Goal: Information Seeking & Learning: Learn about a topic

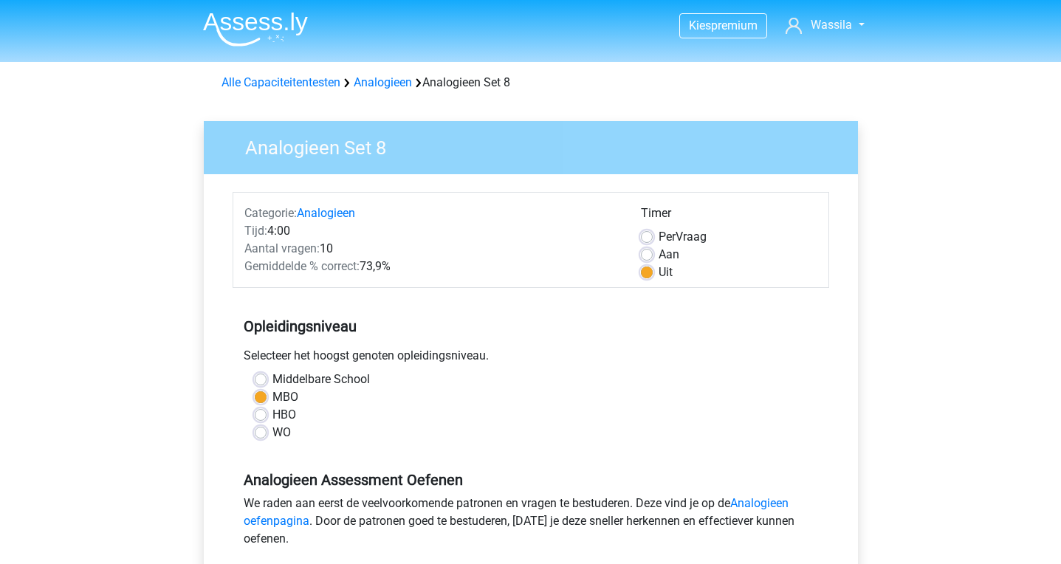
click at [256, 27] on img at bounding box center [255, 29] width 105 height 35
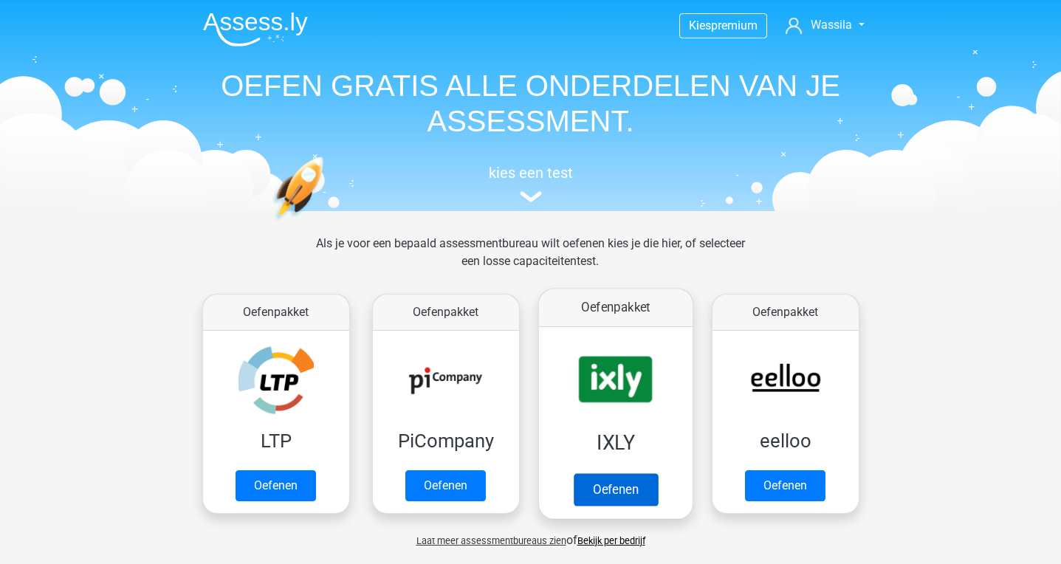
click at [602, 473] on link "Oefenen" at bounding box center [615, 489] width 84 height 32
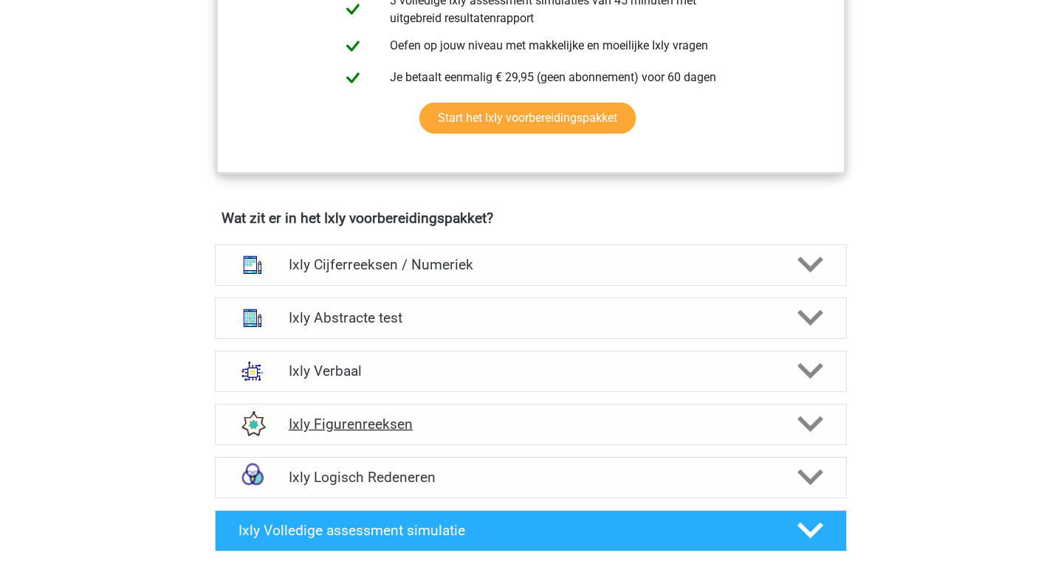
scroll to position [770, 0]
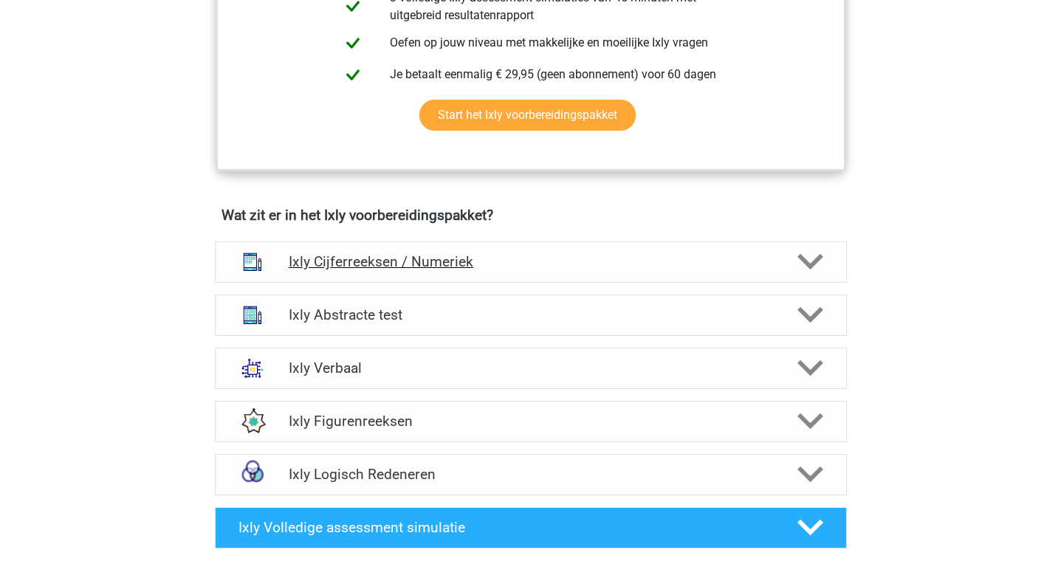
click at [583, 260] on h4 "Ixly Cijferreeksen / Numeriek" at bounding box center [531, 261] width 484 height 17
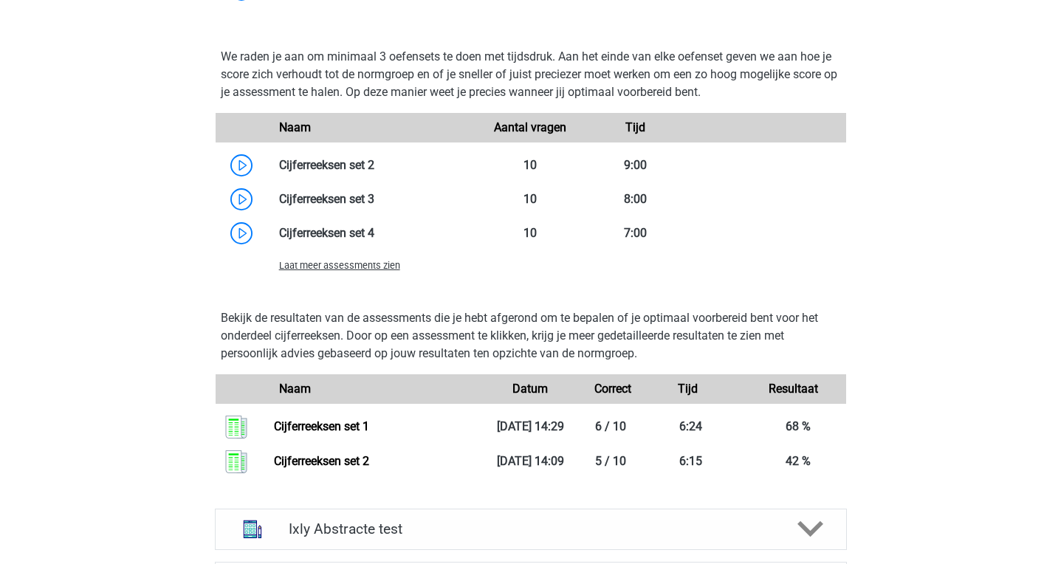
scroll to position [1494, 0]
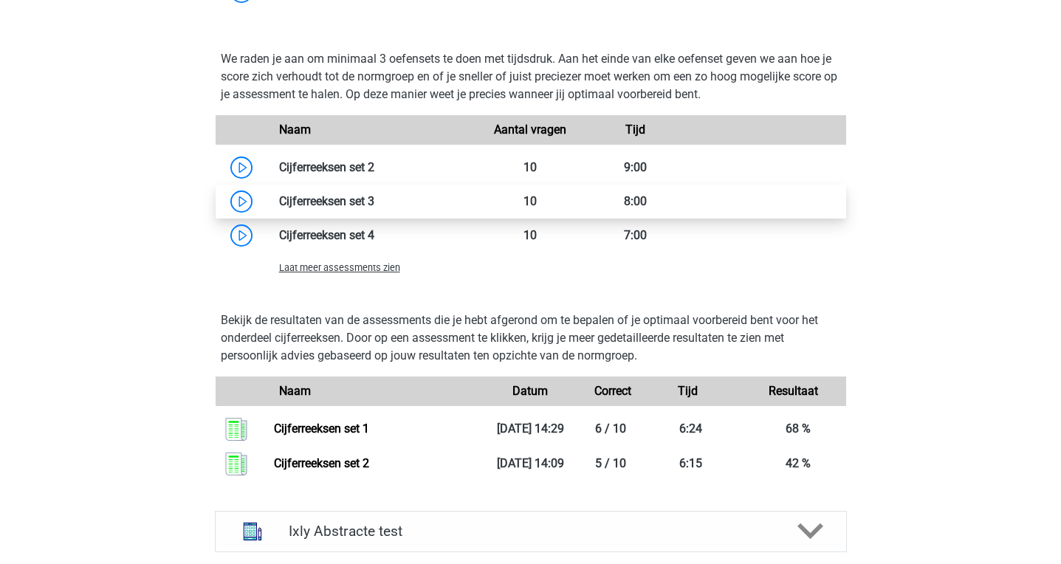
click at [374, 208] on link at bounding box center [374, 201] width 0 height 14
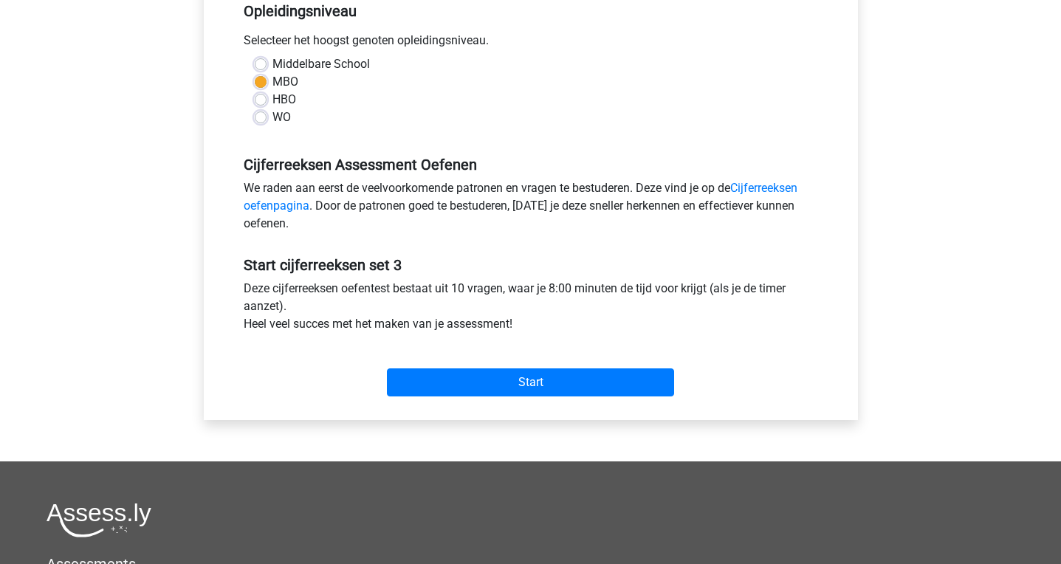
scroll to position [322, 0]
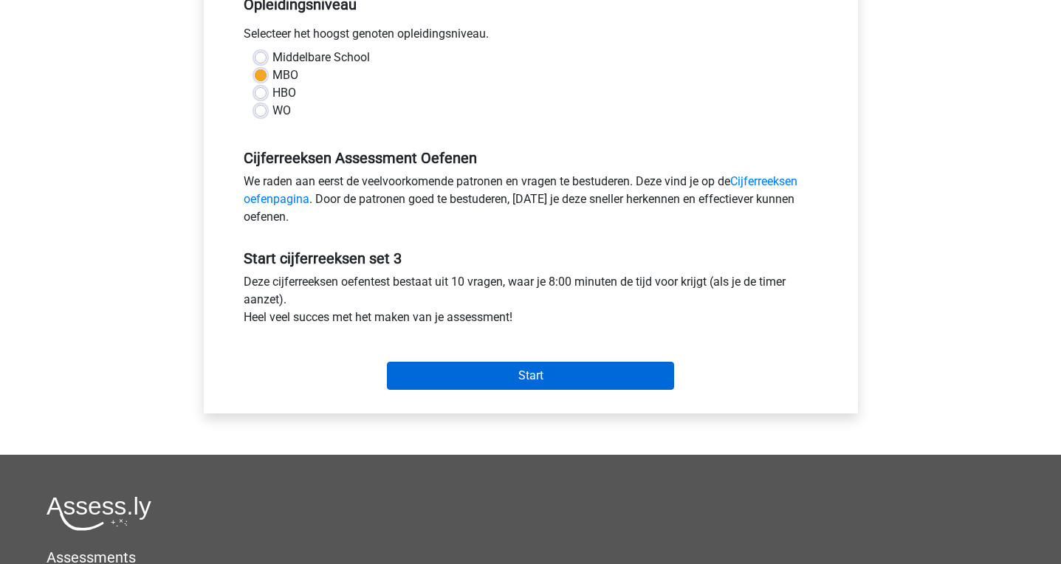
click at [452, 376] on input "Start" at bounding box center [530, 376] width 287 height 28
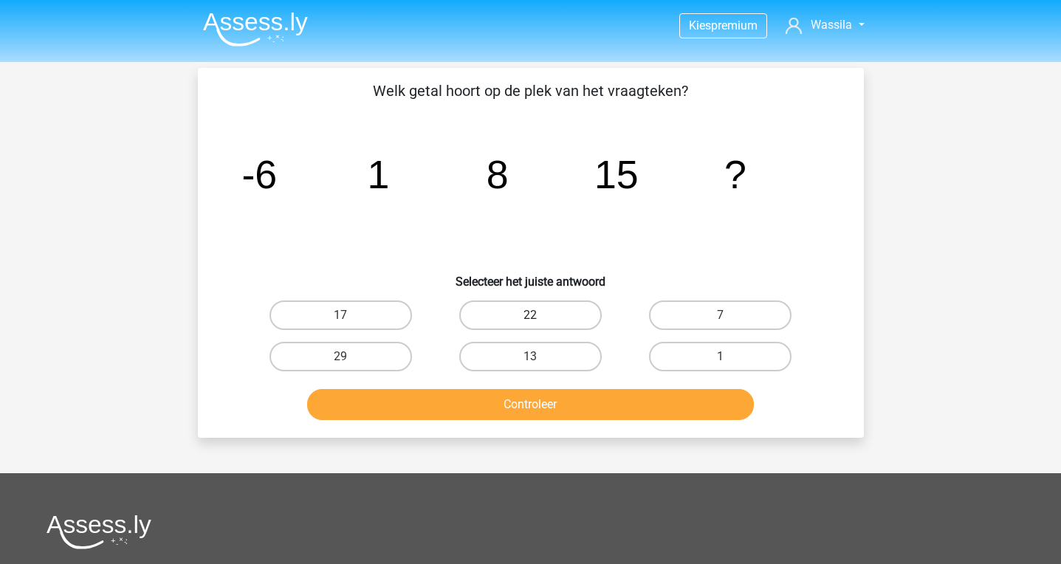
click at [527, 318] on label "22" at bounding box center [530, 316] width 143 height 30
click at [530, 318] on input "22" at bounding box center [535, 320] width 10 height 10
radio input "true"
click at [524, 403] on button "Controleer" at bounding box center [530, 404] width 447 height 31
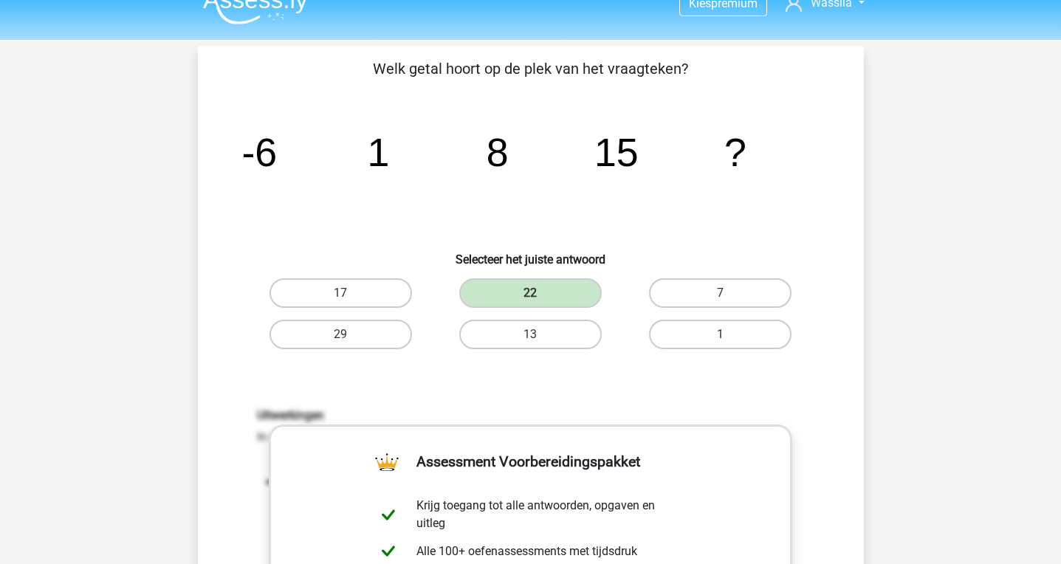
scroll to position [22, 0]
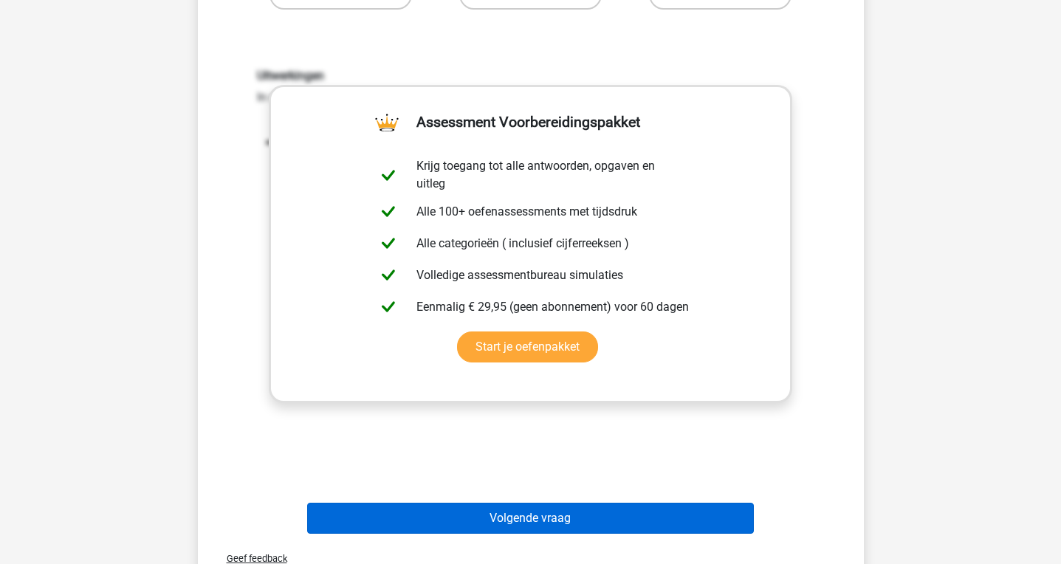
click at [519, 517] on button "Volgende vraag" at bounding box center [530, 518] width 447 height 31
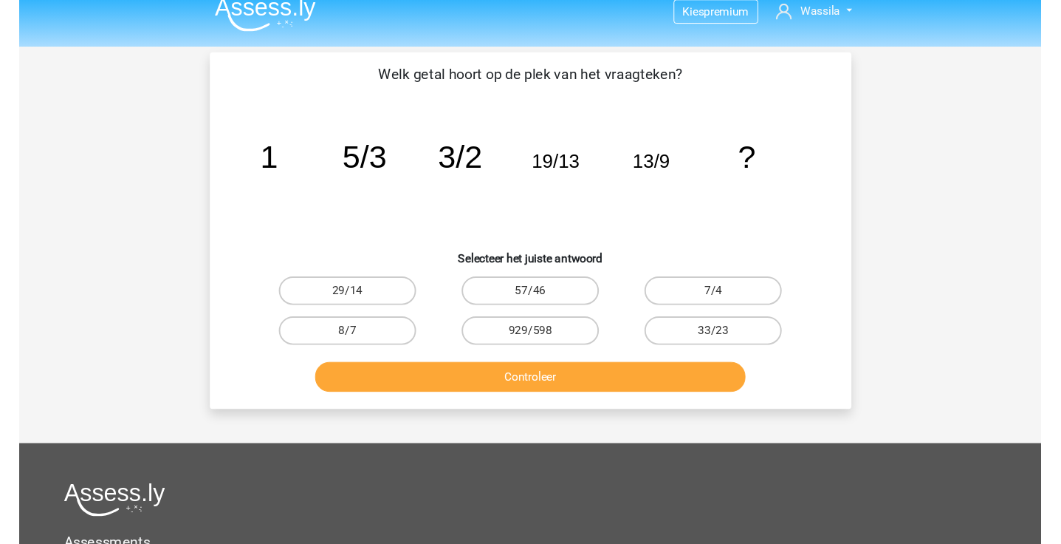
scroll to position [0, 0]
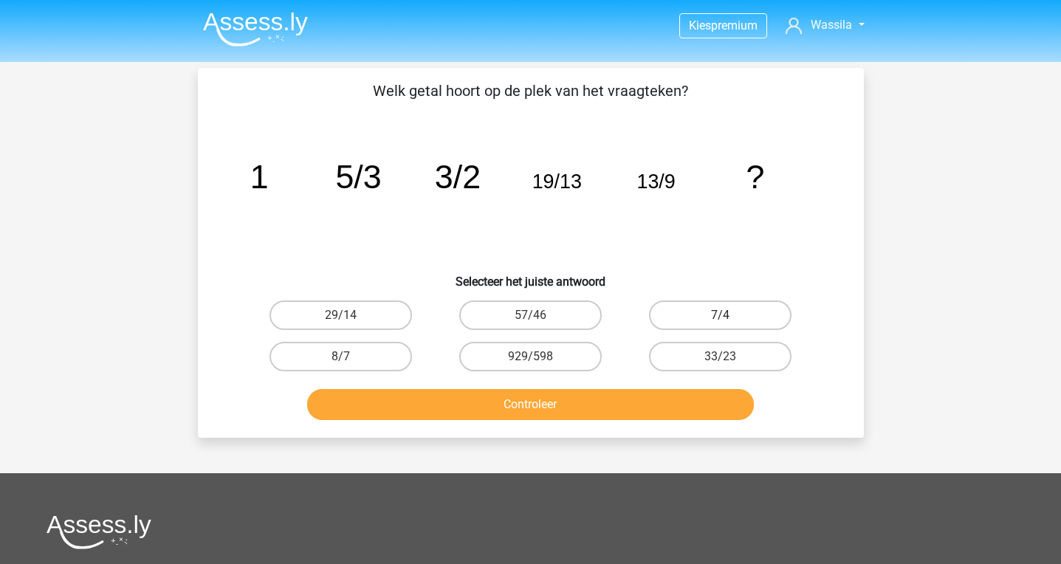
click at [768, 321] on label "7/4" at bounding box center [720, 316] width 143 height 30
click at [730, 321] on input "7/4" at bounding box center [726, 320] width 10 height 10
radio input "true"
click at [585, 404] on button "Controleer" at bounding box center [530, 404] width 447 height 31
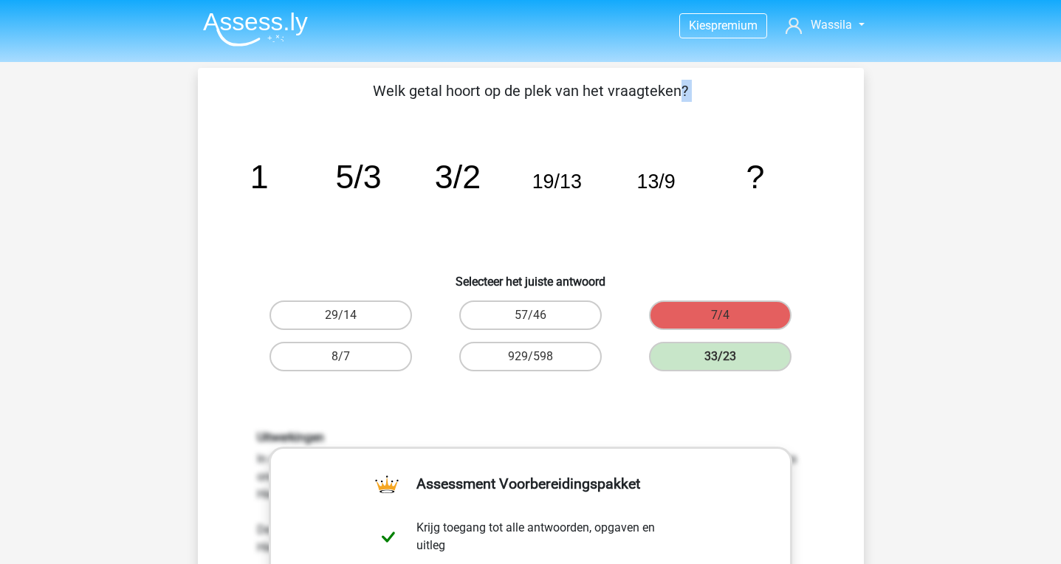
drag, startPoint x: 365, startPoint y: 87, endPoint x: 473, endPoint y: 152, distance: 126.5
click at [473, 152] on div "Welk getal hoort op de plek van het vraagteken? image/svg+xml 1 5/3 3/2 19/13 1…" at bounding box center [531, 507] width 654 height 855
click at [868, 142] on div "Vraag 2 van de 10 Categorie: cijferreeksen set 3 Welk getal hoort op de plek va…" at bounding box center [531, 537] width 690 height 939
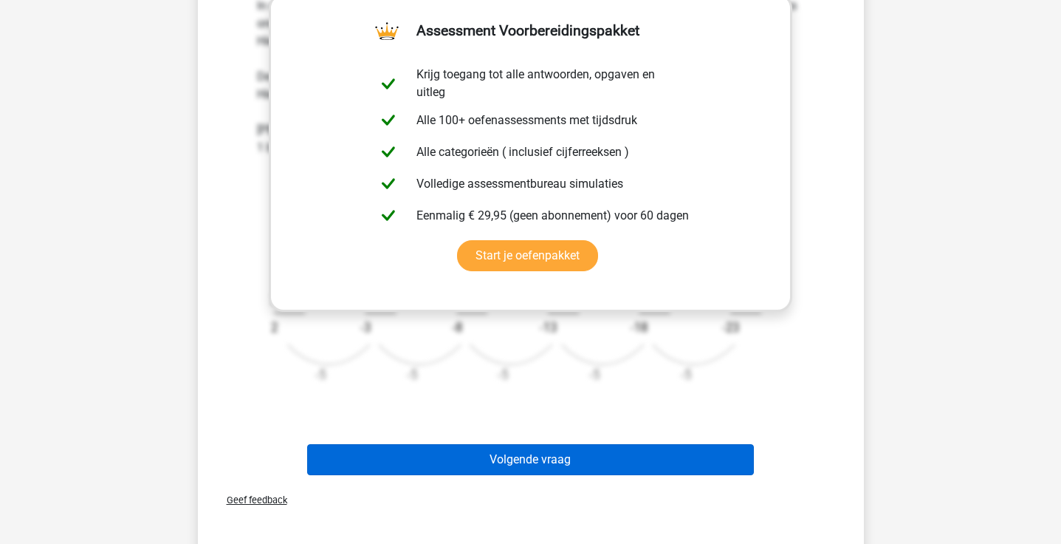
click at [556, 460] on button "Volgende vraag" at bounding box center [530, 459] width 447 height 31
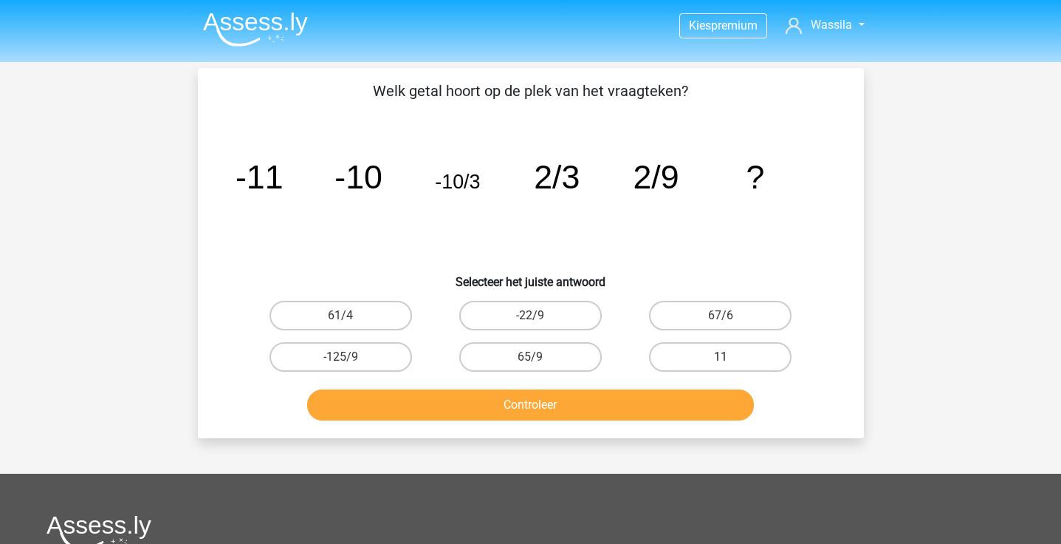
click at [727, 353] on label "11" at bounding box center [720, 357] width 143 height 30
click at [727, 357] on input "11" at bounding box center [726, 362] width 10 height 10
radio input "true"
click at [507, 397] on button "Controleer" at bounding box center [530, 404] width 447 height 31
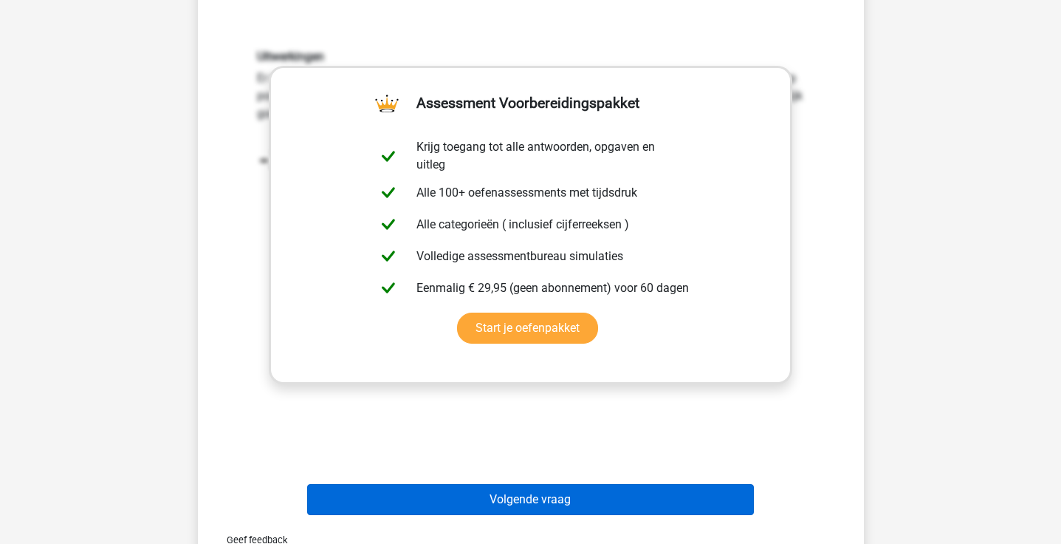
click at [522, 507] on button "Volgende vraag" at bounding box center [530, 499] width 447 height 31
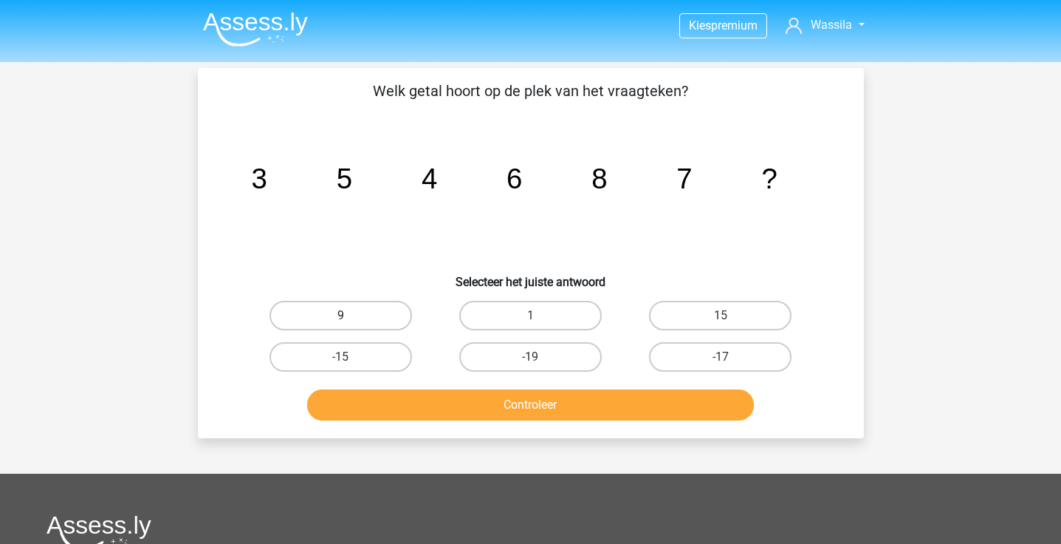
click at [357, 313] on label "9" at bounding box center [341, 316] width 143 height 30
click at [350, 315] on input "9" at bounding box center [345, 320] width 10 height 10
radio input "true"
click at [392, 399] on button "Controleer" at bounding box center [530, 404] width 447 height 31
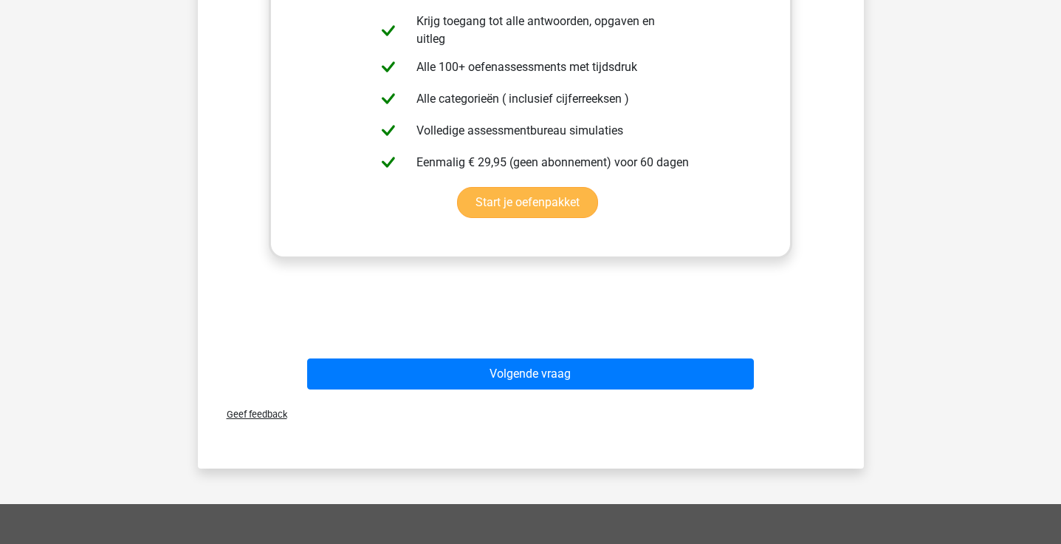
scroll to position [509, 0]
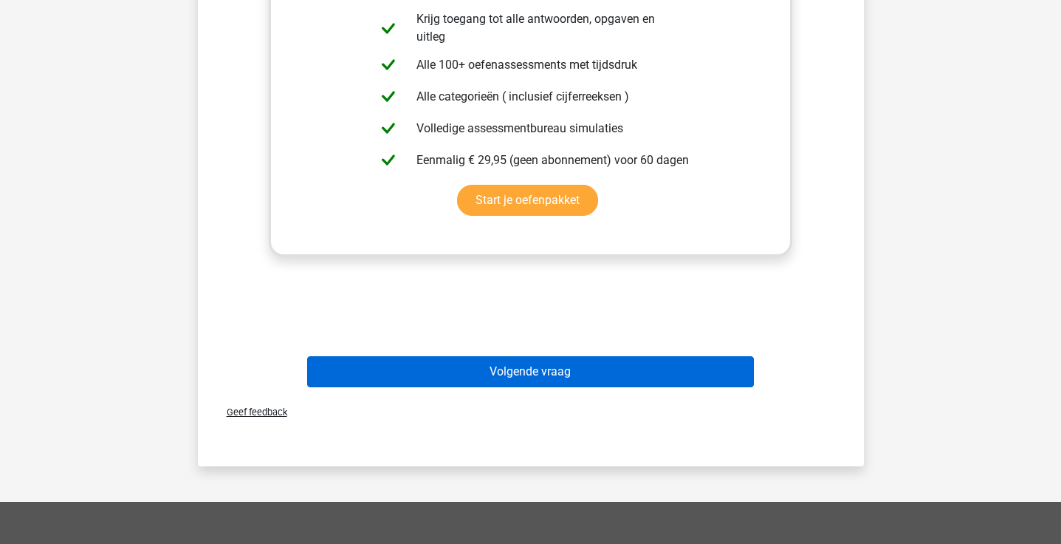
click at [546, 379] on button "Volgende vraag" at bounding box center [530, 371] width 447 height 31
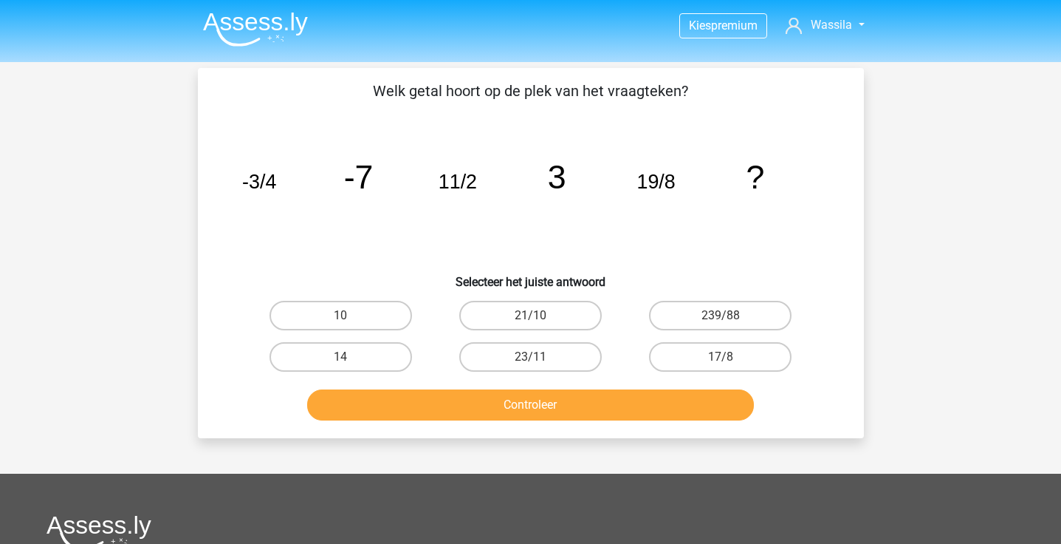
scroll to position [0, 0]
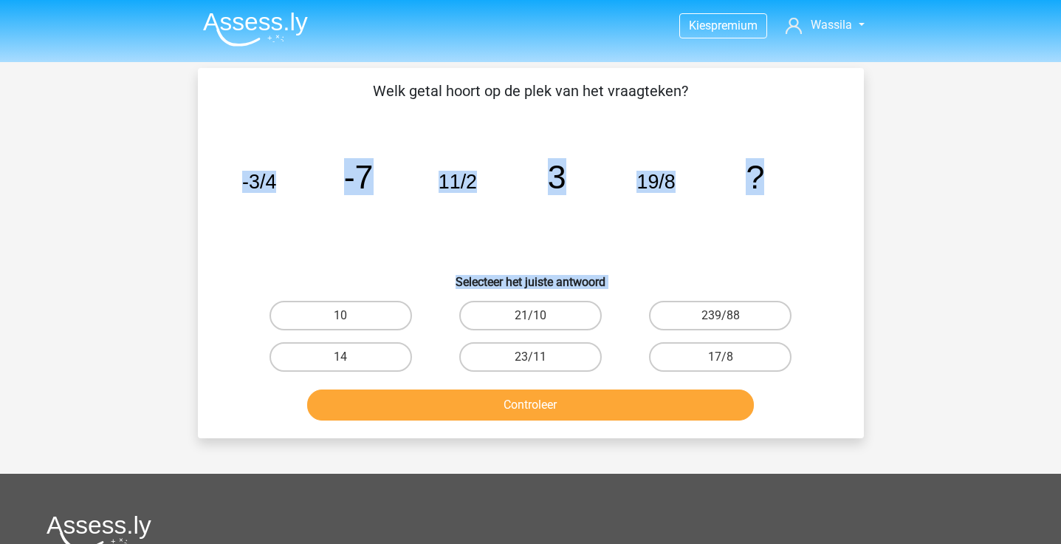
drag, startPoint x: 366, startPoint y: 304, endPoint x: 385, endPoint y: 230, distance: 77.0
click at [385, 230] on div "Welk getal hoort op de plek van het vraagteken? image/svg+xml -3/4 -7 11/2 3 19…" at bounding box center [531, 253] width 654 height 346
click at [363, 342] on label "14" at bounding box center [341, 357] width 143 height 30
click at [350, 357] on input "14" at bounding box center [345, 362] width 10 height 10
radio input "true"
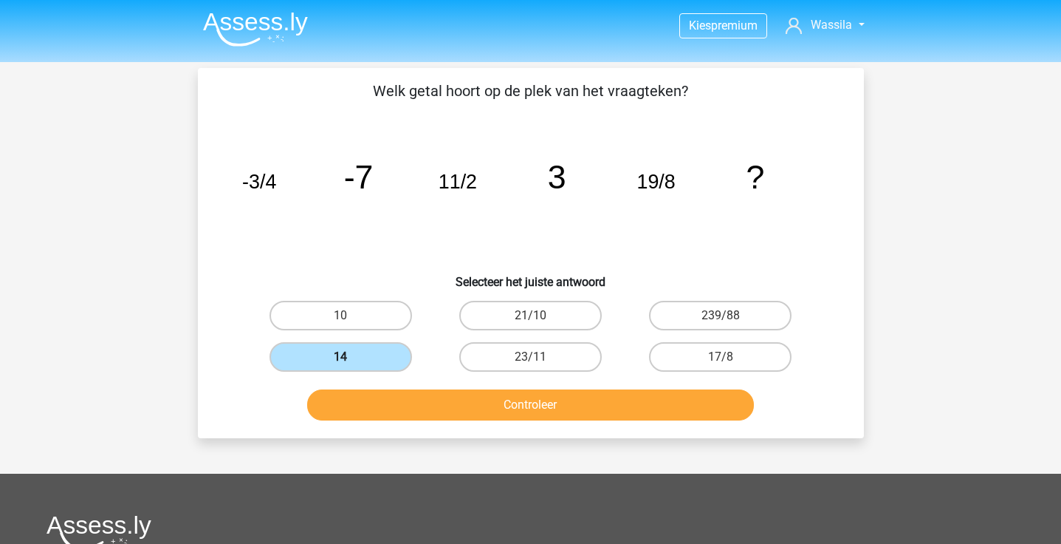
click at [363, 360] on label "14" at bounding box center [341, 357] width 143 height 30
click at [350, 360] on input "14" at bounding box center [345, 362] width 10 height 10
click at [414, 409] on button "Controleer" at bounding box center [530, 404] width 447 height 31
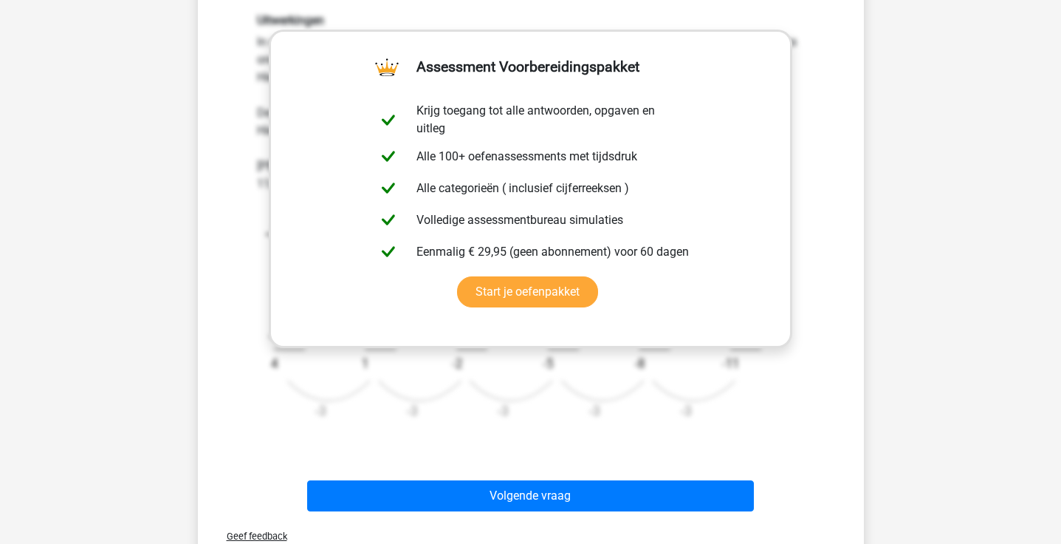
scroll to position [453, 0]
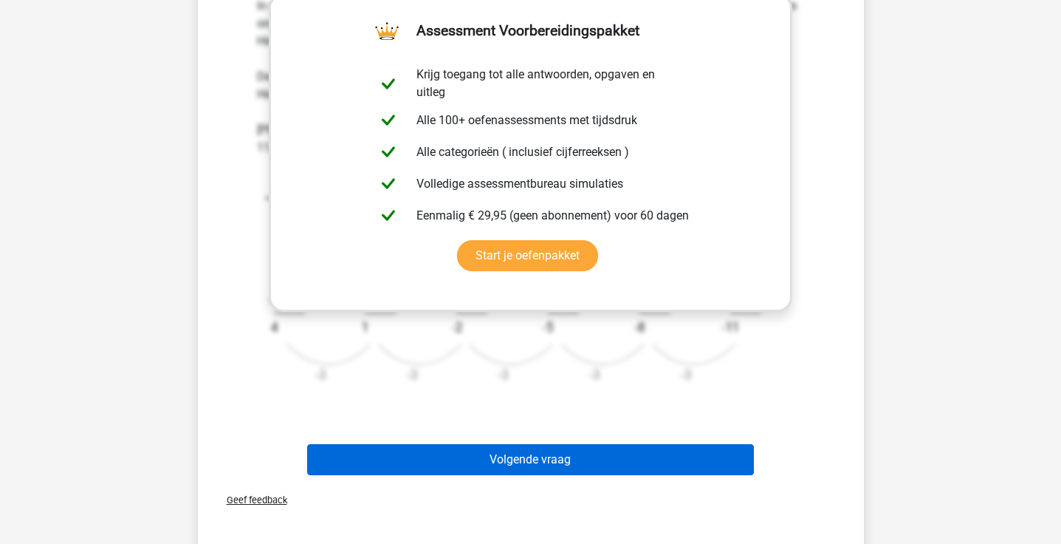
click at [524, 465] on button "Volgende vraag" at bounding box center [530, 459] width 447 height 31
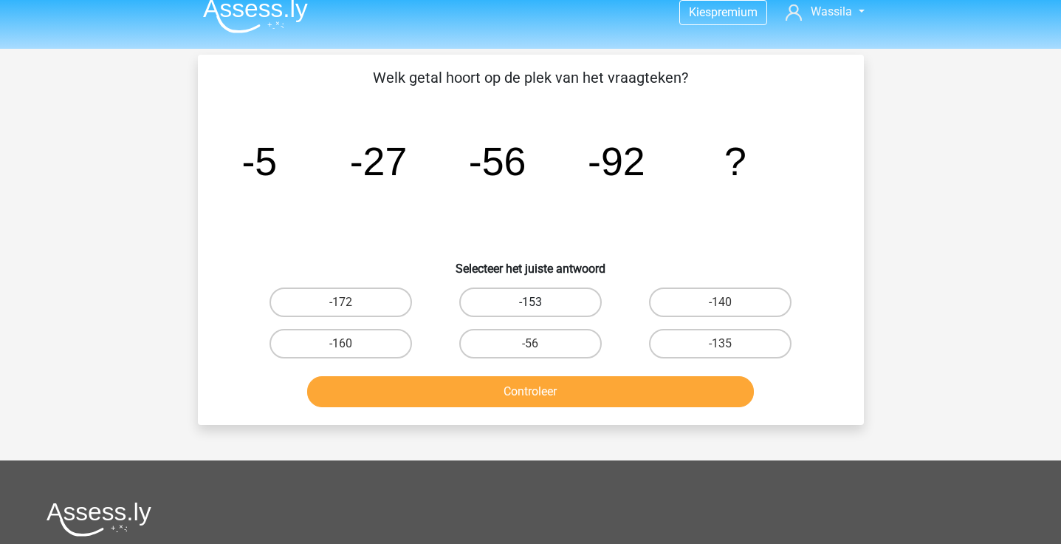
scroll to position [0, 0]
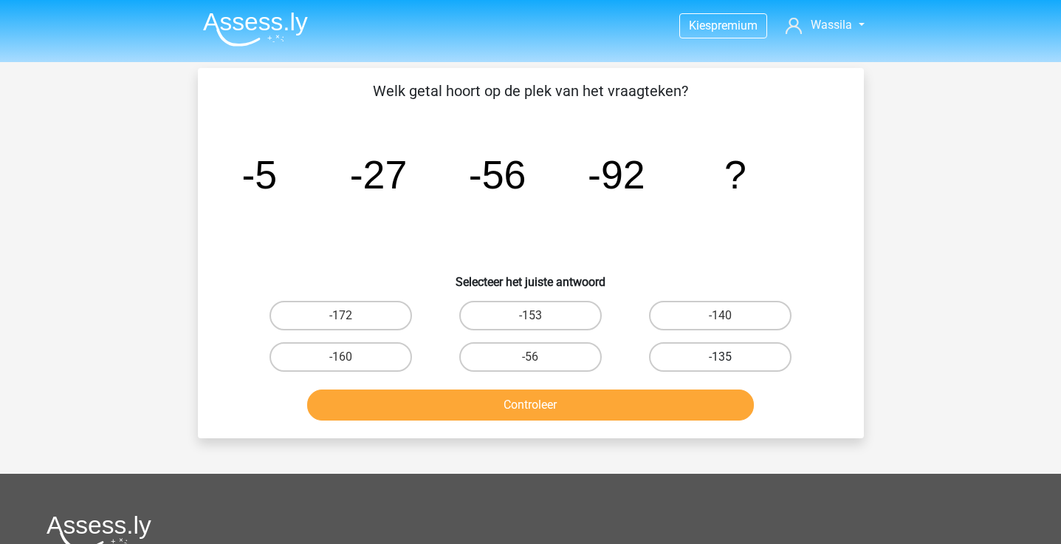
click at [714, 357] on label "-135" at bounding box center [720, 357] width 143 height 30
click at [721, 357] on input "-135" at bounding box center [726, 362] width 10 height 10
radio input "true"
click at [620, 392] on button "Controleer" at bounding box center [530, 404] width 447 height 31
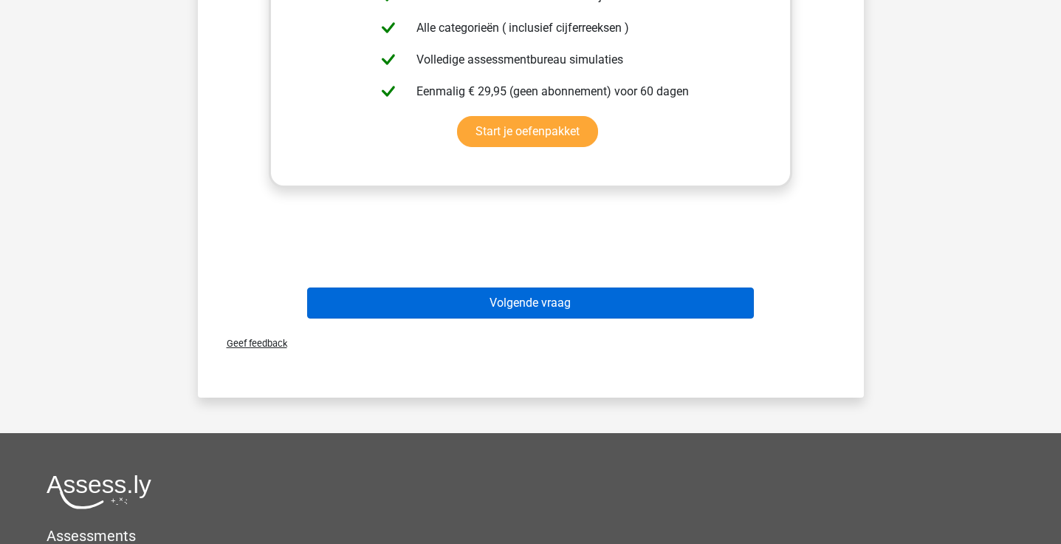
click at [553, 287] on button "Volgende vraag" at bounding box center [530, 302] width 447 height 31
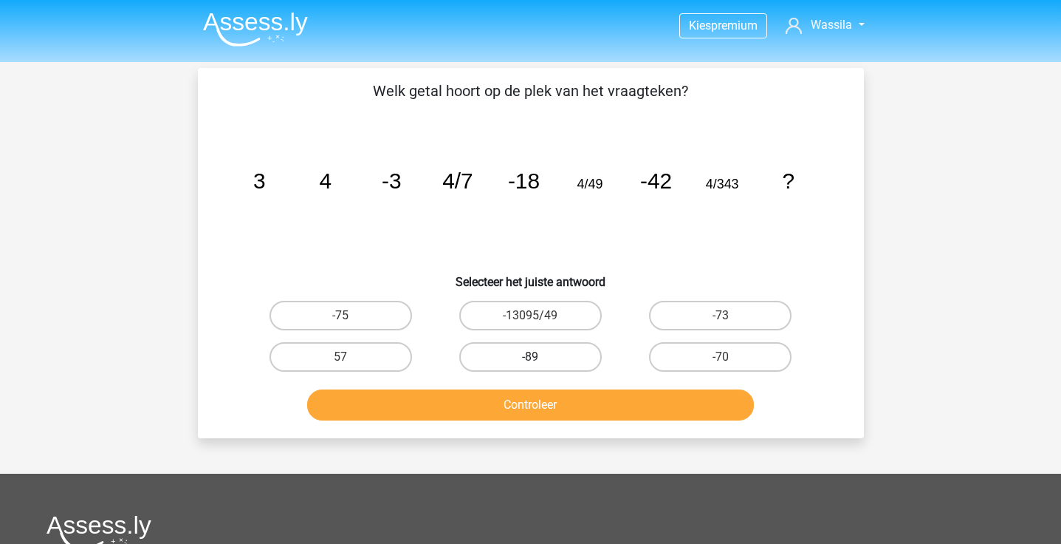
click at [518, 358] on label "-89" at bounding box center [530, 357] width 143 height 30
click at [530, 358] on input "-89" at bounding box center [535, 362] width 10 height 10
radio input "true"
click at [518, 411] on button "Controleer" at bounding box center [530, 404] width 447 height 31
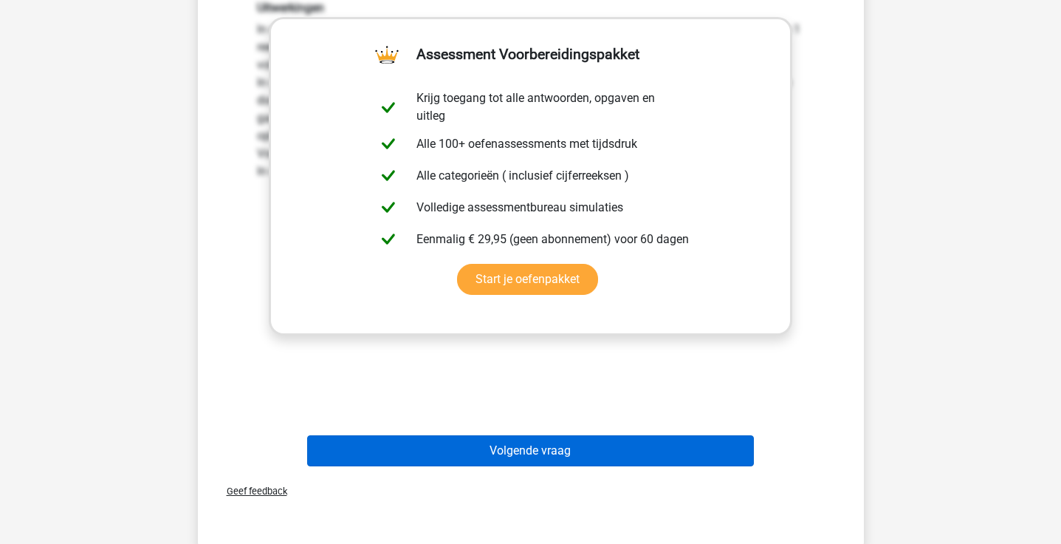
click at [463, 459] on button "Volgende vraag" at bounding box center [530, 450] width 447 height 31
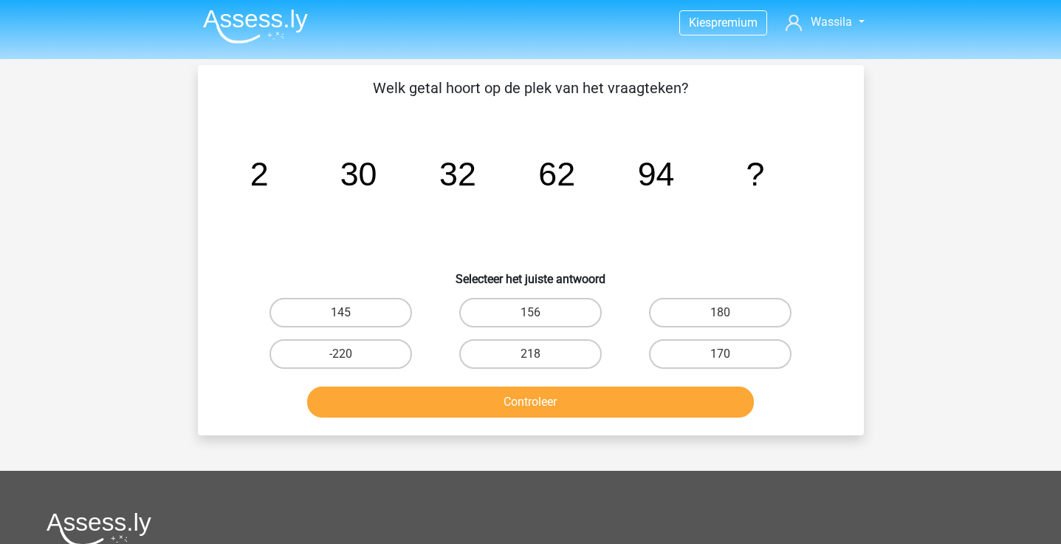
scroll to position [2, 0]
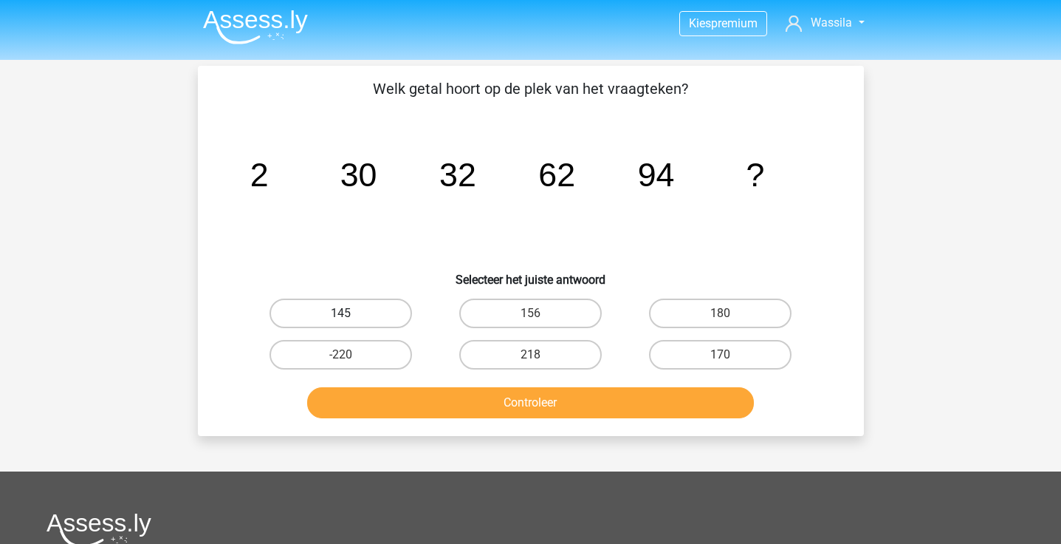
click at [369, 309] on label "145" at bounding box center [341, 313] width 143 height 30
click at [350, 313] on input "145" at bounding box center [345, 318] width 10 height 10
radio input "true"
click at [422, 405] on button "Controleer" at bounding box center [530, 402] width 447 height 31
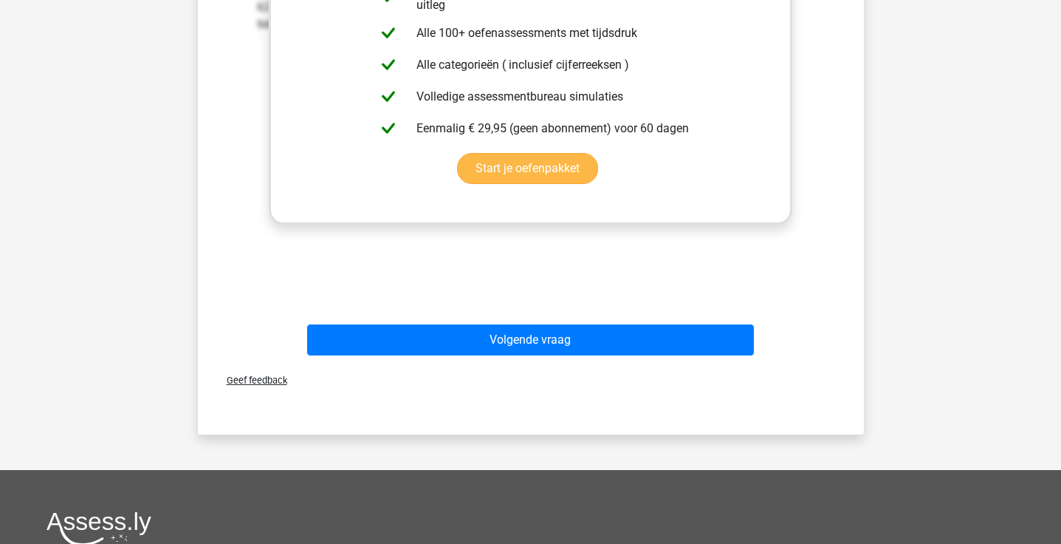
scroll to position [678, 0]
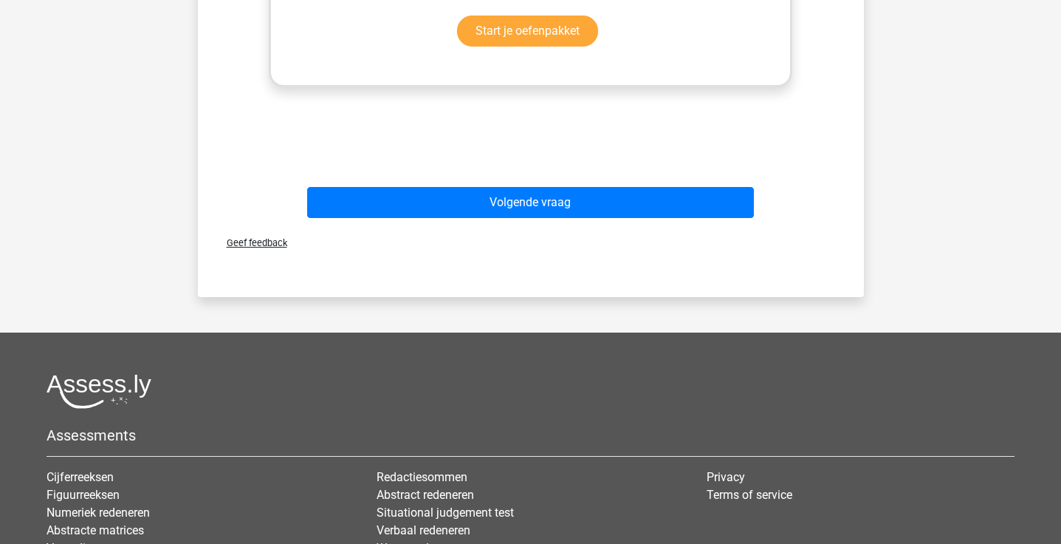
click at [523, 182] on div "Volgende vraag" at bounding box center [531, 199] width 619 height 49
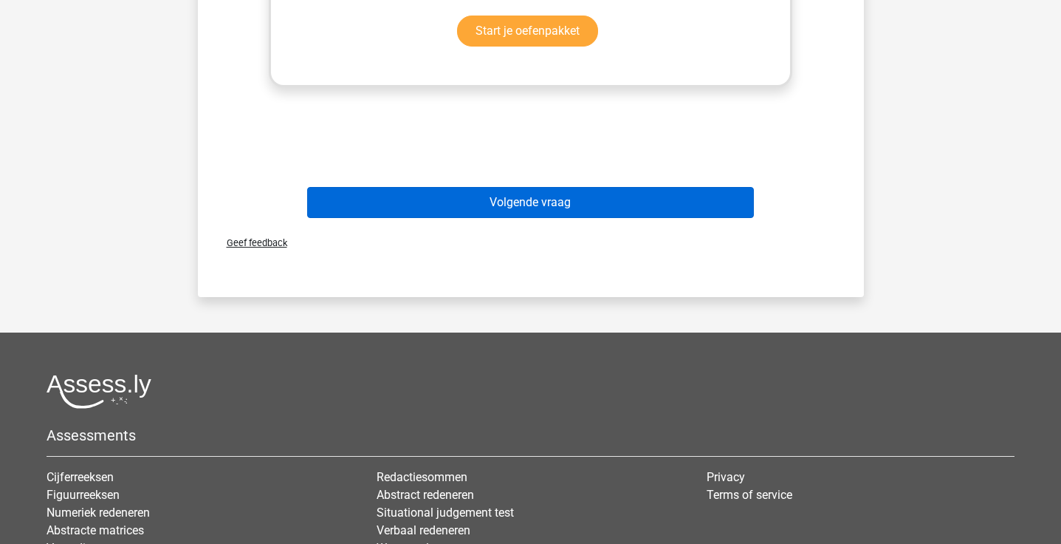
click at [523, 196] on button "Volgende vraag" at bounding box center [530, 202] width 447 height 31
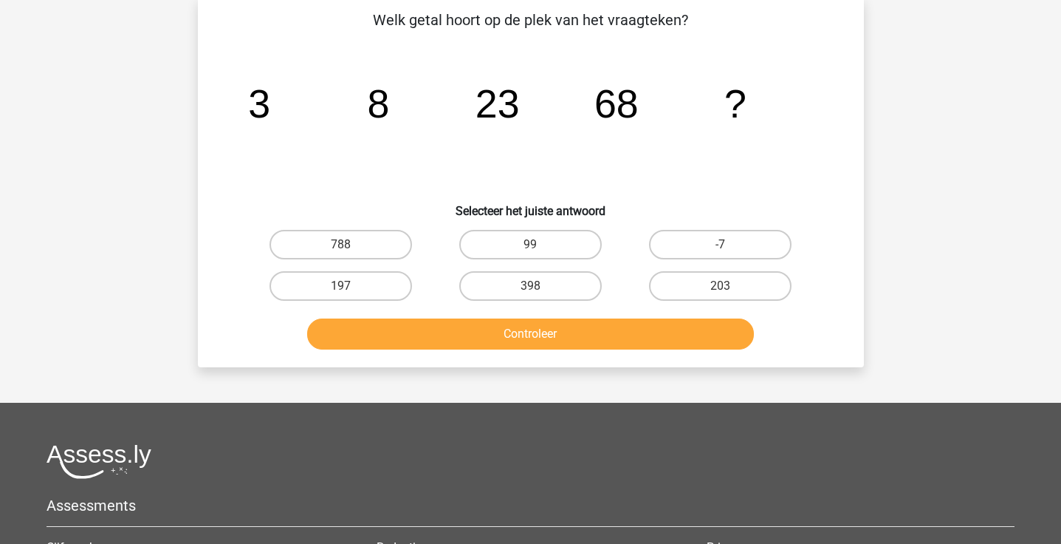
scroll to position [68, 0]
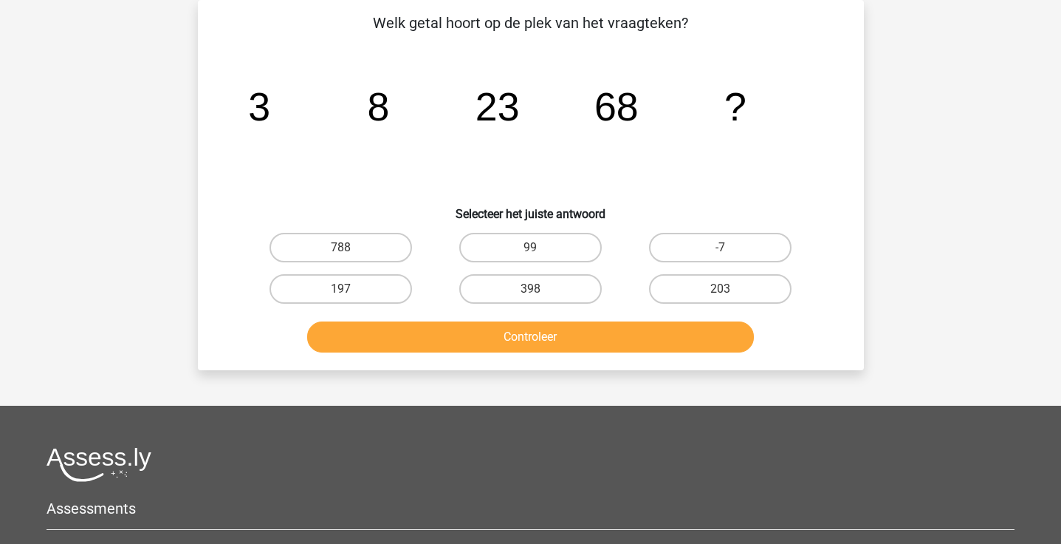
click at [533, 249] on input "99" at bounding box center [535, 252] width 10 height 10
radio input "true"
click at [535, 339] on button "Controleer" at bounding box center [530, 336] width 447 height 31
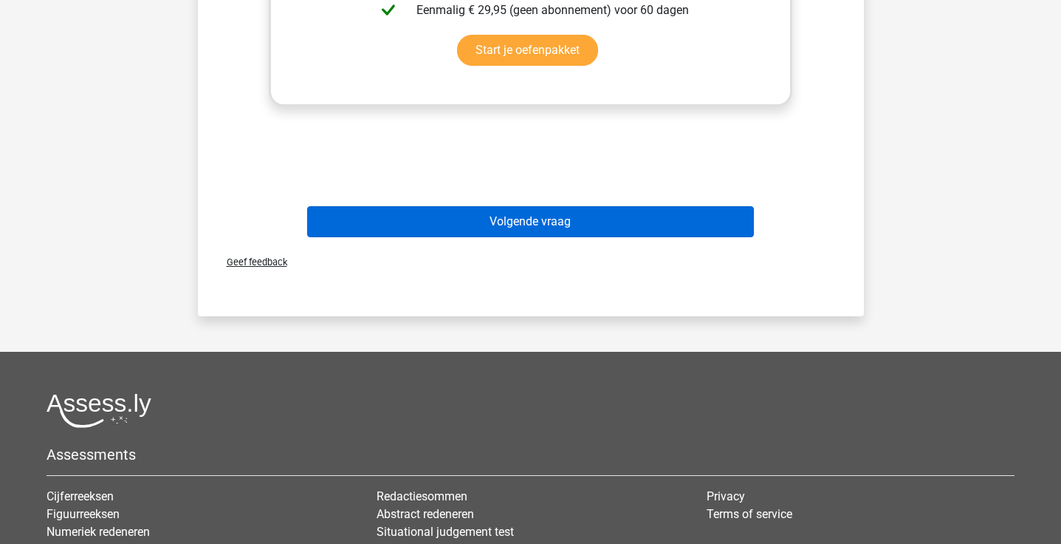
click at [622, 224] on button "Volgende vraag" at bounding box center [530, 221] width 447 height 31
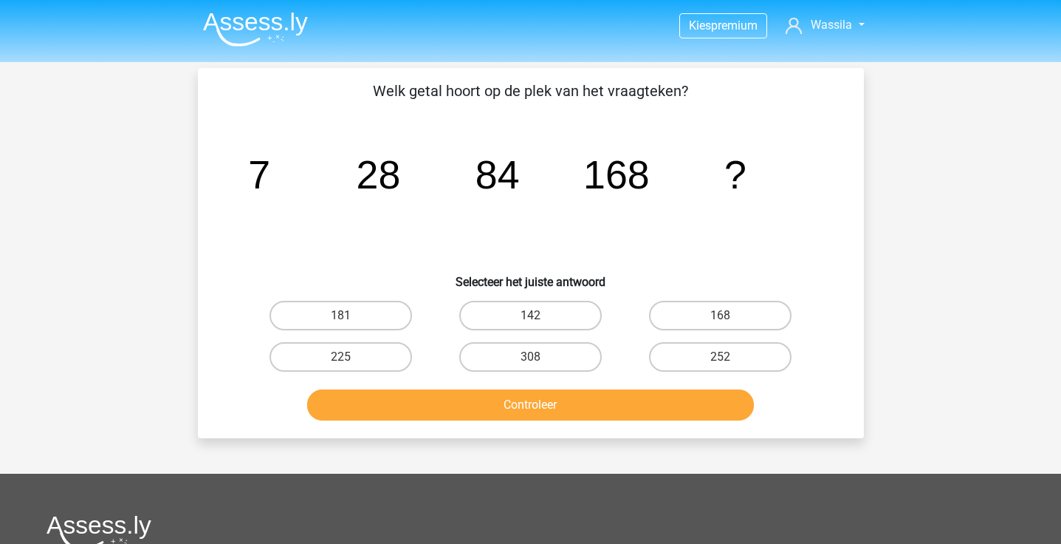
scroll to position [0, 0]
click at [372, 299] on div "181" at bounding box center [341, 315] width 190 height 41
click at [372, 307] on label "181" at bounding box center [341, 316] width 143 height 30
click at [350, 315] on input "181" at bounding box center [345, 320] width 10 height 10
radio input "true"
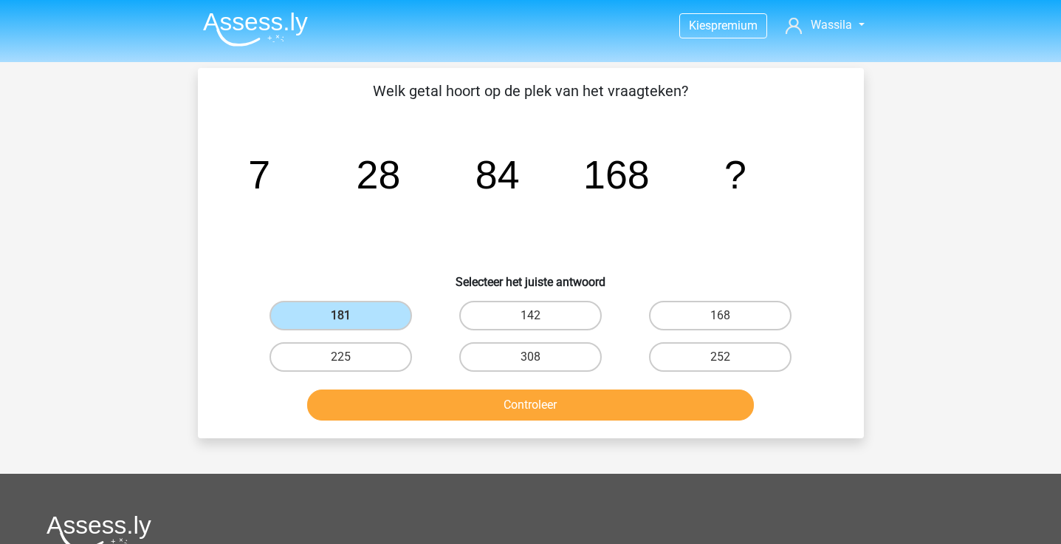
click at [419, 406] on button "Controleer" at bounding box center [530, 404] width 447 height 31
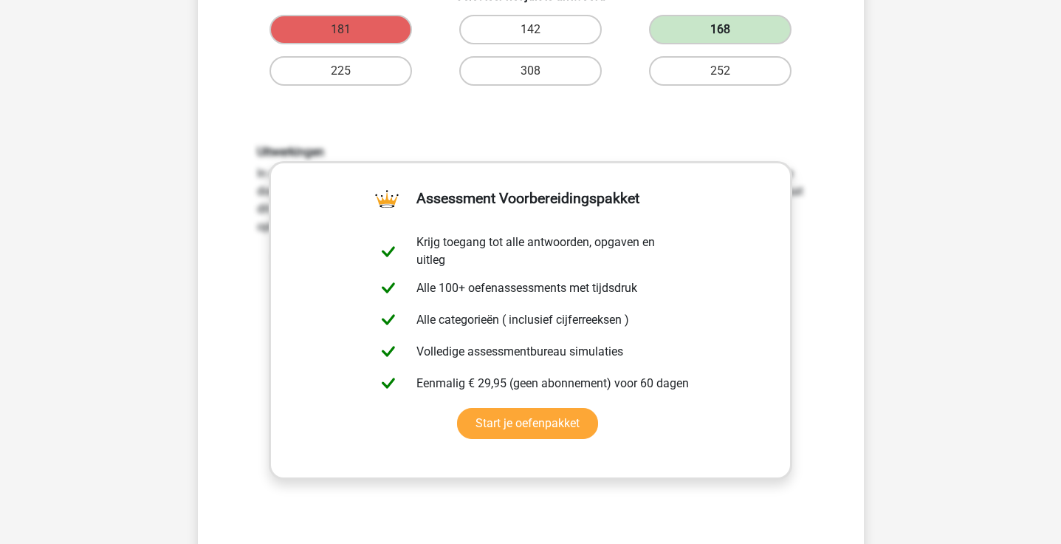
scroll to position [398, 0]
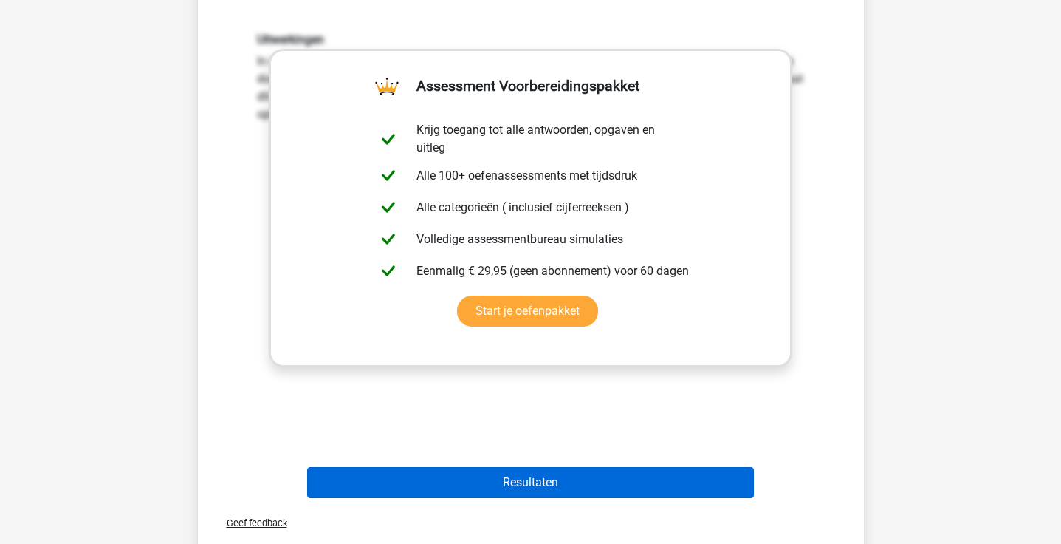
click at [561, 487] on button "Resultaten" at bounding box center [530, 482] width 447 height 31
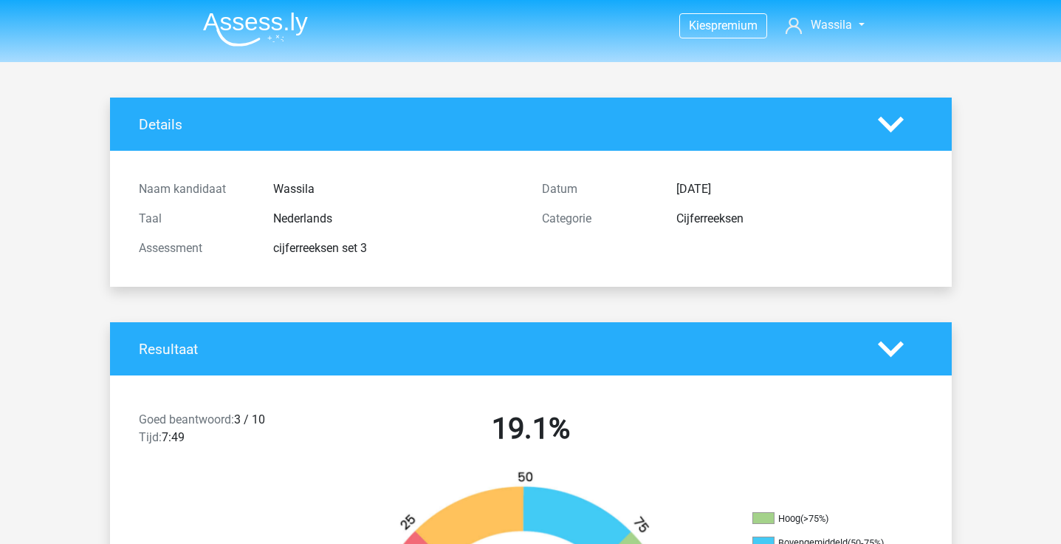
click at [275, 18] on img at bounding box center [255, 29] width 105 height 35
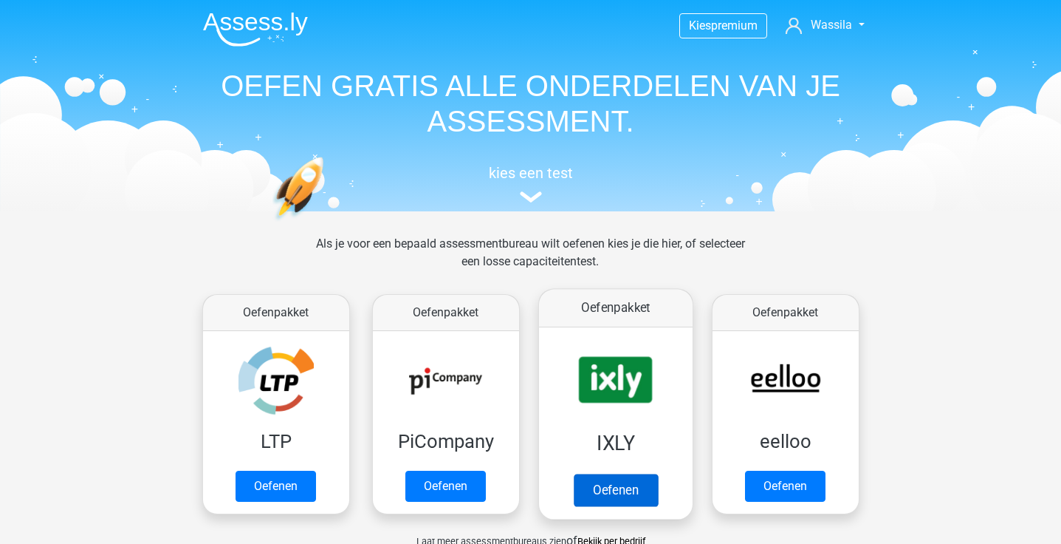
click at [575, 473] on link "Oefenen" at bounding box center [615, 489] width 84 height 32
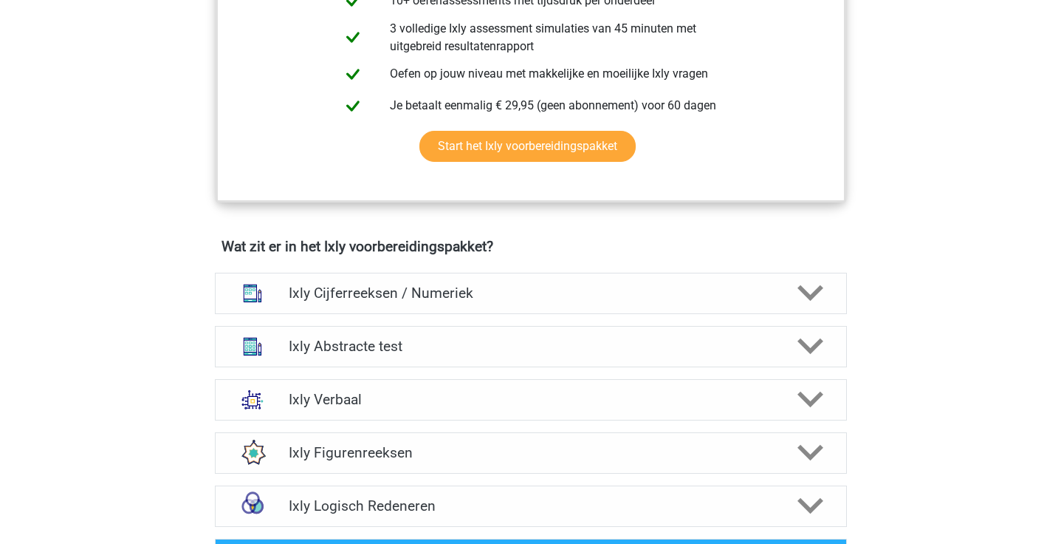
scroll to position [740, 0]
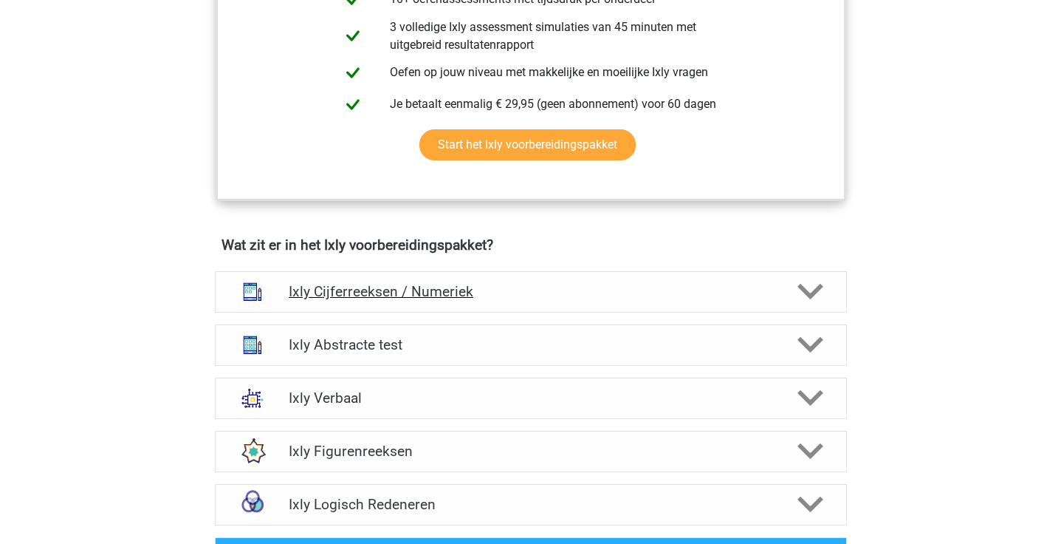
click at [500, 285] on h4 "Ixly Cijferreeksen / Numeriek" at bounding box center [531, 291] width 484 height 17
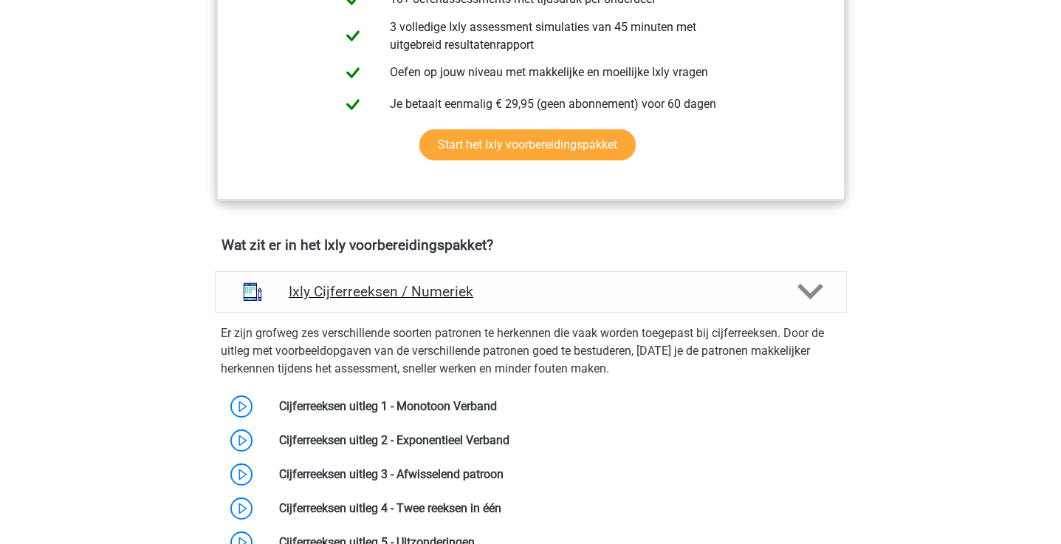
click at [500, 285] on h4 "Ixly Cijferreeksen / Numeriek" at bounding box center [531, 291] width 484 height 17
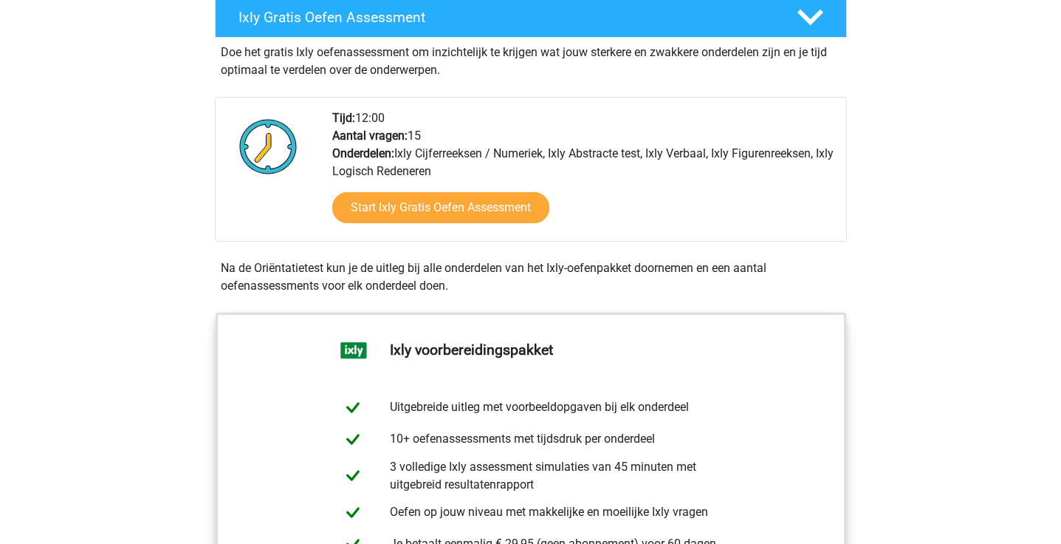
scroll to position [866, 0]
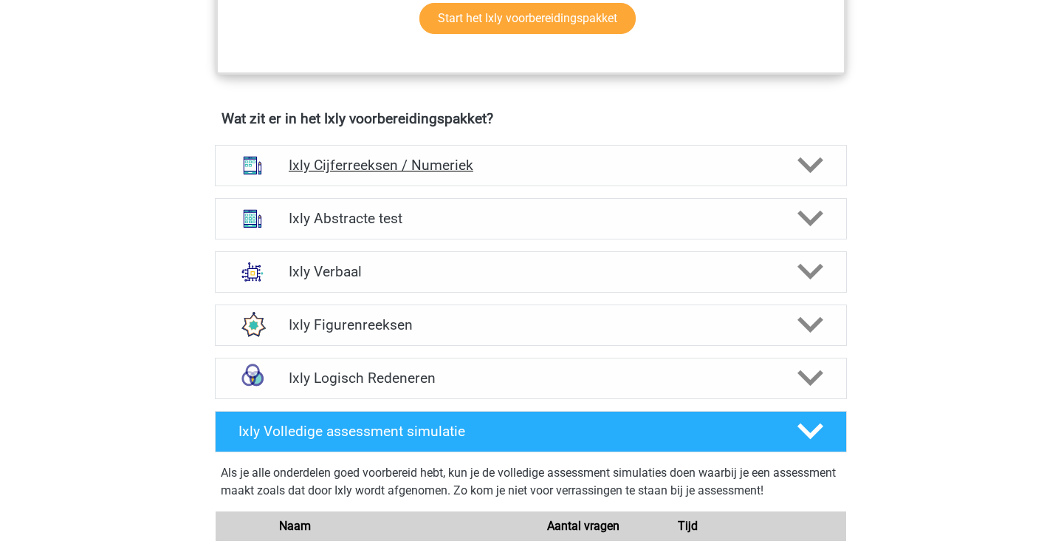
click at [493, 162] on h4 "Ixly Cijferreeksen / Numeriek" at bounding box center [531, 165] width 484 height 17
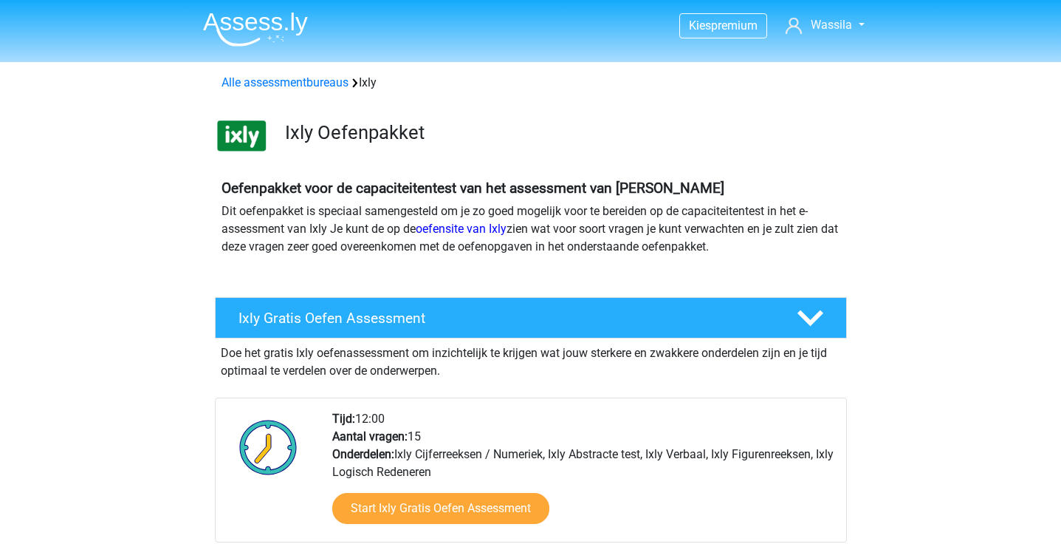
scroll to position [0, 0]
click at [288, 21] on img at bounding box center [255, 29] width 105 height 35
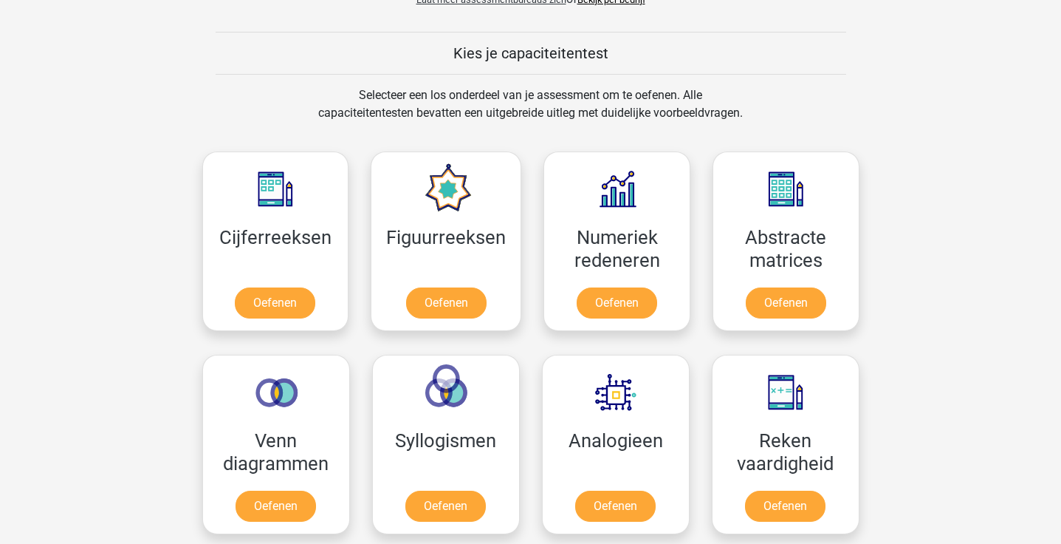
scroll to position [579, 0]
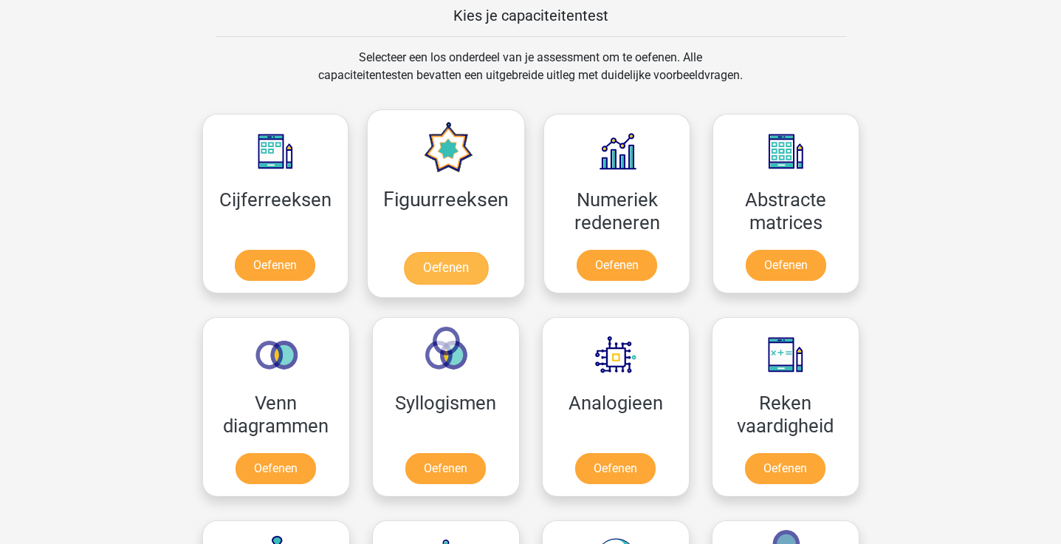
click at [488, 252] on link "Oefenen" at bounding box center [446, 268] width 84 height 32
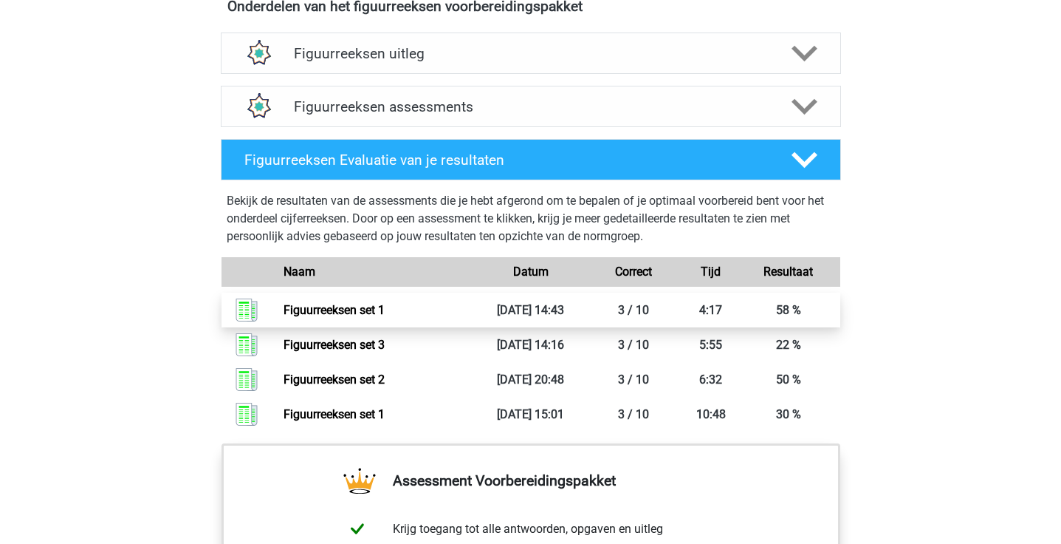
scroll to position [904, 0]
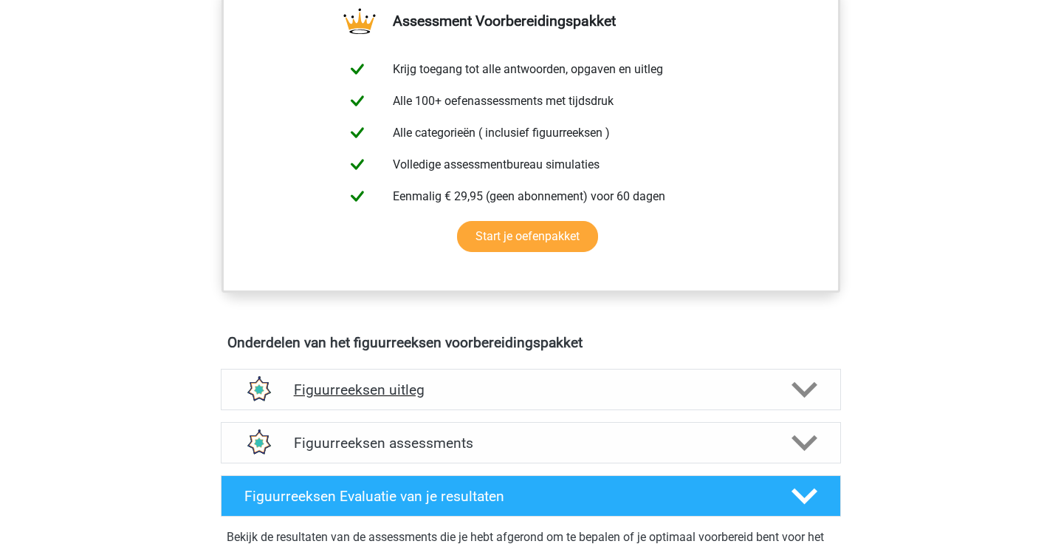
click at [795, 373] on div "Figuurreeksen uitleg" at bounding box center [531, 389] width 620 height 41
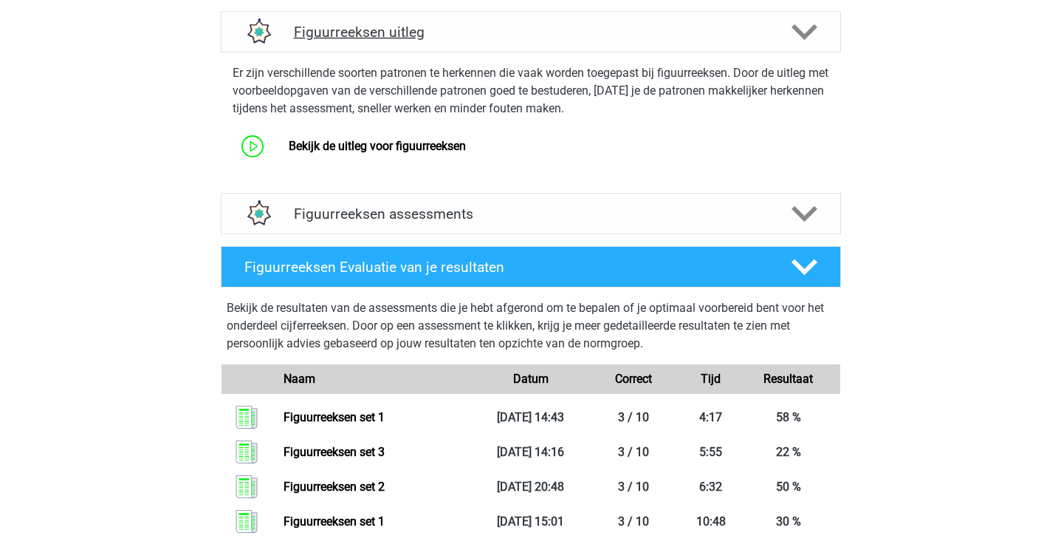
scroll to position [928, 0]
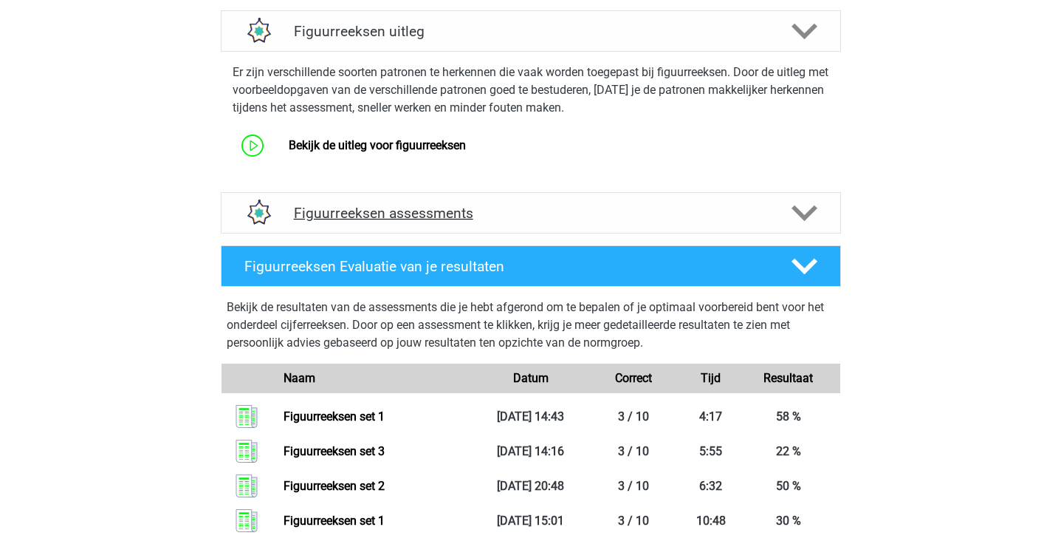
click at [809, 210] on polygon at bounding box center [805, 213] width 26 height 16
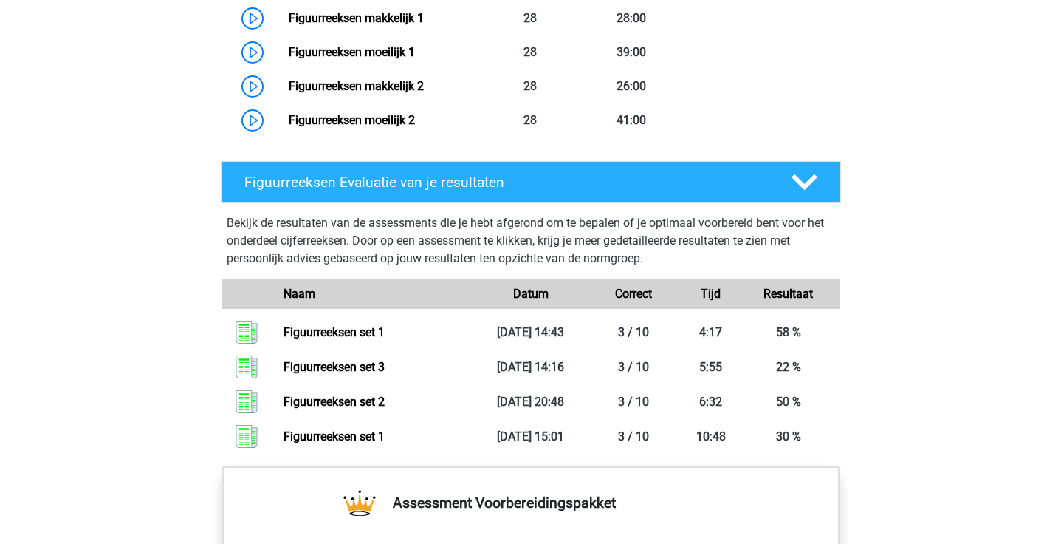
scroll to position [1061, 0]
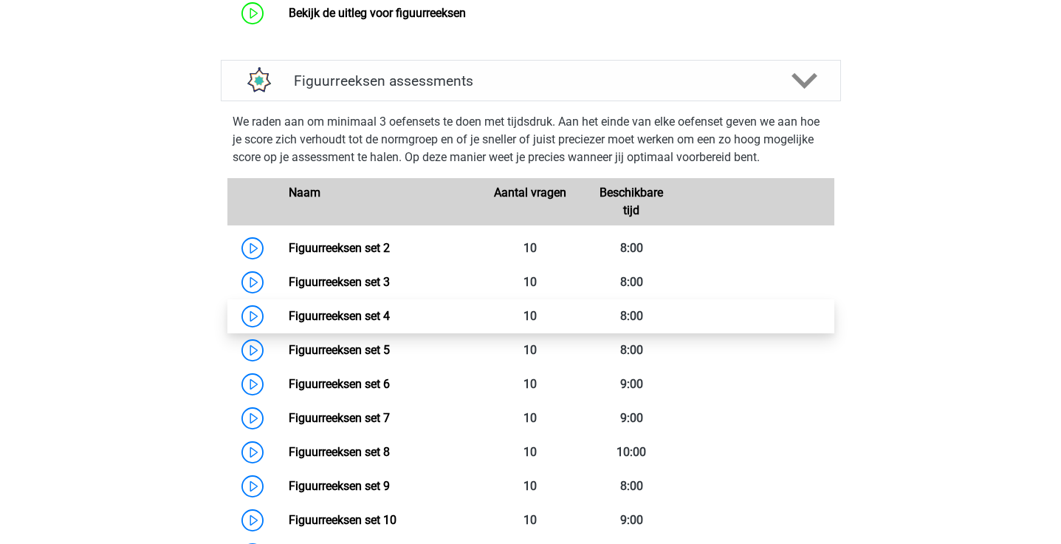
click at [390, 315] on link "Figuurreeksen set 4" at bounding box center [339, 316] width 101 height 14
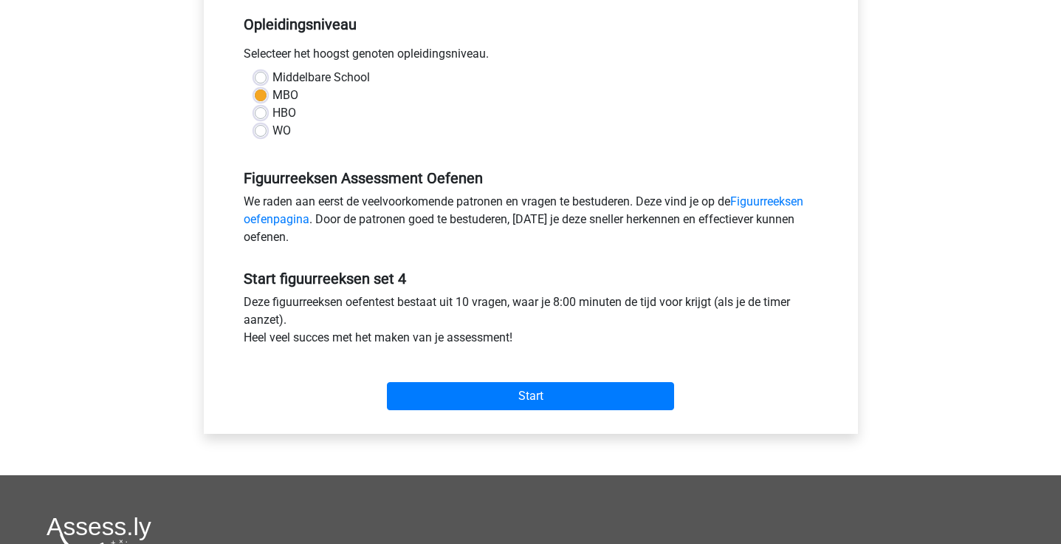
scroll to position [323, 0]
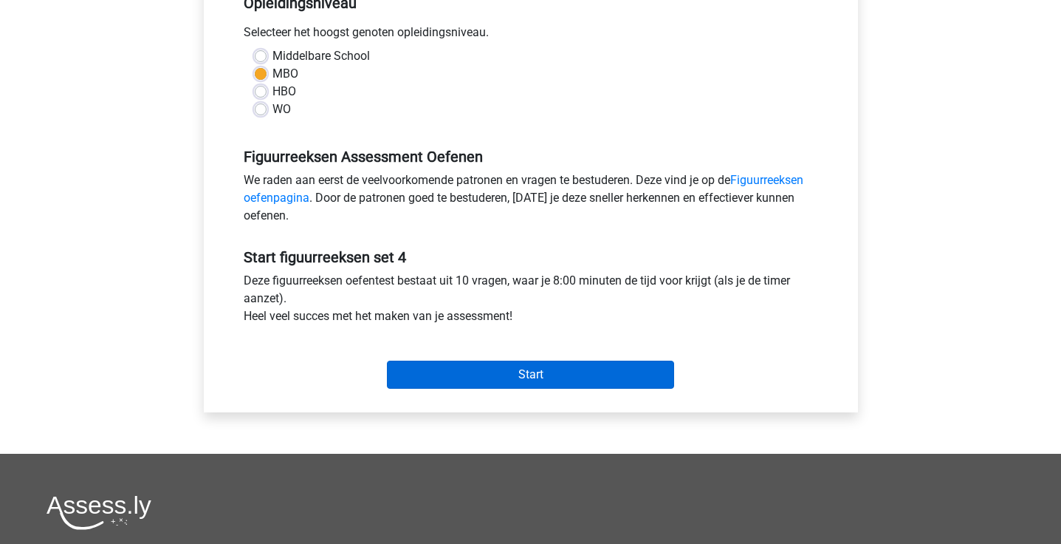
click at [473, 383] on input "Start" at bounding box center [530, 374] width 287 height 28
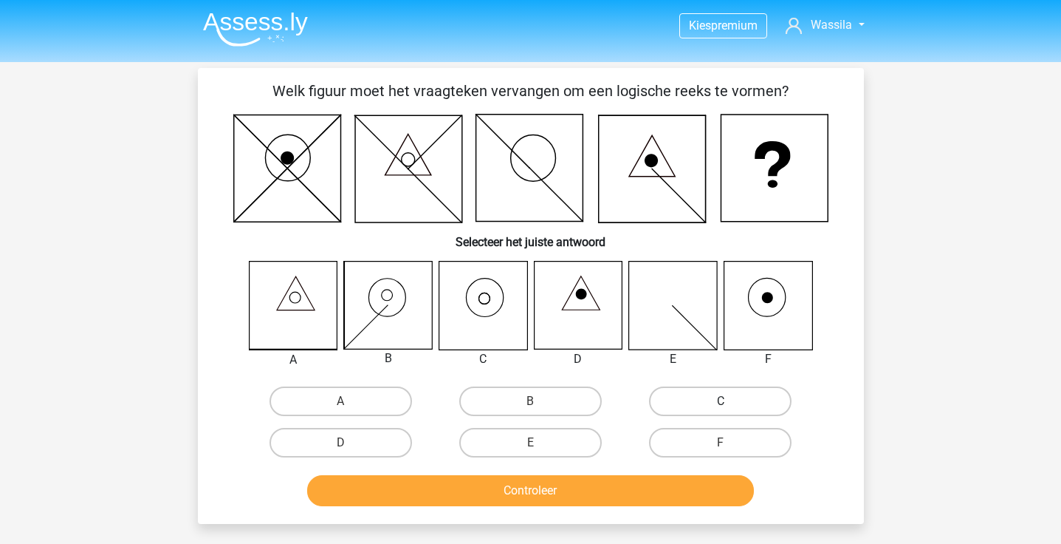
click at [671, 398] on label "C" at bounding box center [720, 401] width 143 height 30
click at [721, 401] on input "C" at bounding box center [726, 406] width 10 height 10
radio input "true"
click at [572, 494] on button "Controleer" at bounding box center [530, 490] width 447 height 31
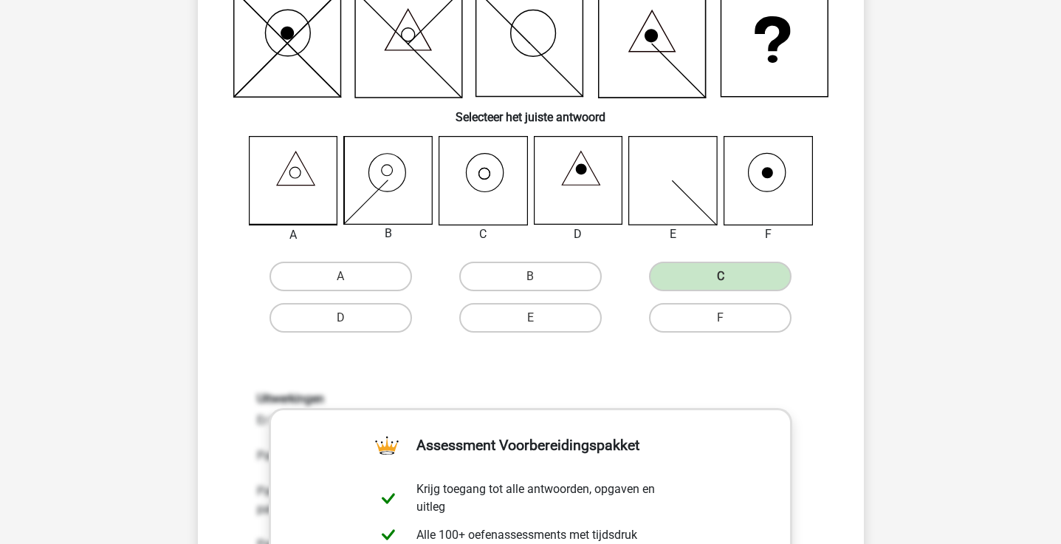
scroll to position [44, 0]
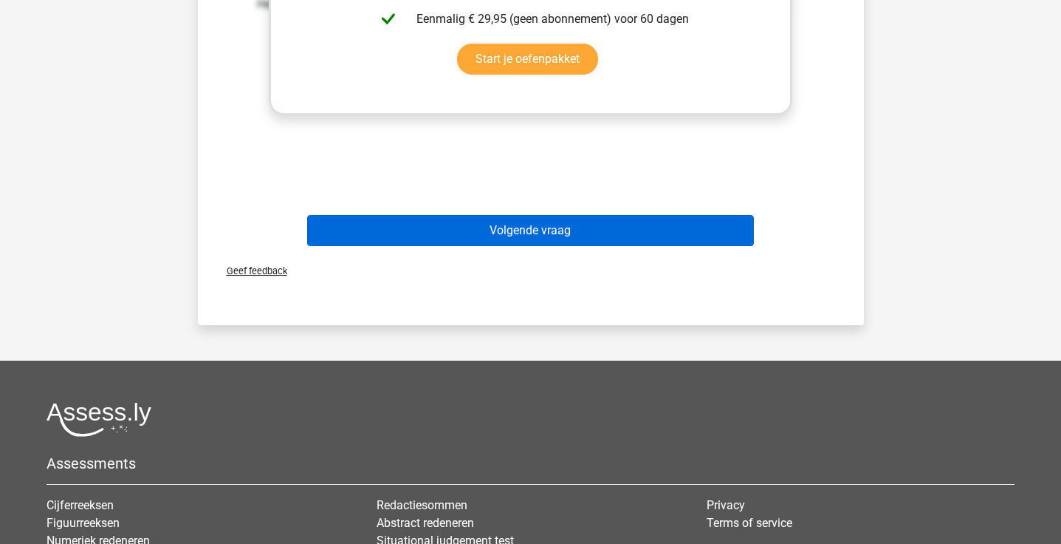
click at [542, 234] on button "Volgende vraag" at bounding box center [530, 230] width 447 height 31
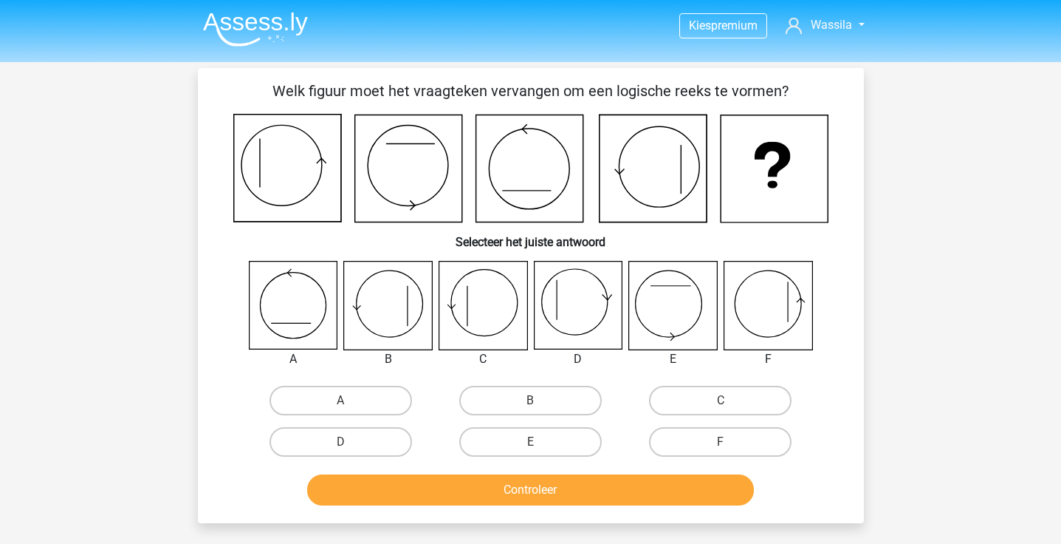
scroll to position [0, 0]
click at [367, 447] on label "D" at bounding box center [341, 442] width 143 height 30
click at [350, 447] on input "D" at bounding box center [345, 447] width 10 height 10
radio input "true"
click at [394, 479] on button "Controleer" at bounding box center [530, 489] width 447 height 31
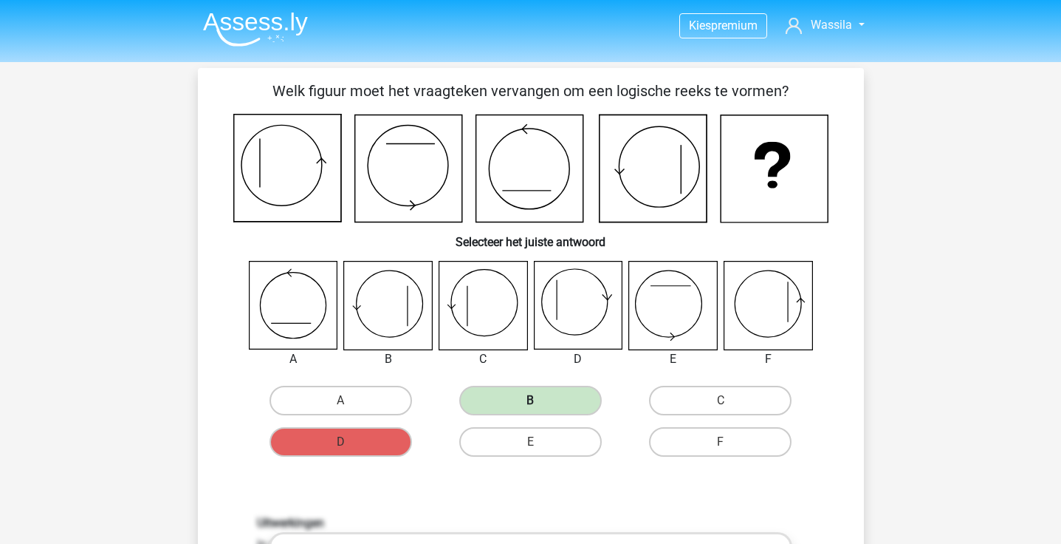
click at [527, 396] on label "B" at bounding box center [530, 401] width 143 height 30
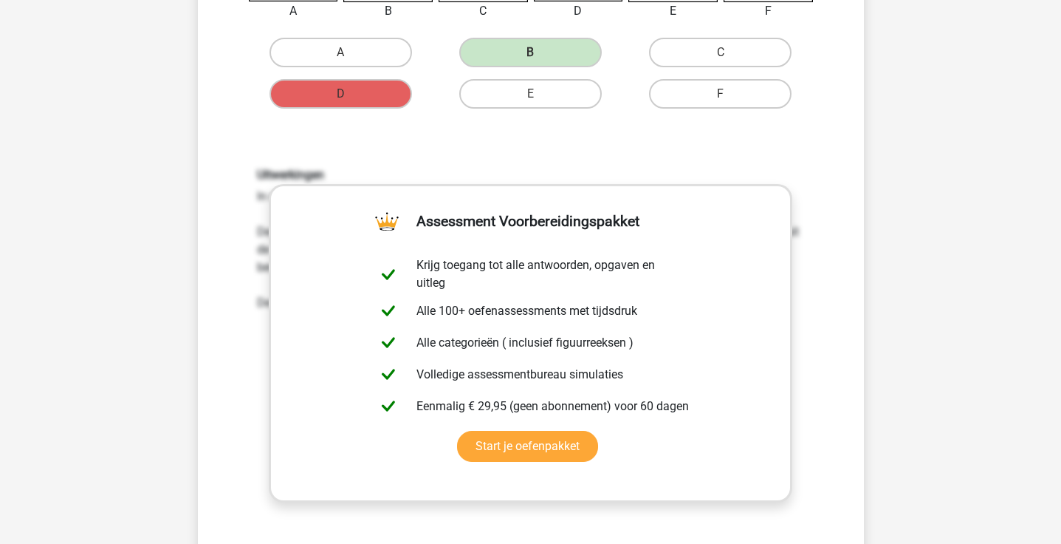
scroll to position [352, 0]
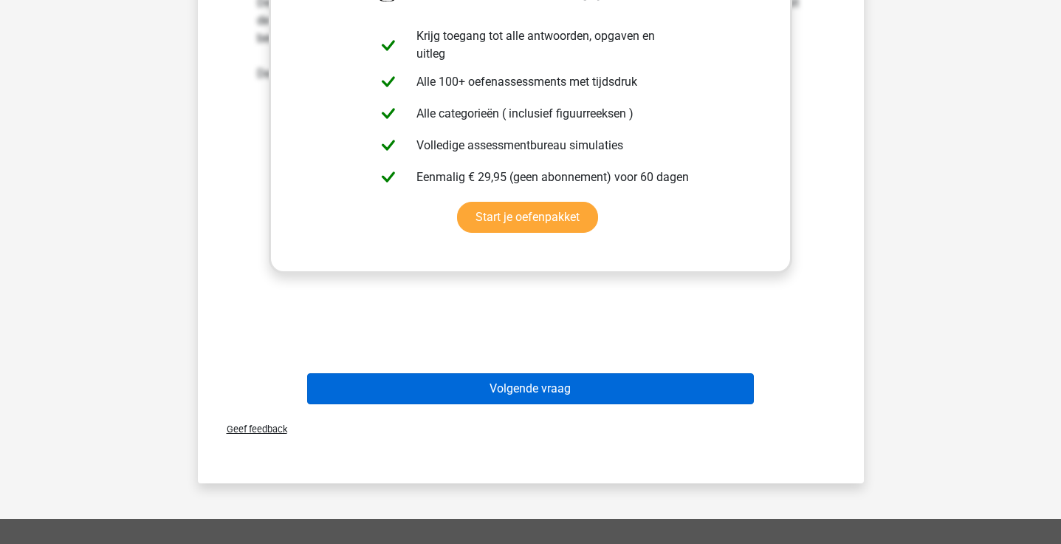
click at [468, 393] on button "Volgende vraag" at bounding box center [530, 388] width 447 height 31
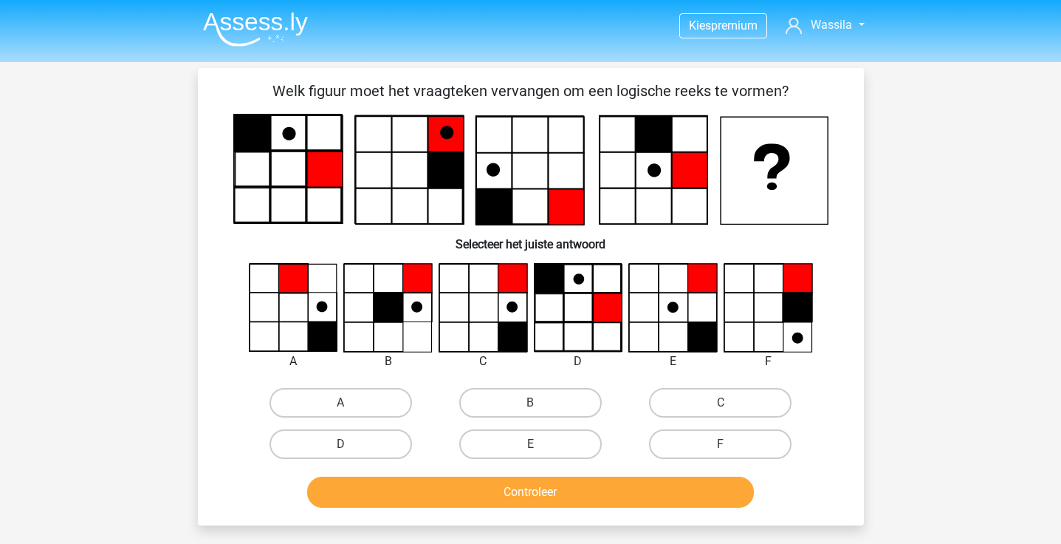
scroll to position [0, 0]
click at [548, 400] on label "B" at bounding box center [530, 403] width 143 height 30
click at [540, 403] on input "B" at bounding box center [535, 408] width 10 height 10
radio input "true"
click at [721, 403] on input "C" at bounding box center [726, 408] width 10 height 10
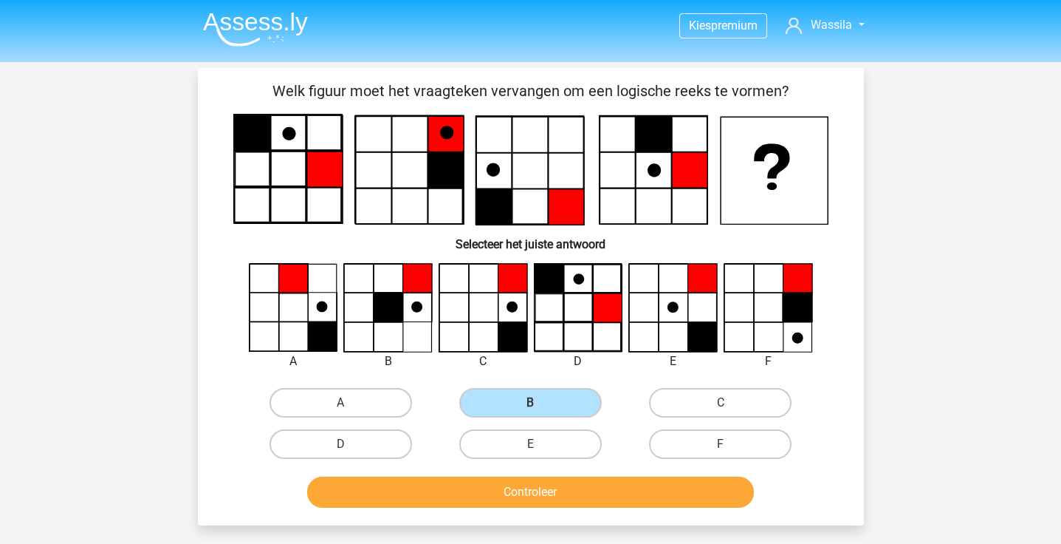
radio input "true"
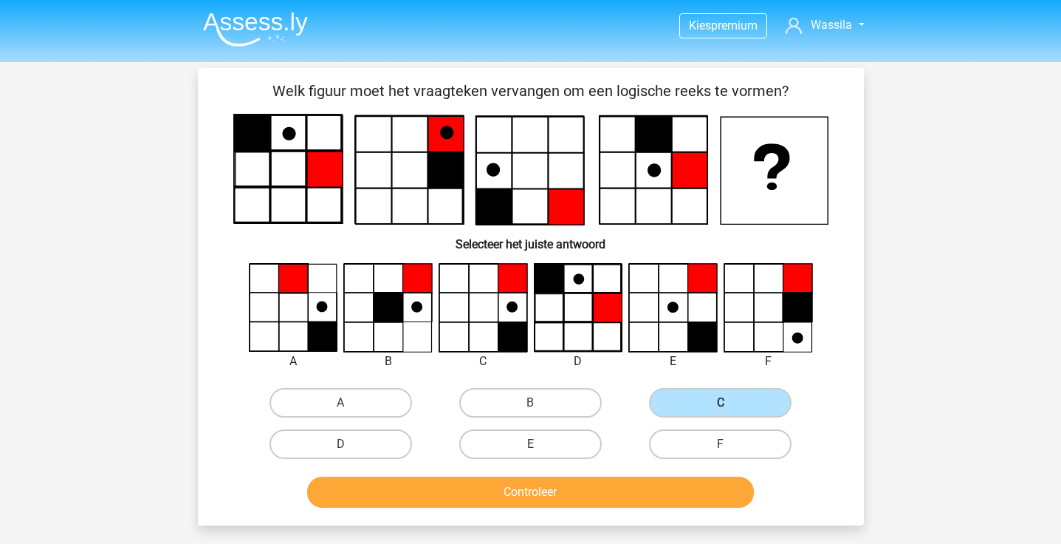
click at [578, 497] on button "Controleer" at bounding box center [530, 491] width 447 height 31
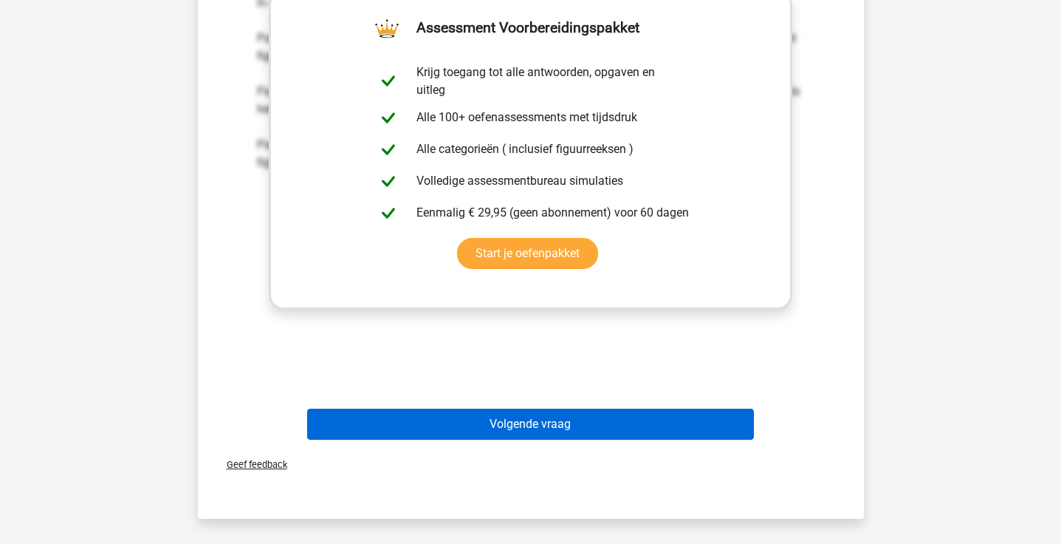
click at [572, 426] on button "Volgende vraag" at bounding box center [530, 423] width 447 height 31
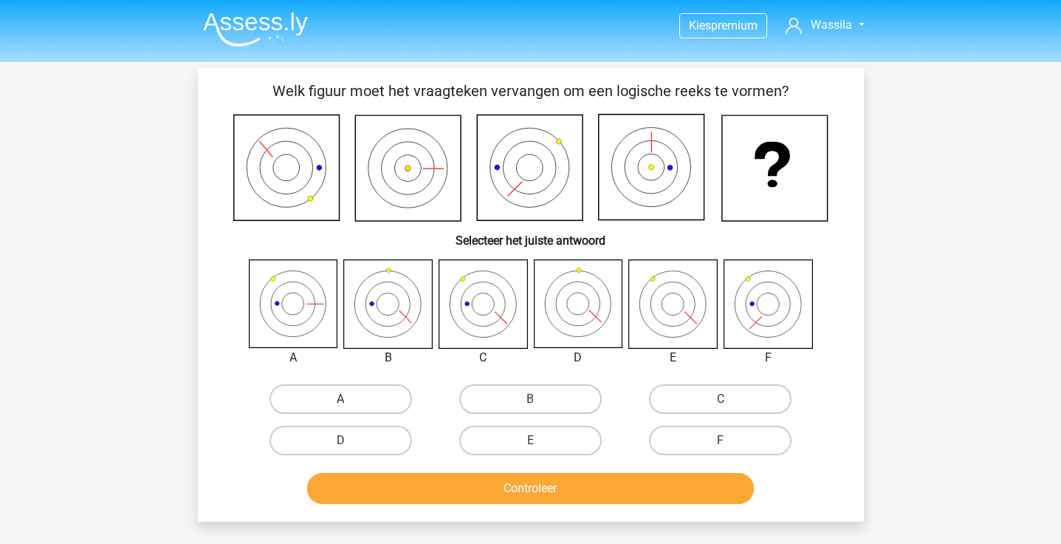
click at [326, 389] on label "A" at bounding box center [341, 399] width 143 height 30
click at [340, 399] on input "A" at bounding box center [345, 404] width 10 height 10
radio input "true"
click at [433, 492] on button "Controleer" at bounding box center [530, 488] width 447 height 31
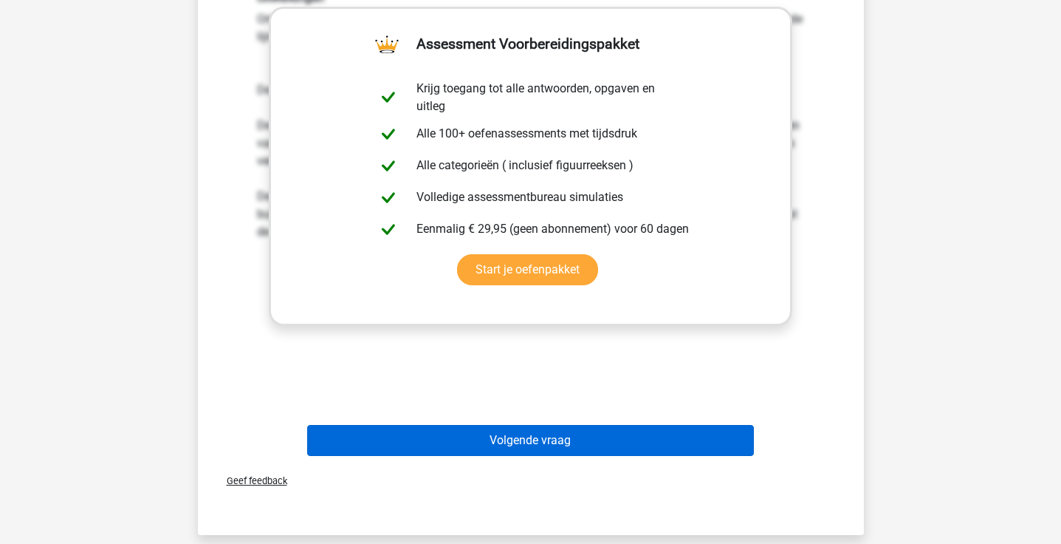
click at [527, 438] on button "Volgende vraag" at bounding box center [530, 440] width 447 height 31
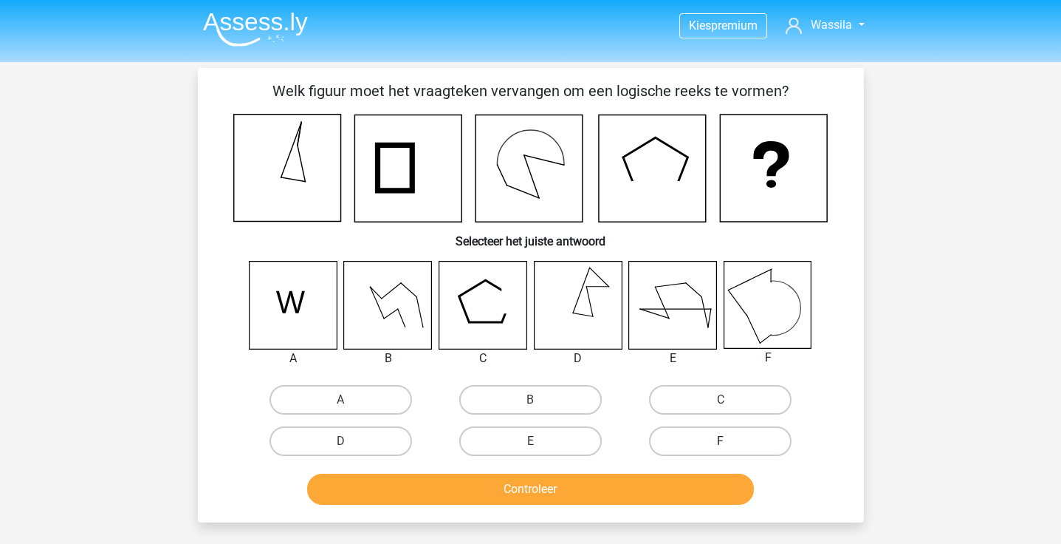
click at [679, 438] on label "F" at bounding box center [720, 441] width 143 height 30
click at [721, 441] on input "F" at bounding box center [726, 446] width 10 height 10
radio input "true"
click at [615, 478] on button "Controleer" at bounding box center [530, 488] width 447 height 31
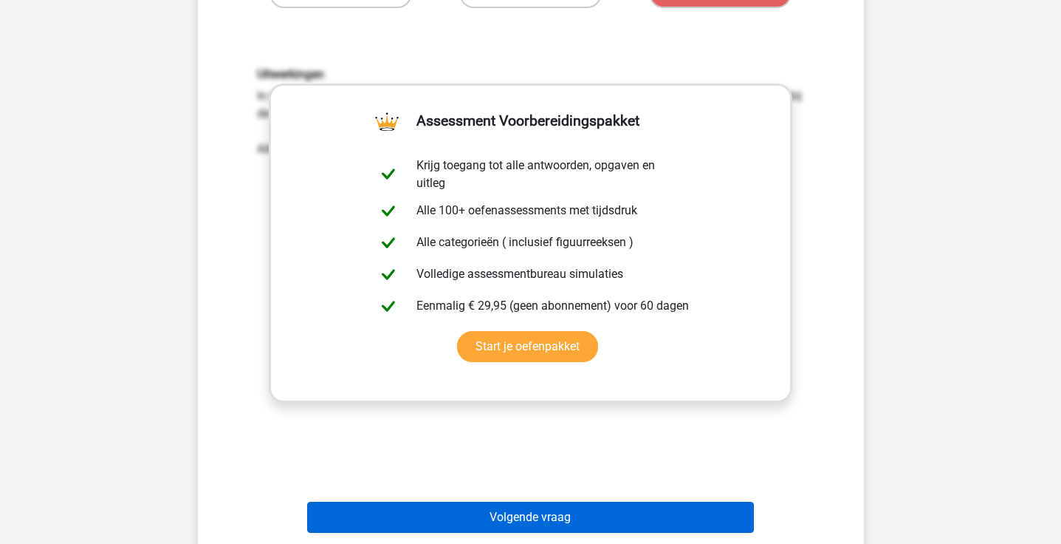
click at [541, 522] on button "Volgende vraag" at bounding box center [530, 516] width 447 height 31
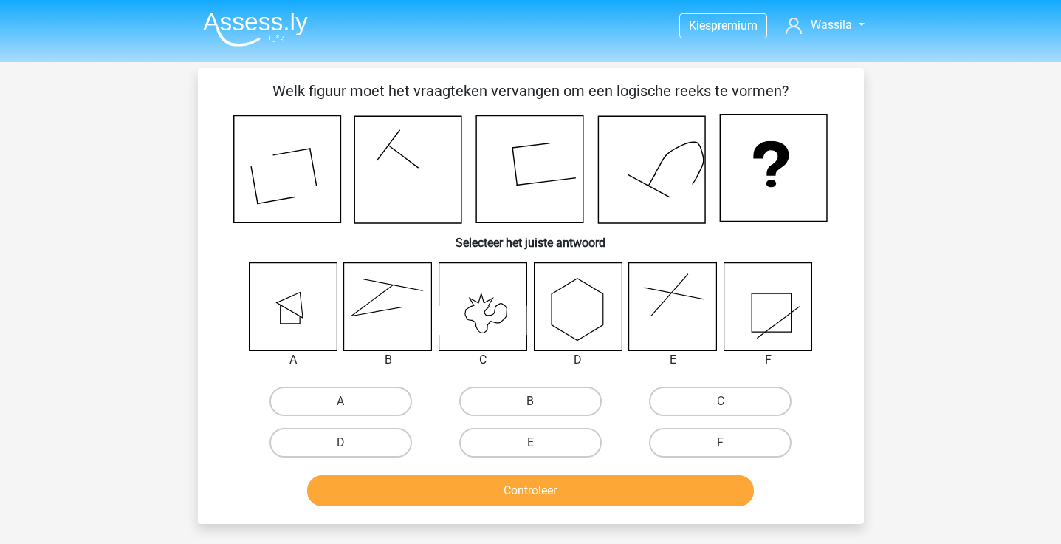
click at [524, 380] on div "A B C D E F" at bounding box center [531, 363] width 619 height 202
click at [523, 400] on label "B" at bounding box center [530, 401] width 143 height 30
click at [530, 401] on input "B" at bounding box center [535, 406] width 10 height 10
radio input "true"
click at [522, 493] on button "Controleer" at bounding box center [530, 490] width 447 height 31
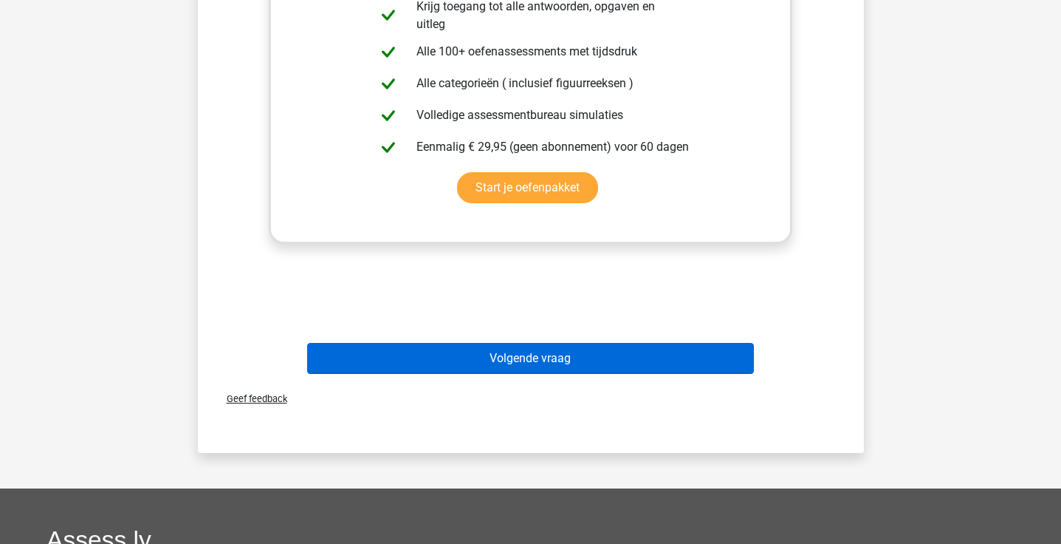
click at [484, 359] on button "Volgende vraag" at bounding box center [530, 358] width 447 height 31
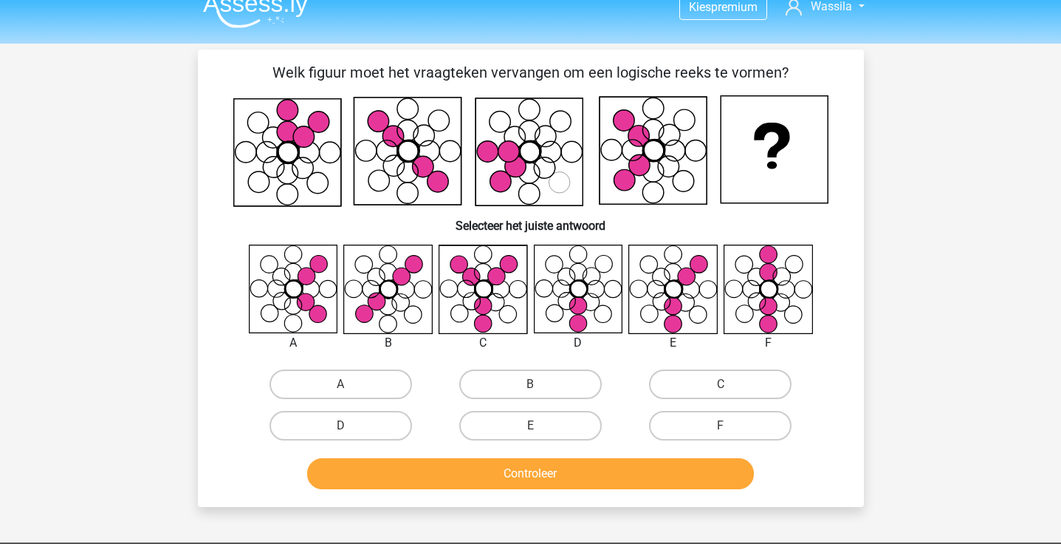
scroll to position [6, 0]
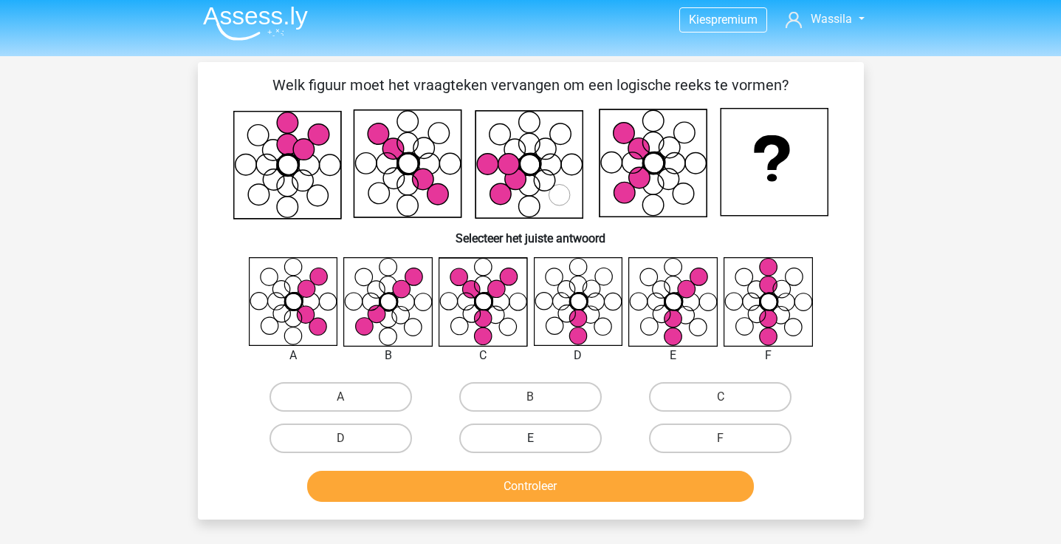
click at [569, 439] on label "E" at bounding box center [530, 438] width 143 height 30
click at [540, 439] on input "E" at bounding box center [535, 443] width 10 height 10
radio input "true"
click at [552, 496] on button "Controleer" at bounding box center [530, 485] width 447 height 31
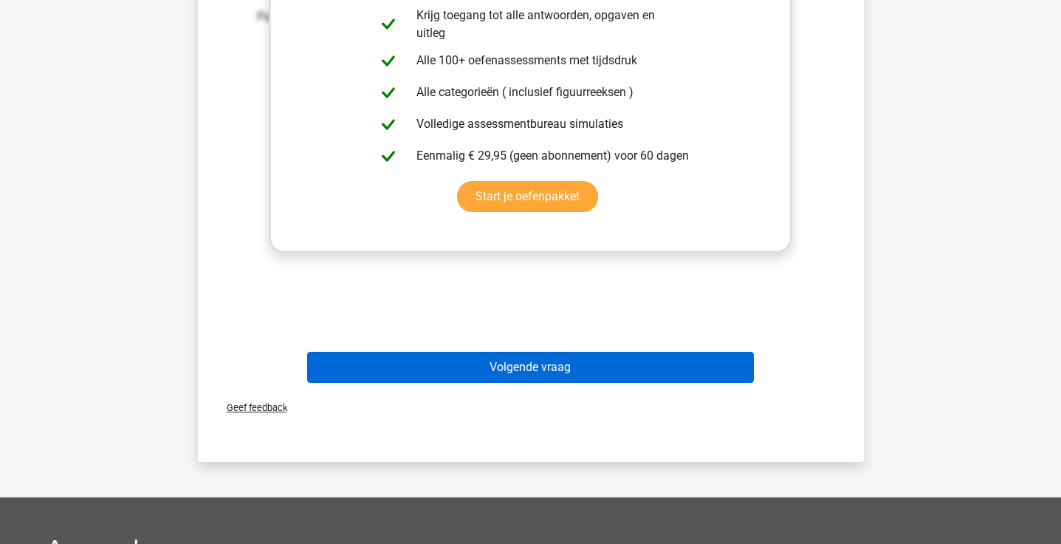
click at [554, 363] on button "Volgende vraag" at bounding box center [530, 367] width 447 height 31
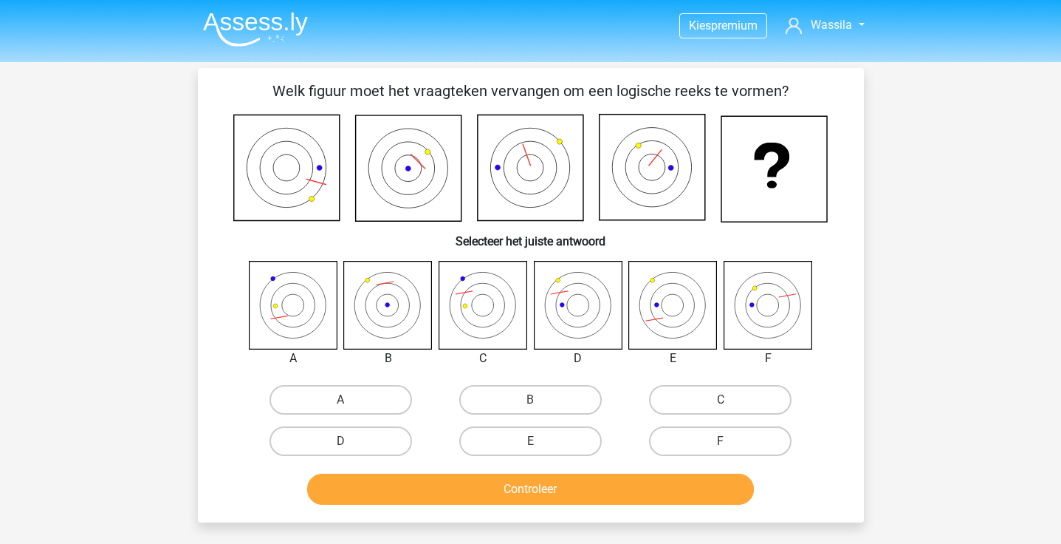
scroll to position [0, 0]
click at [329, 427] on label "D" at bounding box center [341, 441] width 143 height 30
click at [340, 441] on input "D" at bounding box center [345, 446] width 10 height 10
radio input "true"
click at [371, 493] on button "Controleer" at bounding box center [530, 488] width 447 height 31
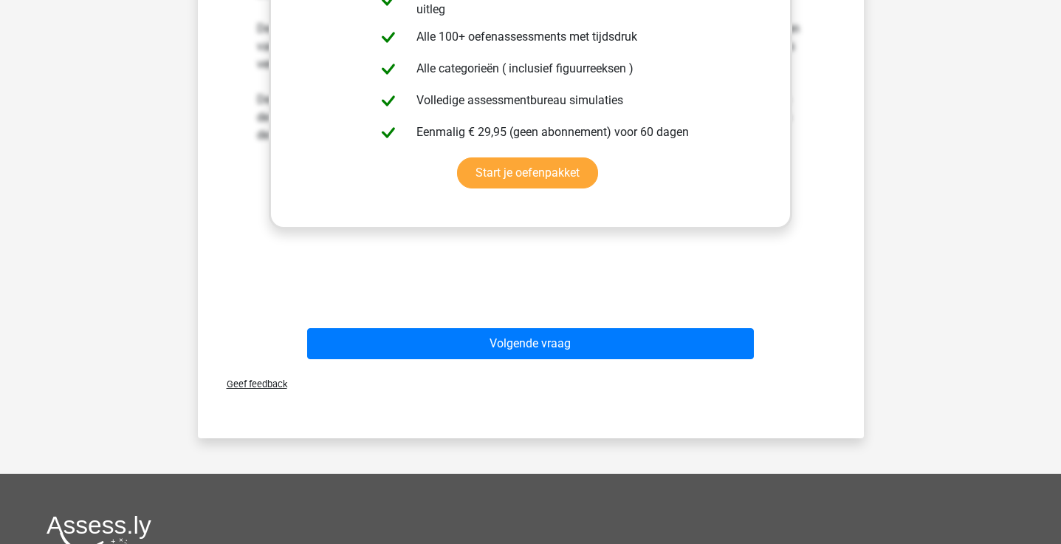
click at [403, 363] on div "Volgende vraag" at bounding box center [531, 346] width 570 height 37
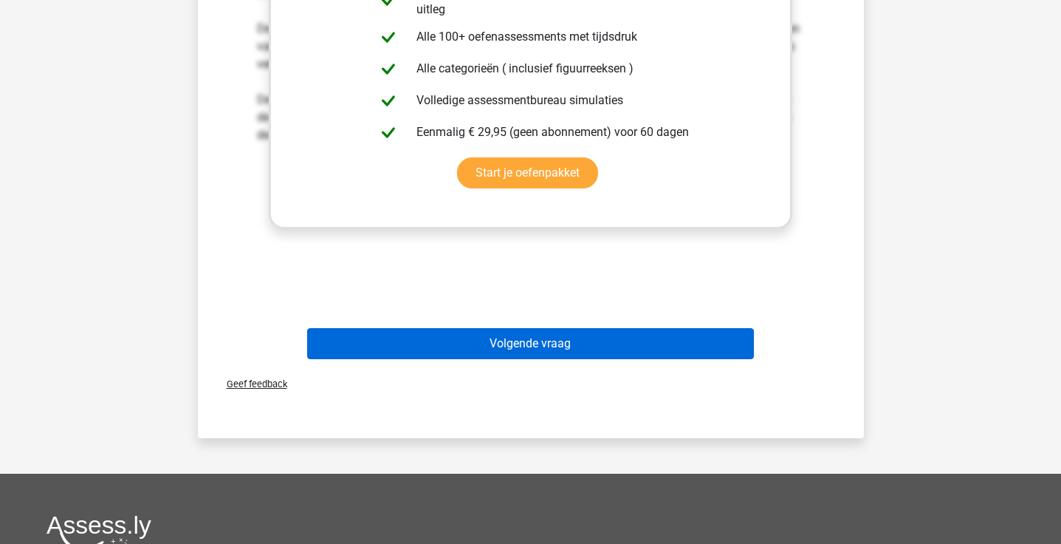
click at [403, 346] on button "Volgende vraag" at bounding box center [530, 343] width 447 height 31
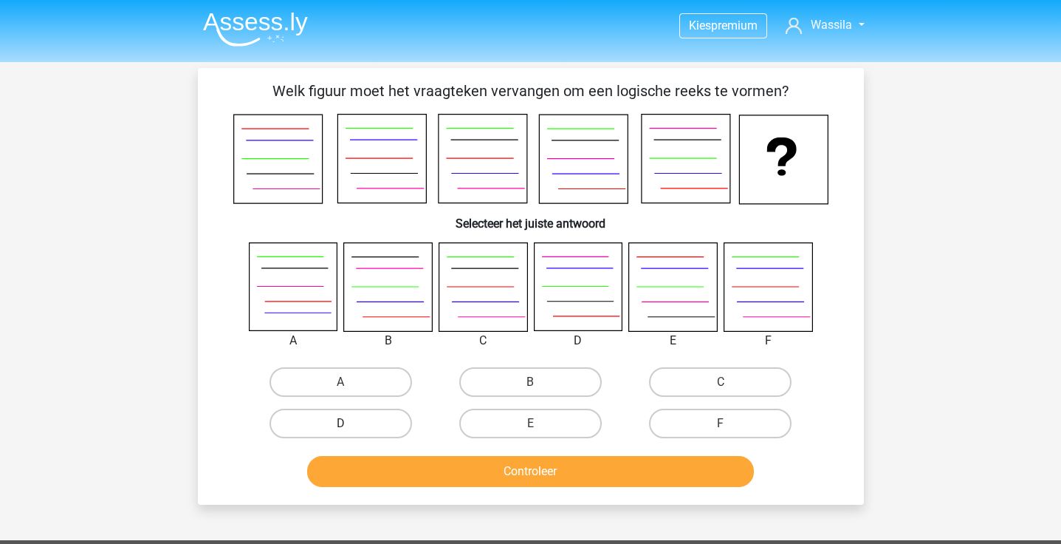
click at [364, 434] on label "D" at bounding box center [341, 423] width 143 height 30
click at [350, 433] on input "D" at bounding box center [345, 428] width 10 height 10
radio input "true"
click at [391, 460] on button "Controleer" at bounding box center [530, 471] width 447 height 31
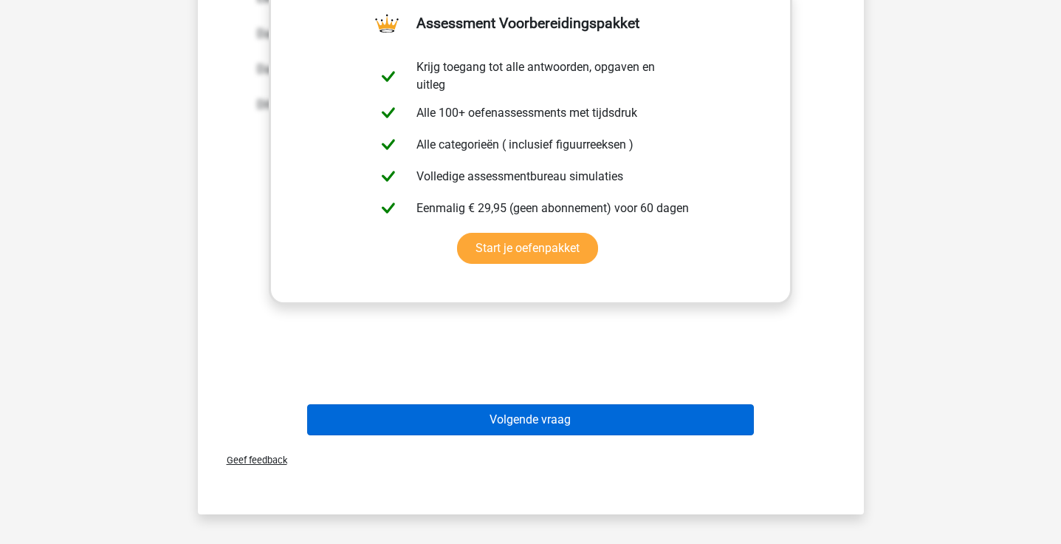
click at [429, 414] on button "Volgende vraag" at bounding box center [530, 419] width 447 height 31
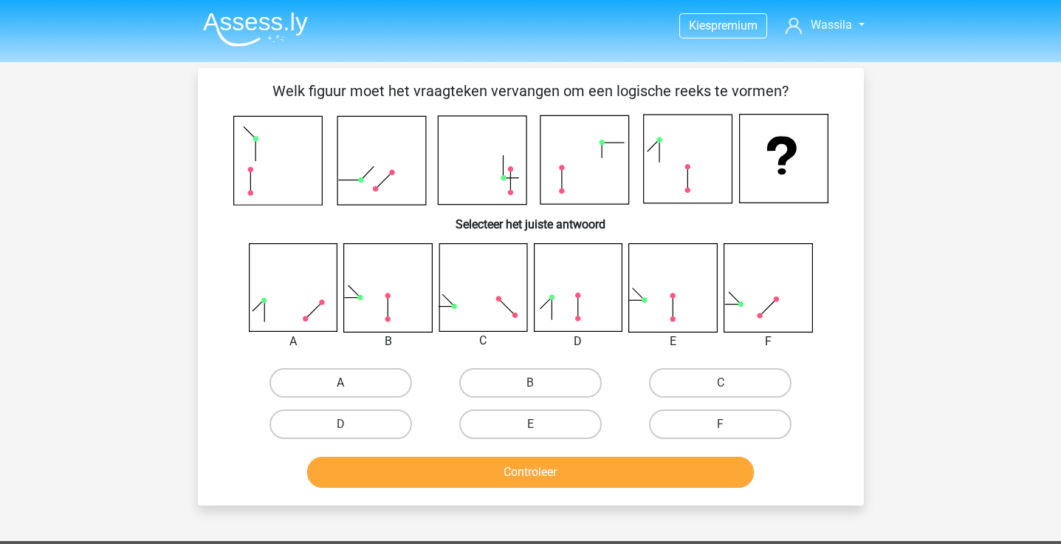
click at [375, 377] on label "A" at bounding box center [341, 383] width 143 height 30
click at [350, 383] on input "A" at bounding box center [345, 388] width 10 height 10
radio input "true"
click at [445, 471] on button "Controleer" at bounding box center [530, 471] width 447 height 31
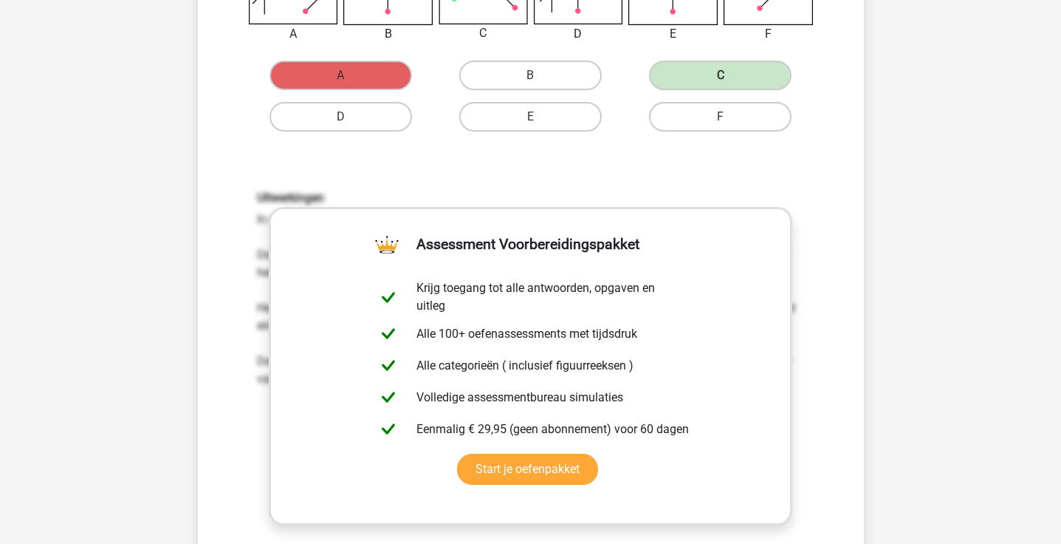
scroll to position [555, 0]
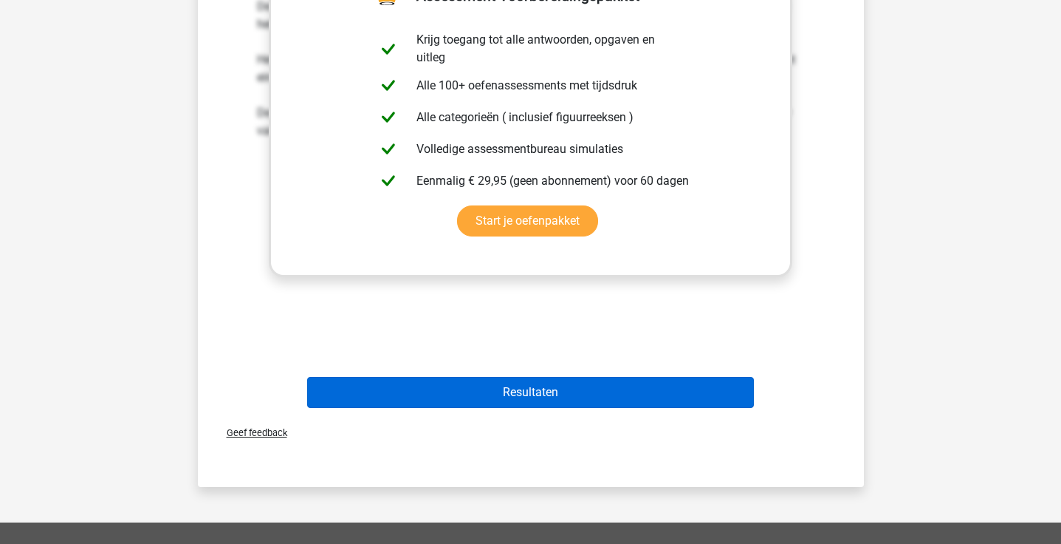
click at [486, 396] on button "Resultaten" at bounding box center [530, 392] width 447 height 31
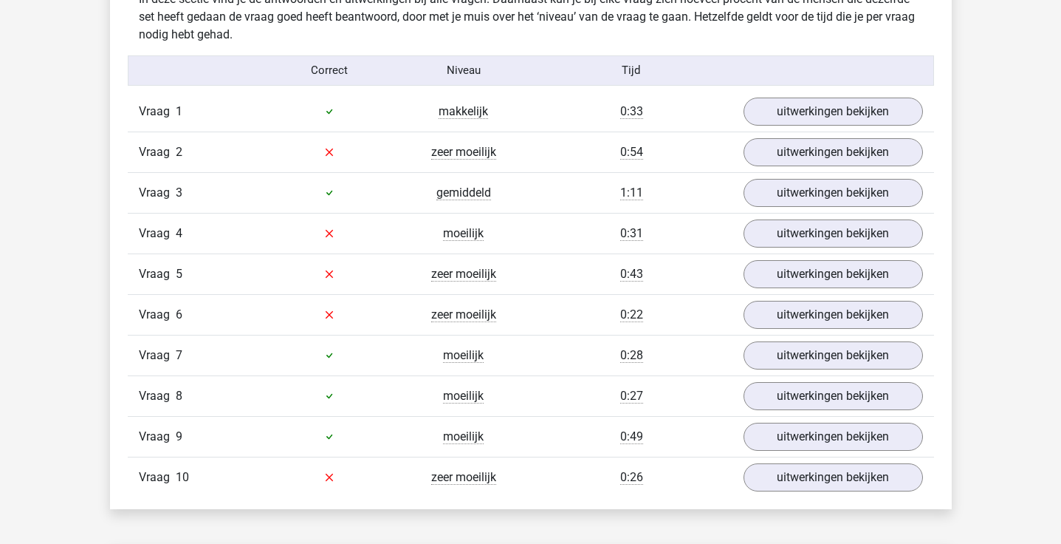
scroll to position [1178, 0]
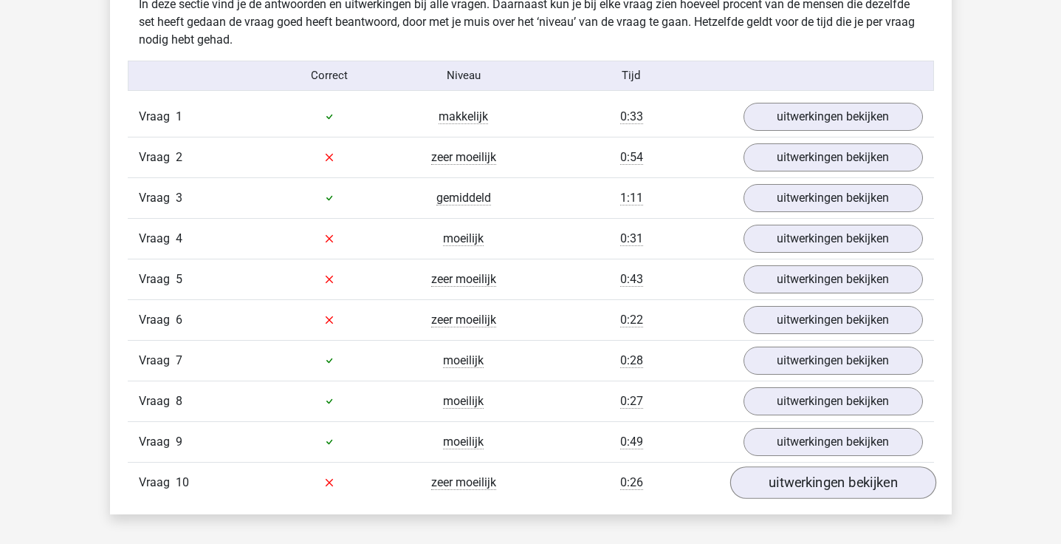
click at [770, 485] on link "uitwerkingen bekijken" at bounding box center [833, 482] width 206 height 32
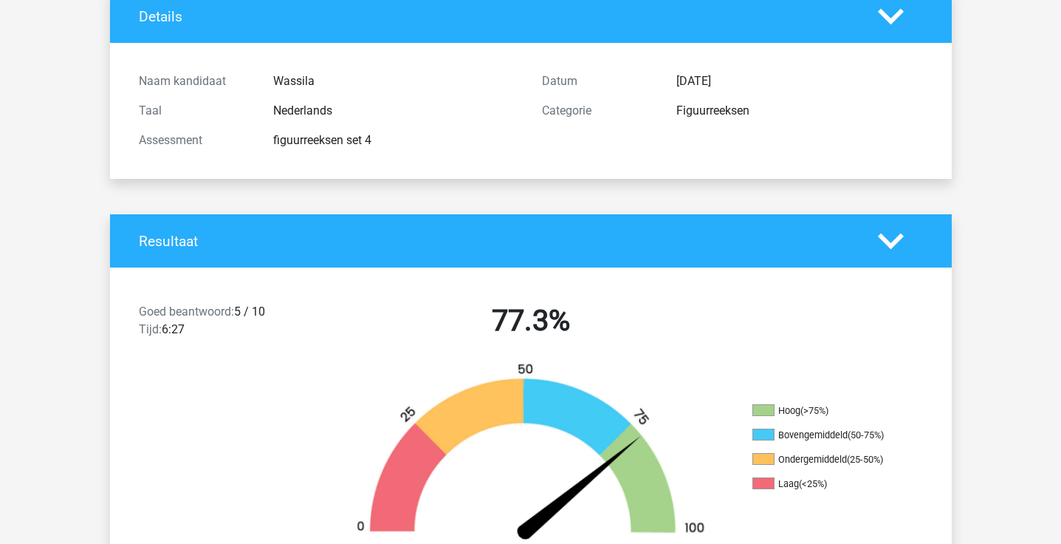
scroll to position [0, 0]
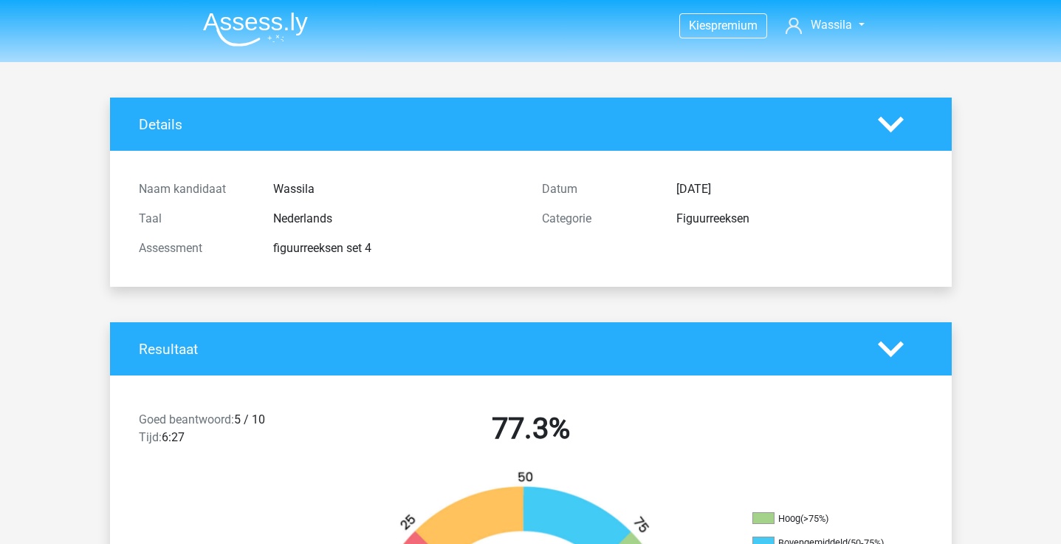
click at [275, 27] on img at bounding box center [255, 29] width 105 height 35
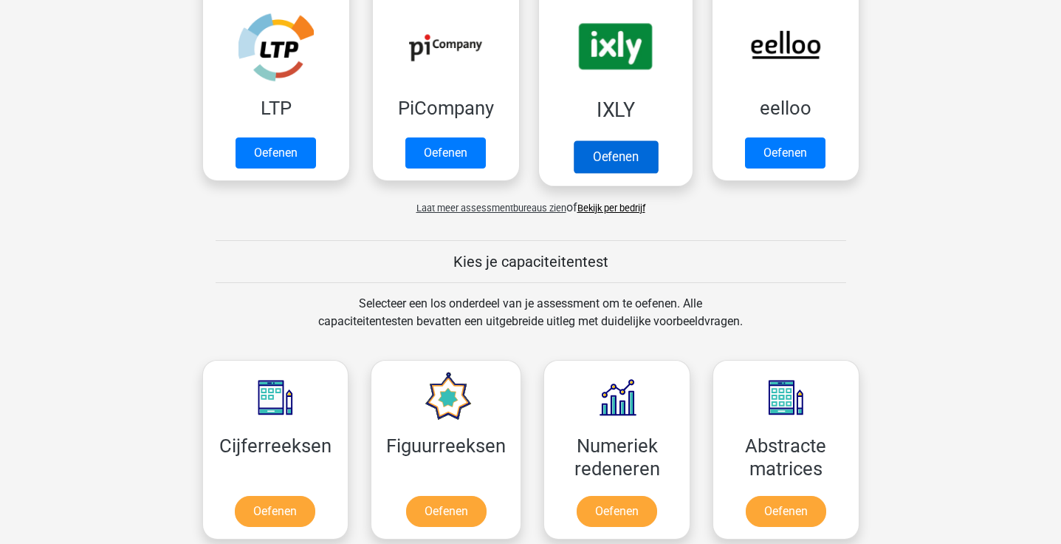
scroll to position [345, 0]
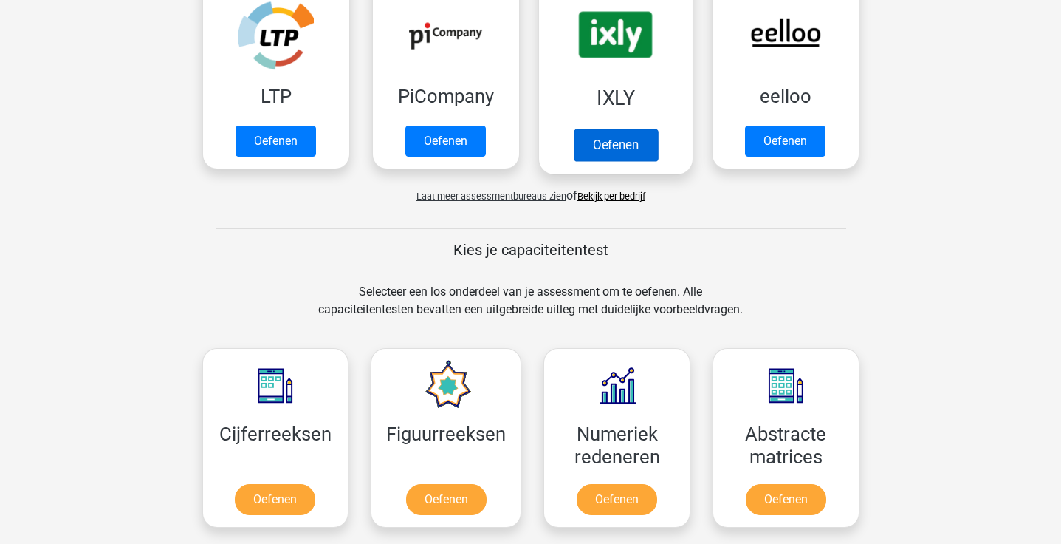
click at [612, 133] on link "Oefenen" at bounding box center [615, 145] width 84 height 32
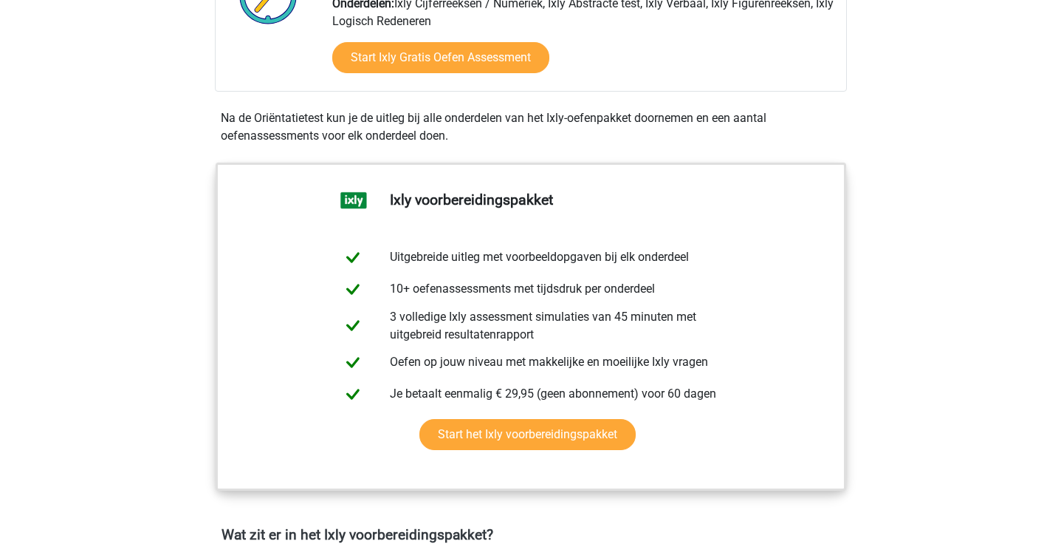
scroll to position [874, 0]
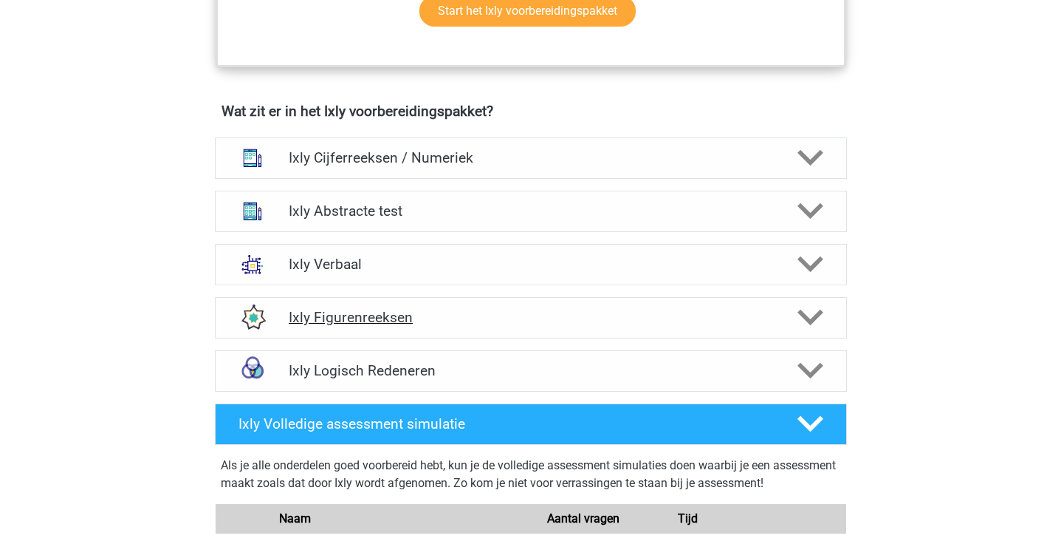
click at [815, 311] on icon at bounding box center [811, 317] width 26 height 26
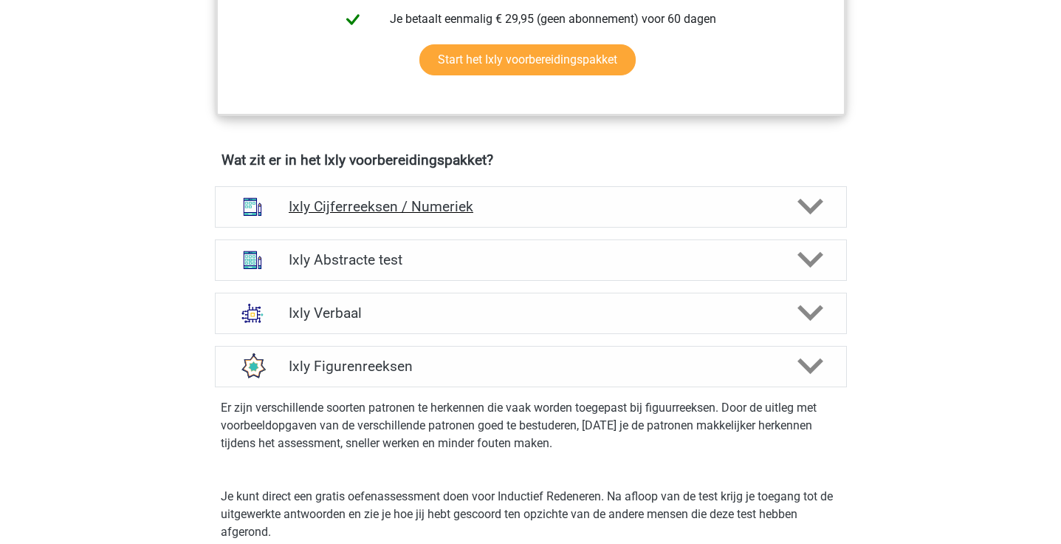
scroll to position [828, 0]
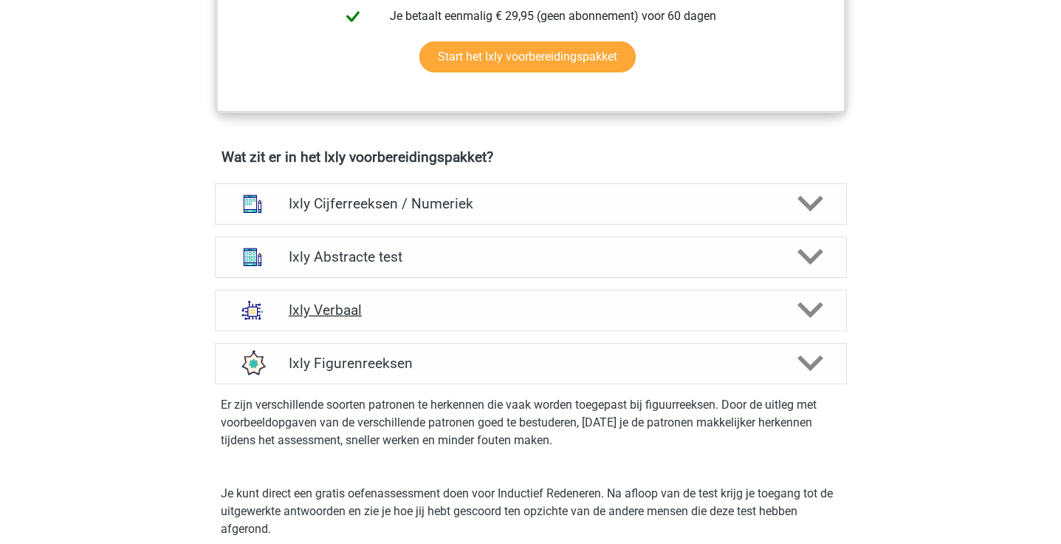
click at [499, 307] on h4 "Ixly Verbaal" at bounding box center [531, 309] width 484 height 17
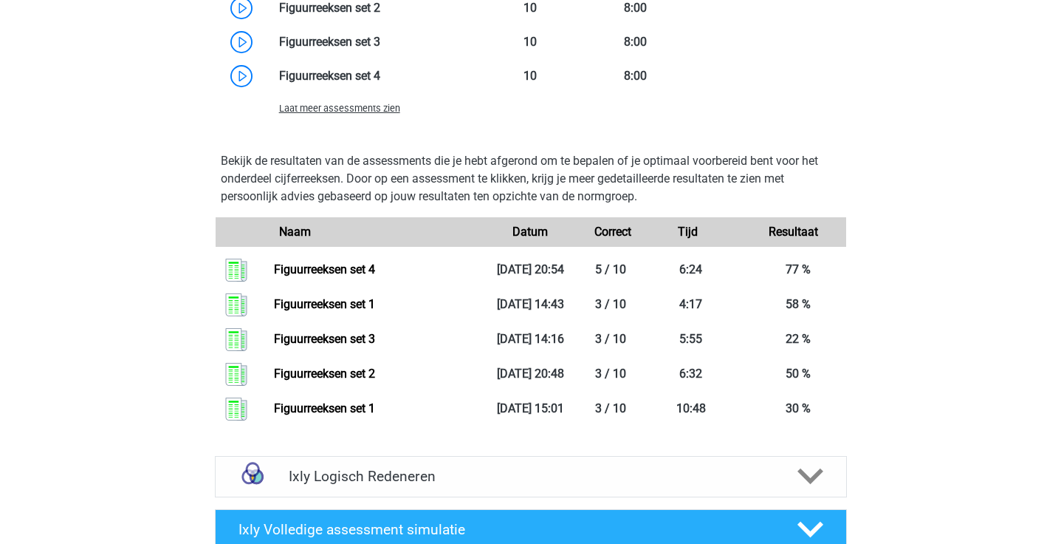
scroll to position [2852, 0]
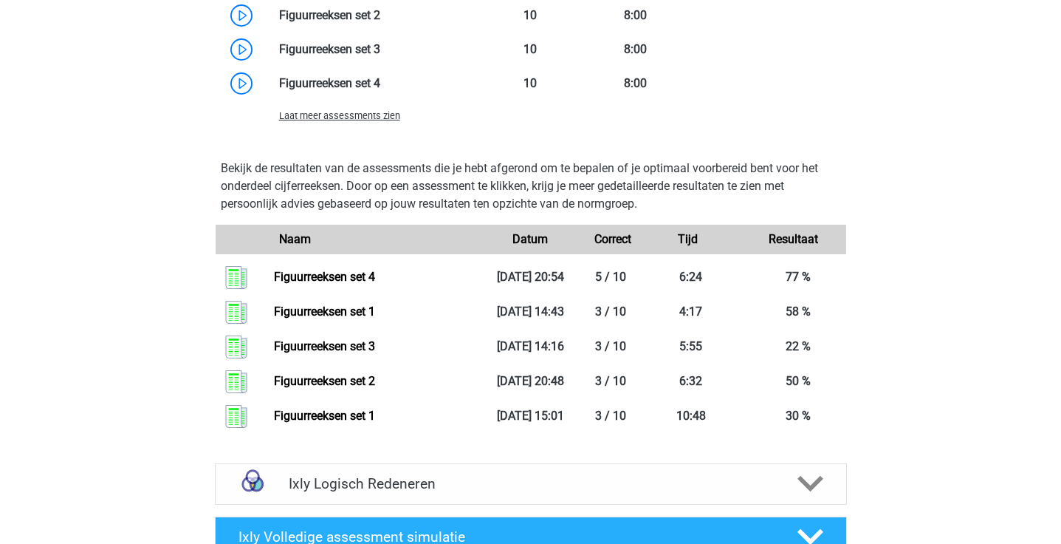
click at [353, 121] on span "Laat meer assessments zien" at bounding box center [339, 115] width 121 height 11
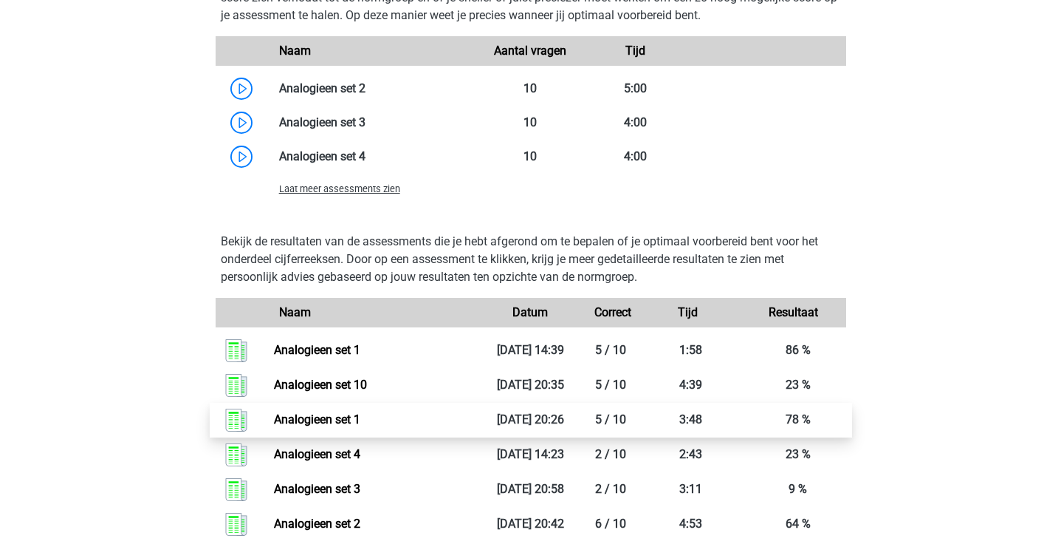
scroll to position [1519, 0]
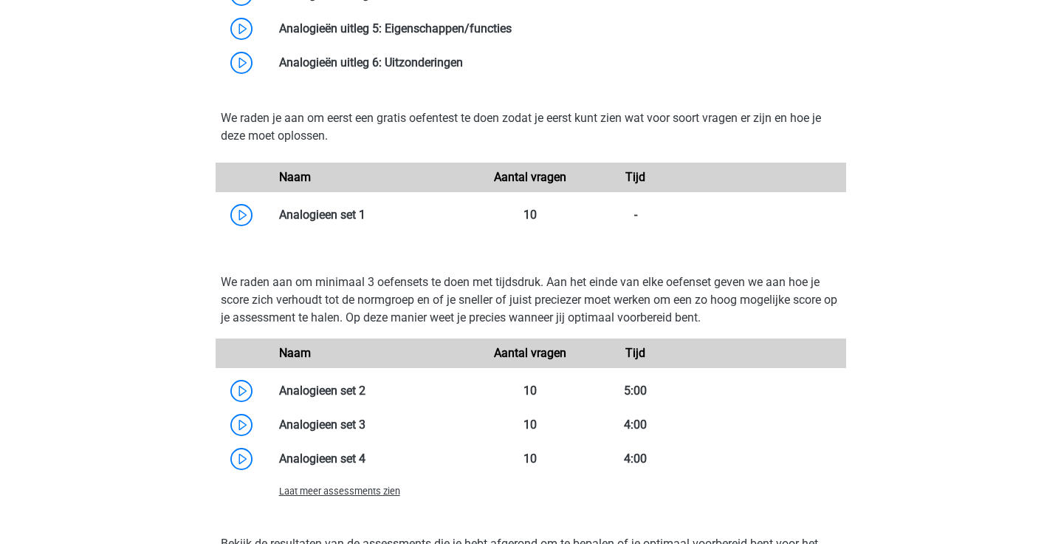
click at [311, 495] on span "Laat meer assessments zien" at bounding box center [339, 490] width 121 height 11
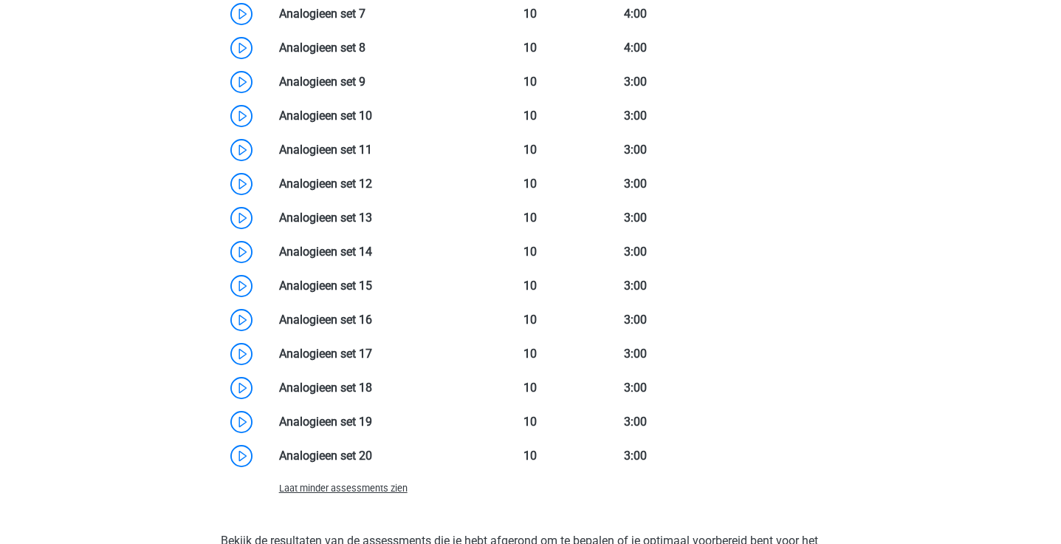
scroll to position [1883, 0]
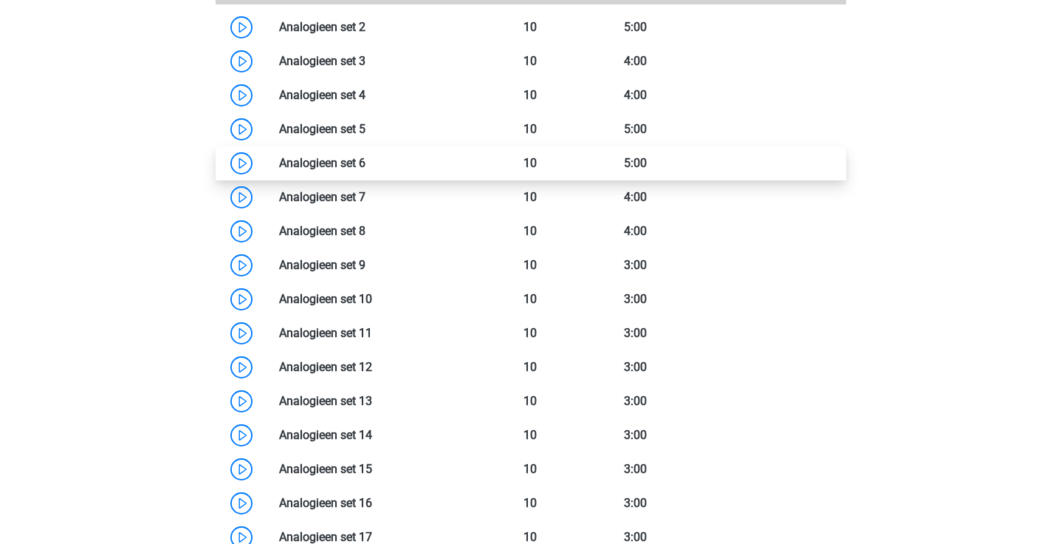
click at [366, 165] on link at bounding box center [366, 163] width 0 height 14
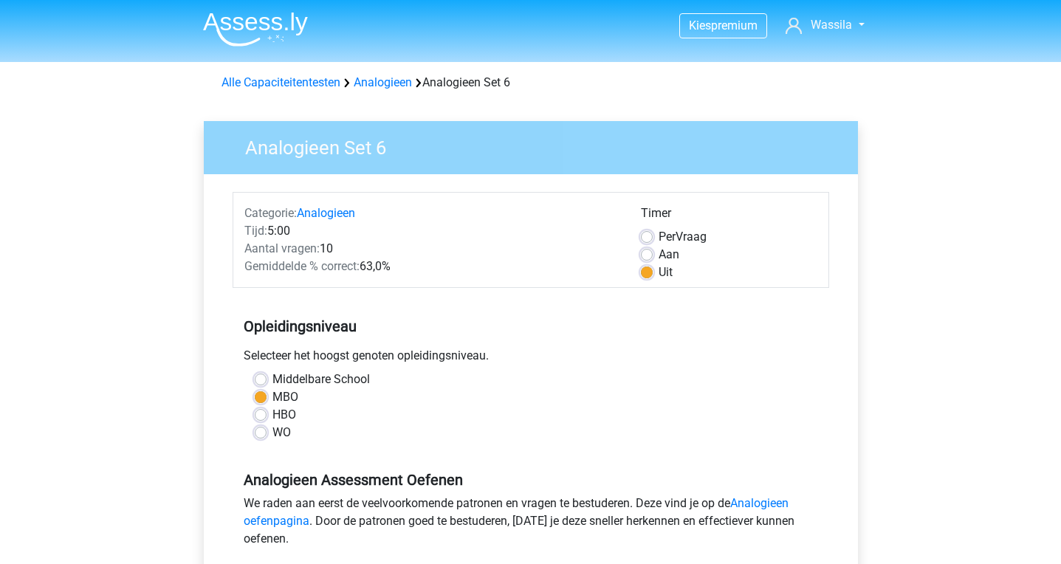
scroll to position [548, 0]
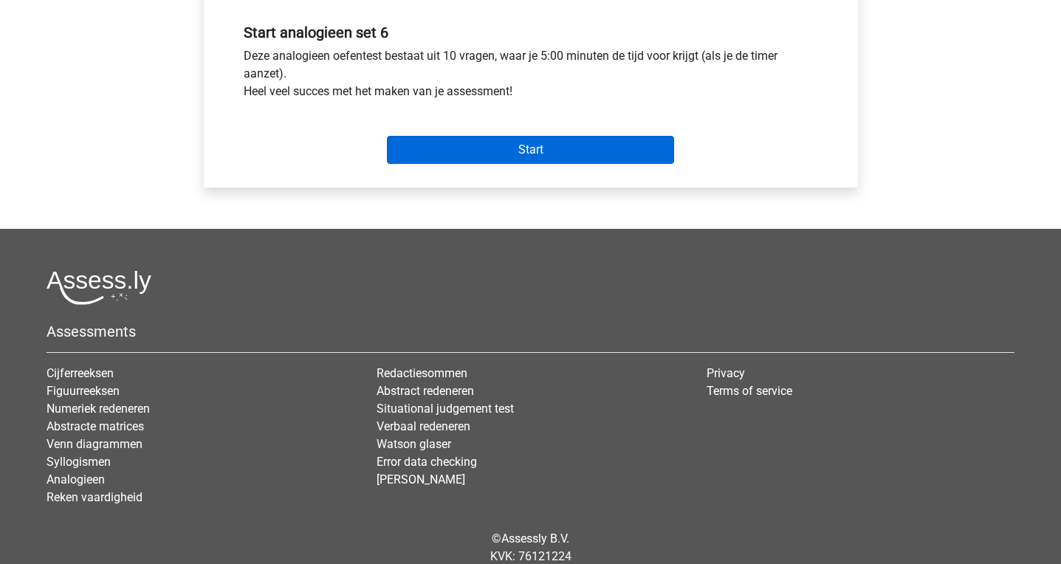
click at [539, 140] on input "Start" at bounding box center [530, 150] width 287 height 28
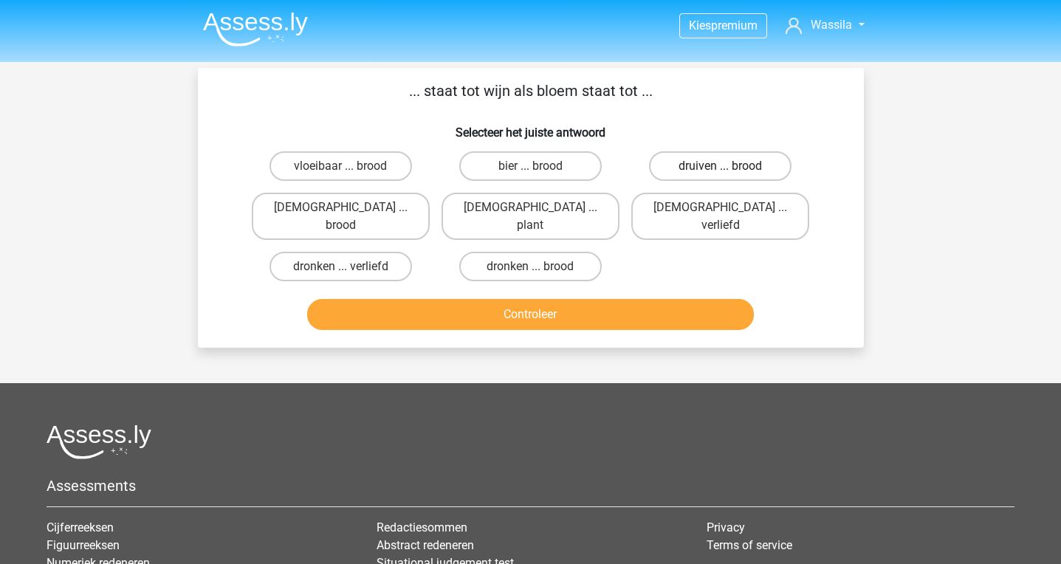
click at [702, 163] on label "druiven ... brood" at bounding box center [720, 166] width 143 height 30
click at [721, 166] on input "druiven ... brood" at bounding box center [726, 171] width 10 height 10
radio input "true"
click at [555, 299] on button "Controleer" at bounding box center [530, 314] width 447 height 31
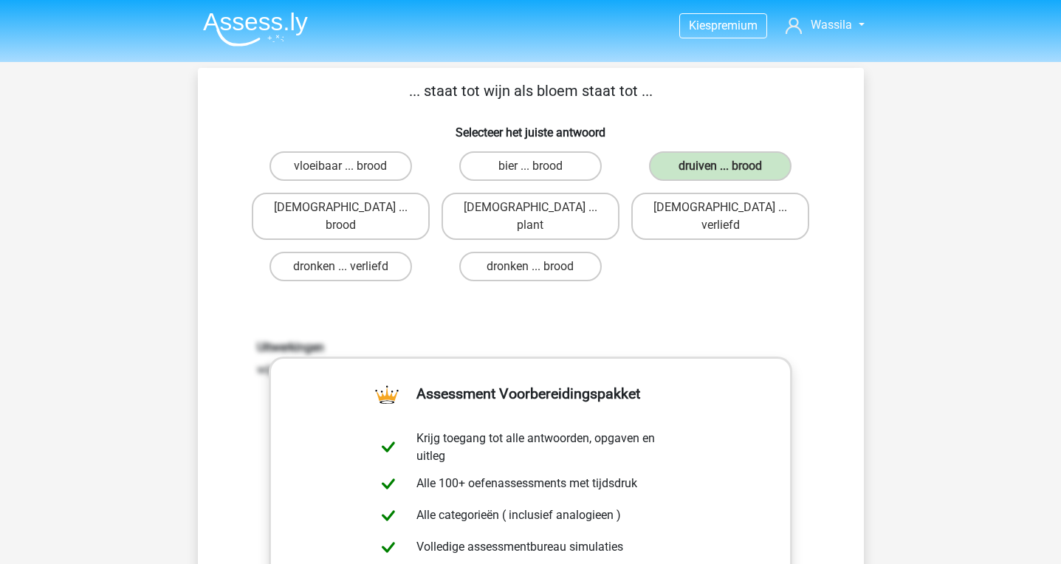
scroll to position [601, 0]
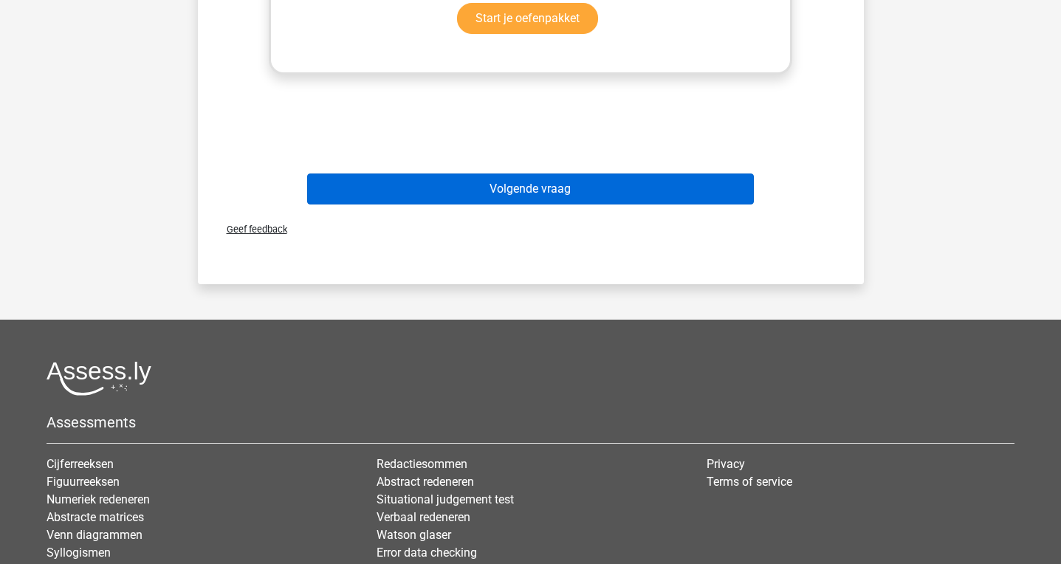
click at [513, 178] on button "Volgende vraag" at bounding box center [530, 189] width 447 height 31
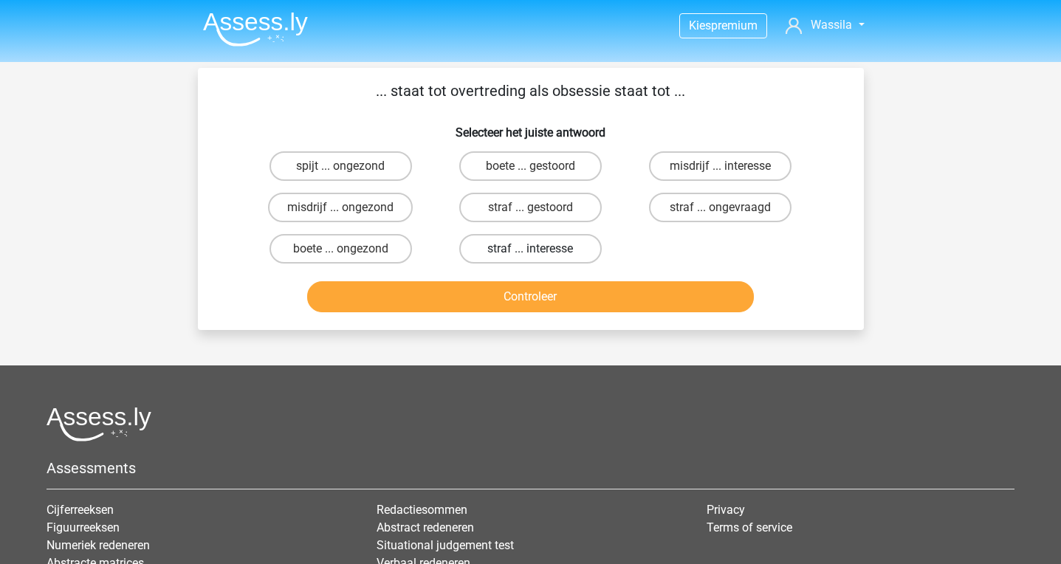
scroll to position [0, 0]
click at [518, 213] on label "straf ... gestoord" at bounding box center [530, 208] width 143 height 30
click at [530, 213] on input "straf ... gestoord" at bounding box center [535, 213] width 10 height 10
radio input "true"
click at [525, 275] on div "Controleer" at bounding box center [531, 294] width 619 height 49
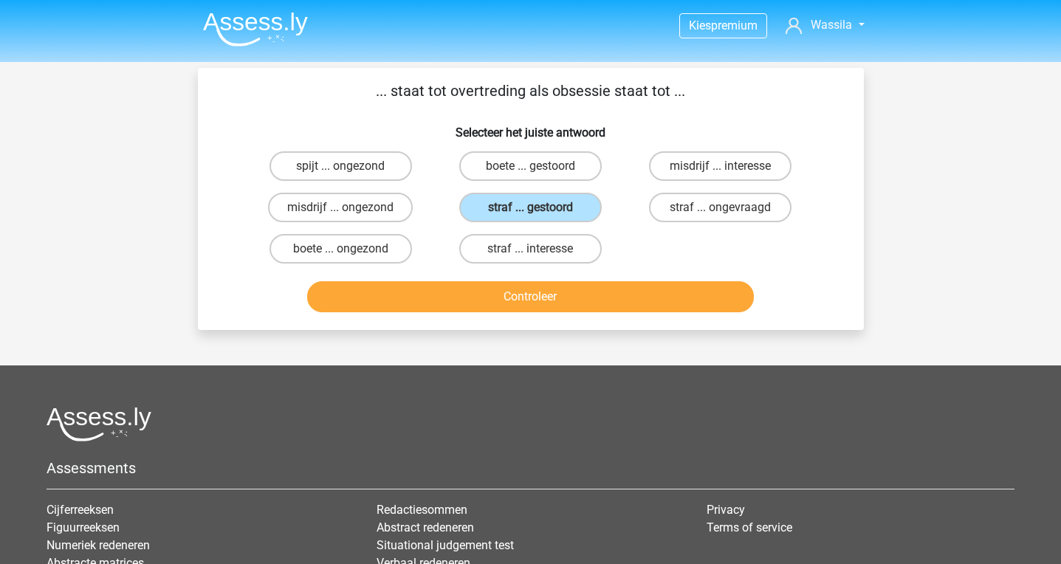
click at [524, 290] on button "Controleer" at bounding box center [530, 296] width 447 height 31
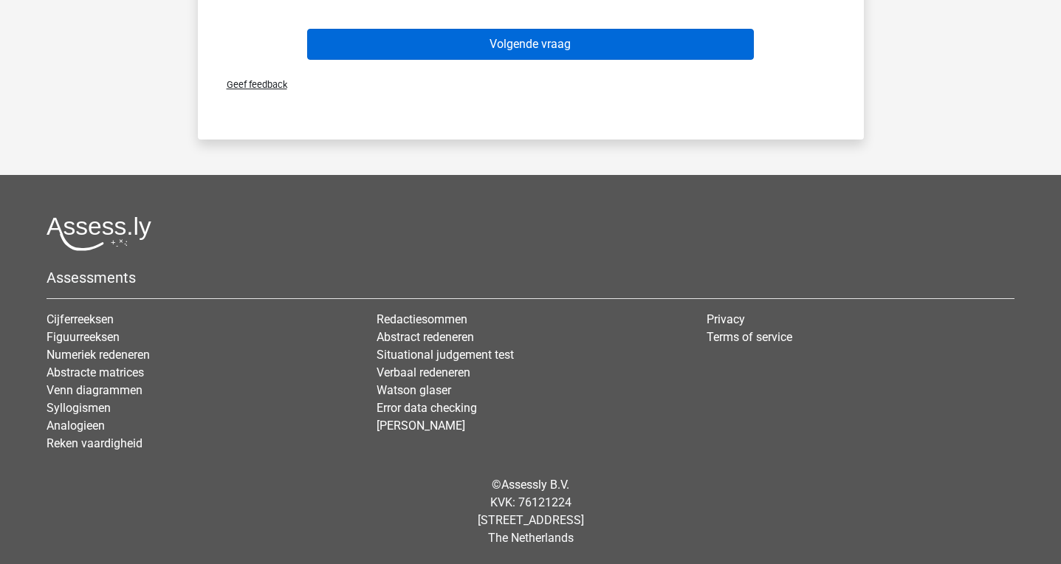
click at [558, 44] on button "Volgende vraag" at bounding box center [530, 44] width 447 height 31
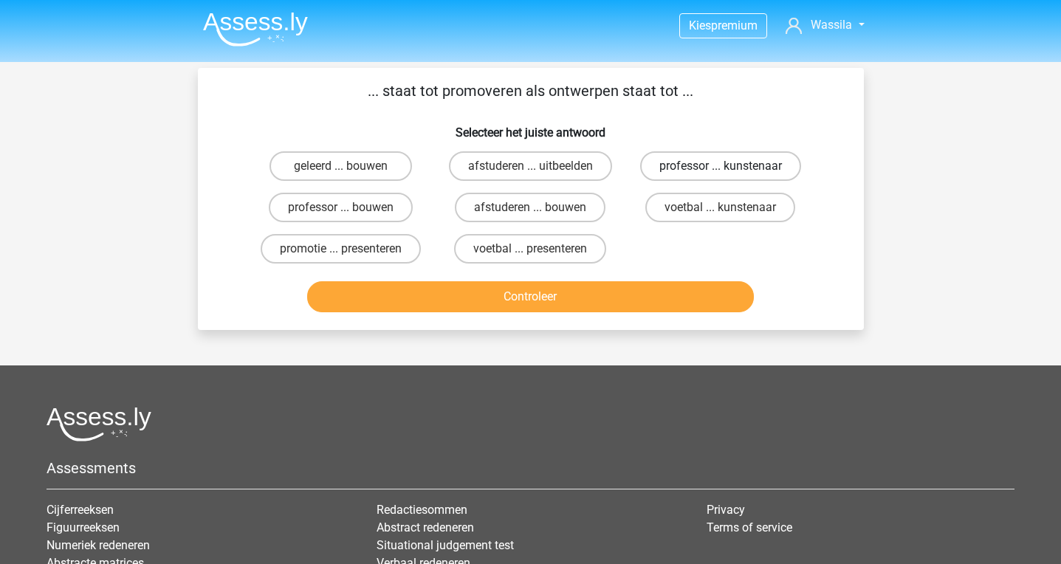
click at [705, 175] on label "professor ... kunstenaar" at bounding box center [720, 166] width 161 height 30
click at [721, 175] on input "professor ... kunstenaar" at bounding box center [726, 171] width 10 height 10
radio input "true"
click at [692, 297] on button "Controleer" at bounding box center [530, 296] width 447 height 31
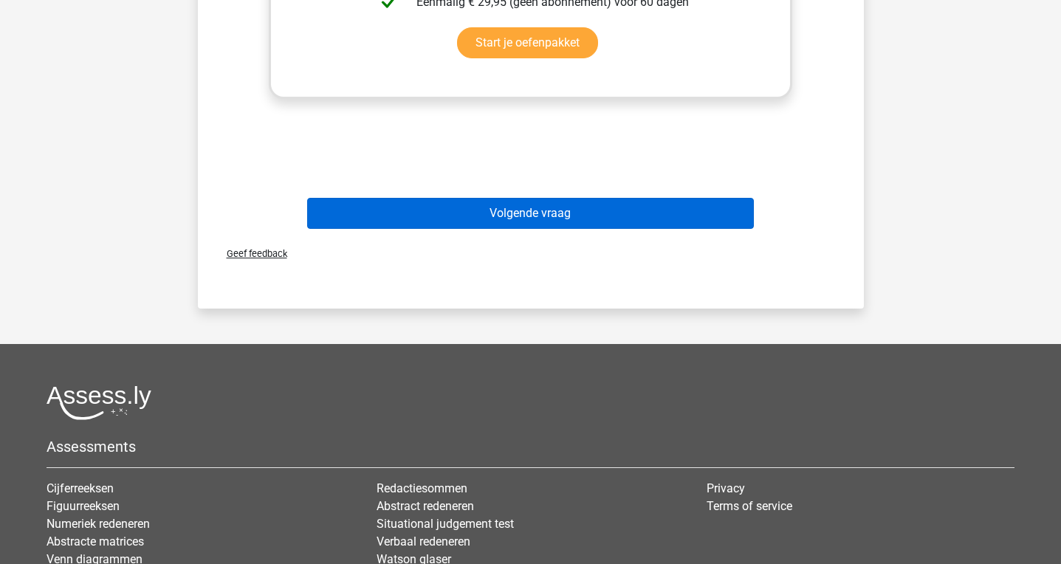
click at [635, 223] on button "Volgende vraag" at bounding box center [530, 213] width 447 height 31
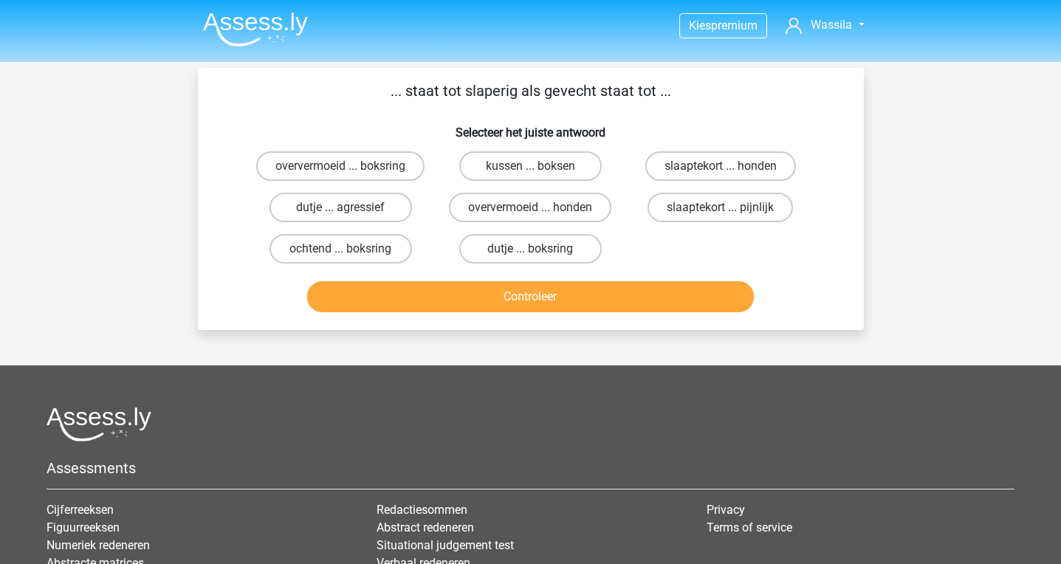
click at [564, 231] on div "dutje ... boksring" at bounding box center [531, 248] width 190 height 41
click at [564, 250] on label "dutje ... boksring" at bounding box center [530, 249] width 143 height 30
click at [540, 250] on input "dutje ... boksring" at bounding box center [535, 254] width 10 height 10
radio input "true"
click at [580, 281] on div "Controleer" at bounding box center [531, 294] width 619 height 49
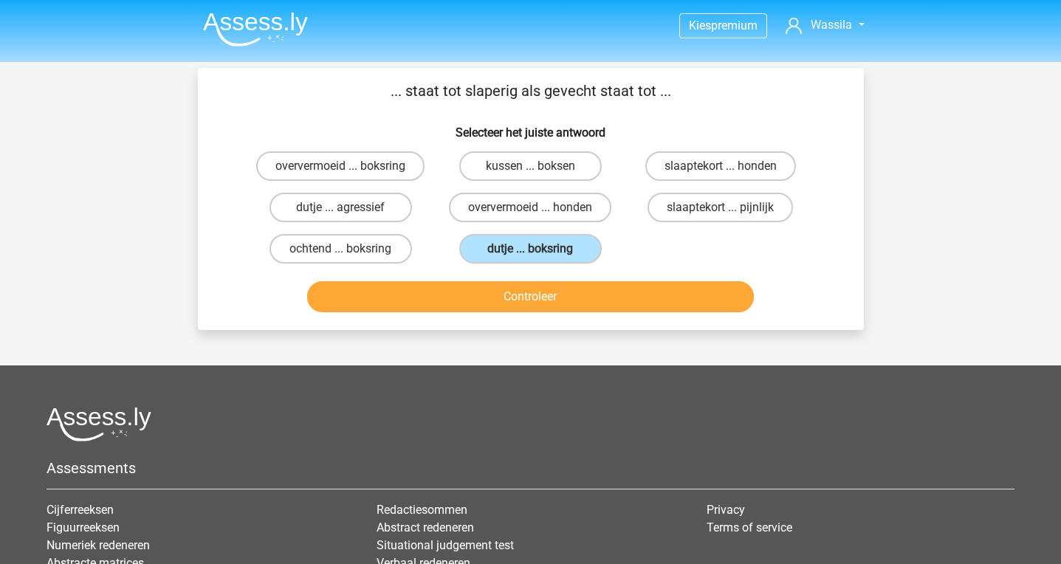
click at [590, 302] on button "Controleer" at bounding box center [530, 296] width 447 height 31
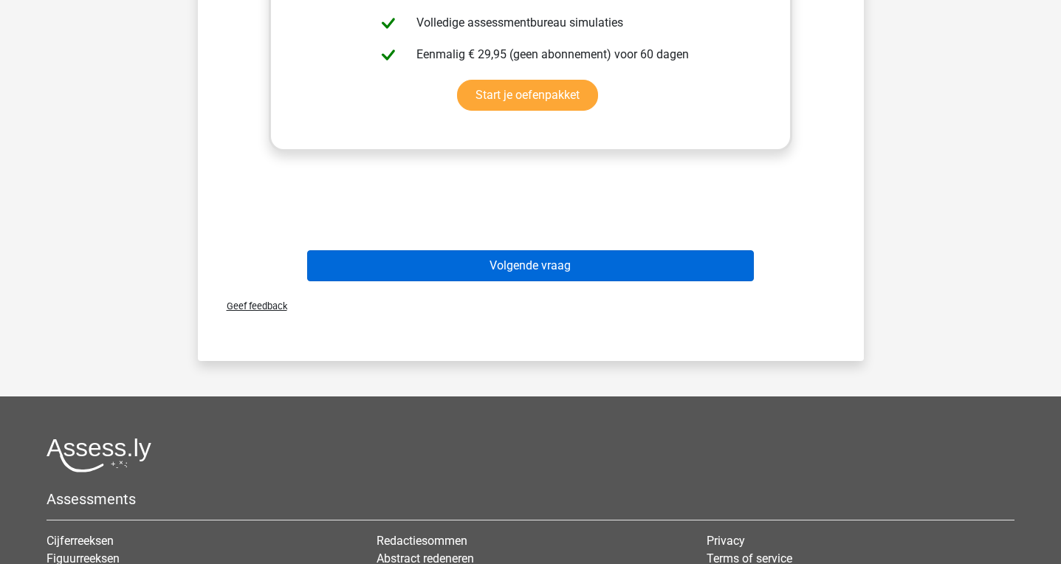
click at [640, 264] on button "Volgende vraag" at bounding box center [530, 265] width 447 height 31
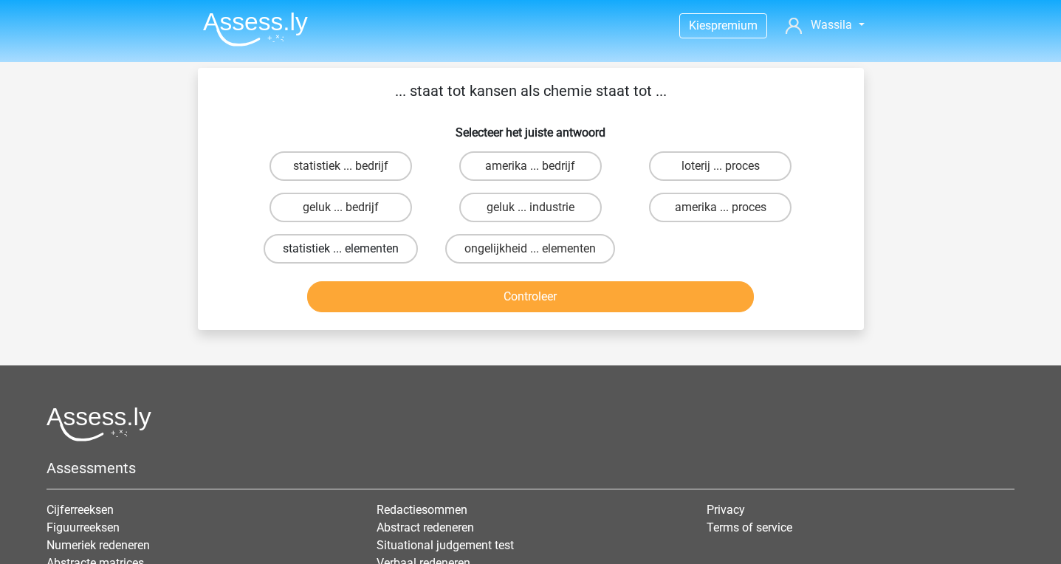
click at [386, 242] on label "statistiek ... elementen" at bounding box center [341, 249] width 154 height 30
click at [350, 249] on input "statistiek ... elementen" at bounding box center [345, 254] width 10 height 10
radio input "true"
click at [417, 278] on div "Controleer" at bounding box center [531, 294] width 619 height 49
click at [417, 288] on button "Controleer" at bounding box center [530, 296] width 447 height 31
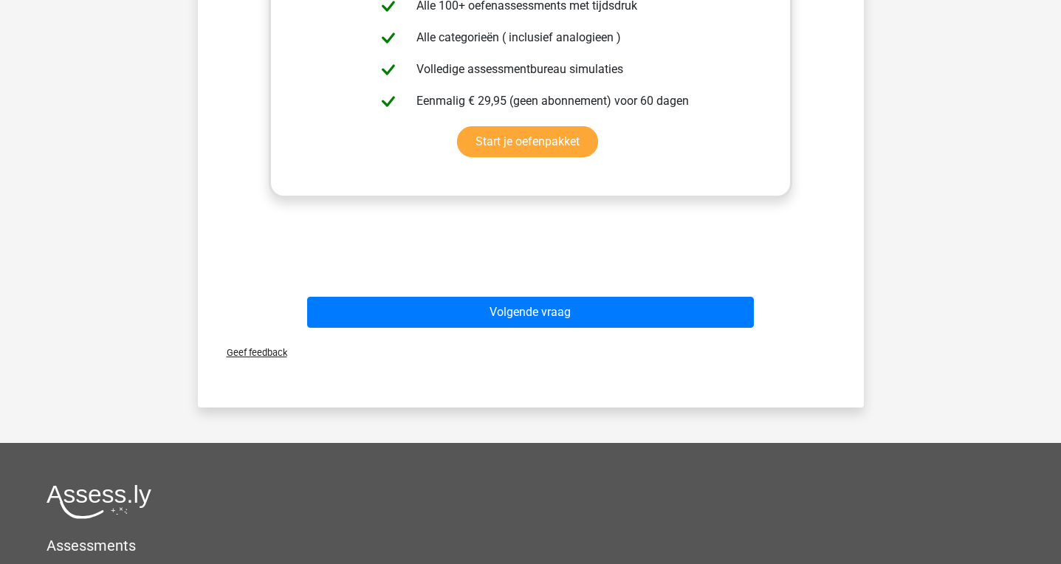
scroll to position [561, 0]
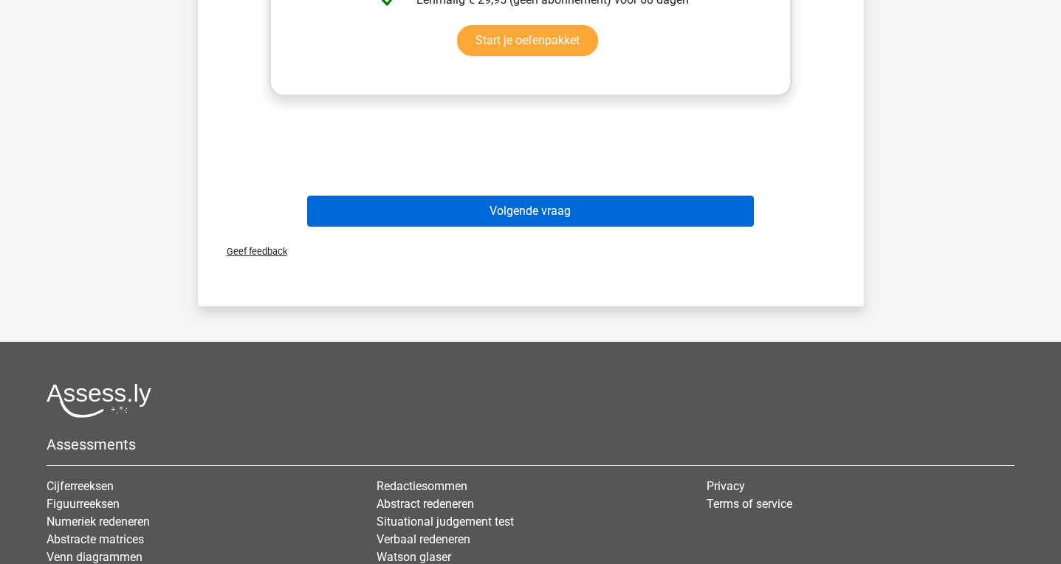
click at [425, 220] on button "Volgende vraag" at bounding box center [530, 211] width 447 height 31
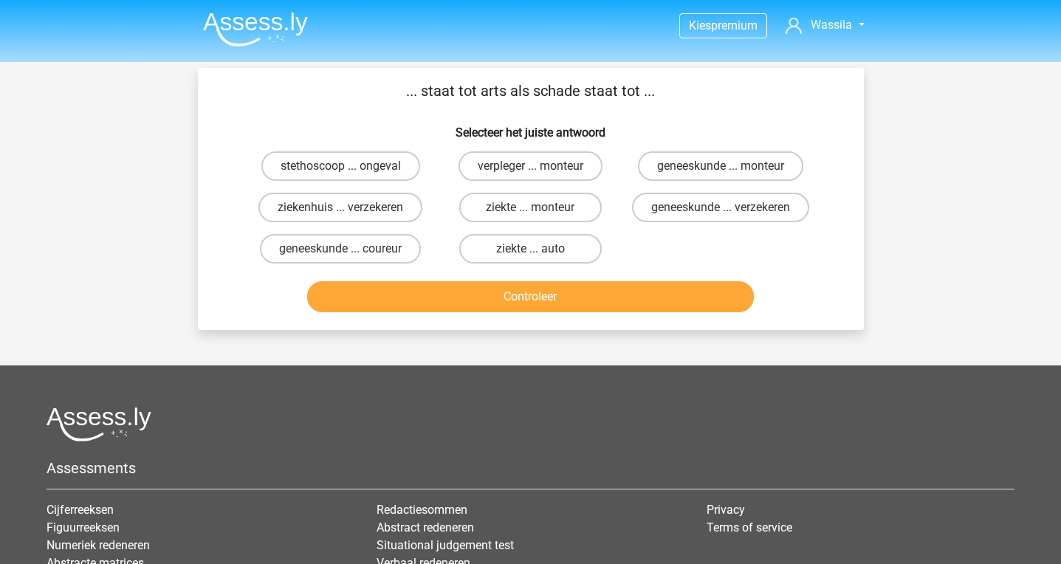
scroll to position [0, 0]
click at [650, 208] on label "geneeskunde ... verzekeren" at bounding box center [720, 208] width 177 height 30
click at [721, 208] on input "geneeskunde ... verzekeren" at bounding box center [726, 213] width 10 height 10
radio input "true"
click at [612, 309] on button "Controleer" at bounding box center [530, 296] width 447 height 31
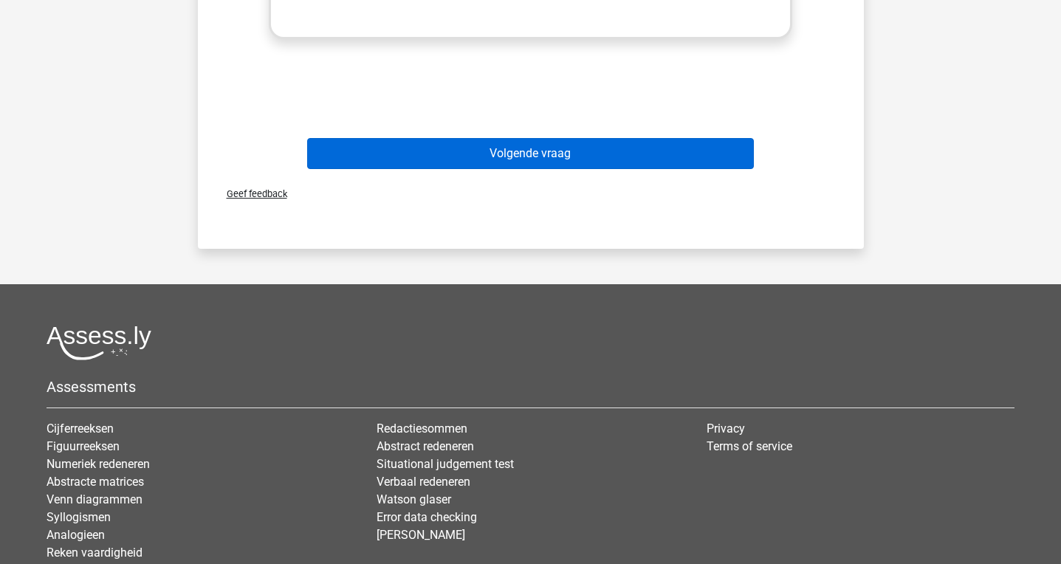
click at [572, 169] on button "Volgende vraag" at bounding box center [530, 153] width 447 height 31
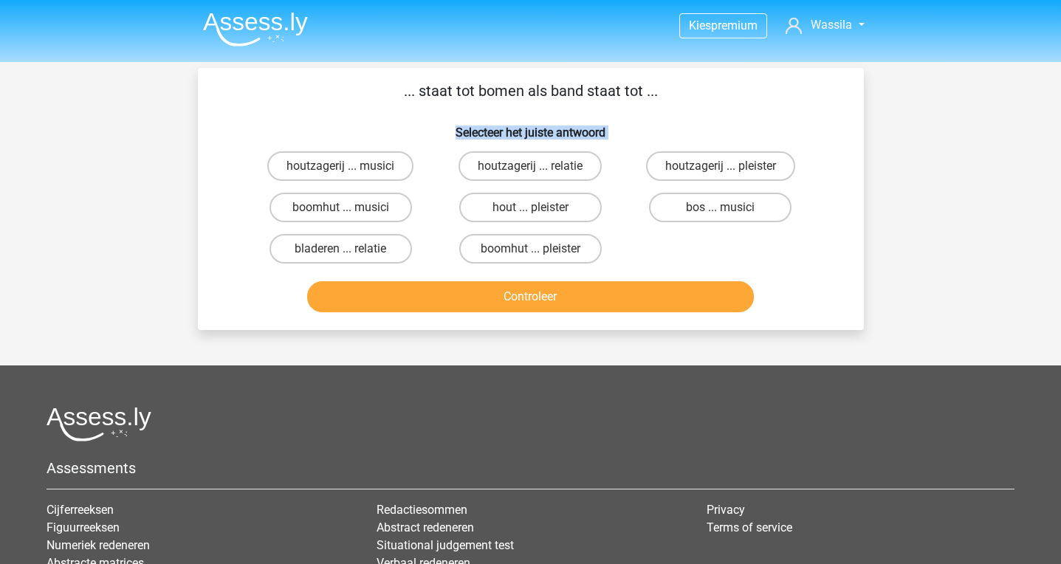
drag, startPoint x: 725, startPoint y: 205, endPoint x: 589, endPoint y: 109, distance: 165.4
click at [589, 109] on div "... staat tot bomen als band staat tot ... Selecteer het juiste antwoord houtza…" at bounding box center [531, 199] width 654 height 239
click at [372, 156] on label "houtzagerij ... musici" at bounding box center [340, 166] width 146 height 30
click at [350, 166] on input "houtzagerij ... musici" at bounding box center [345, 171] width 10 height 10
radio input "true"
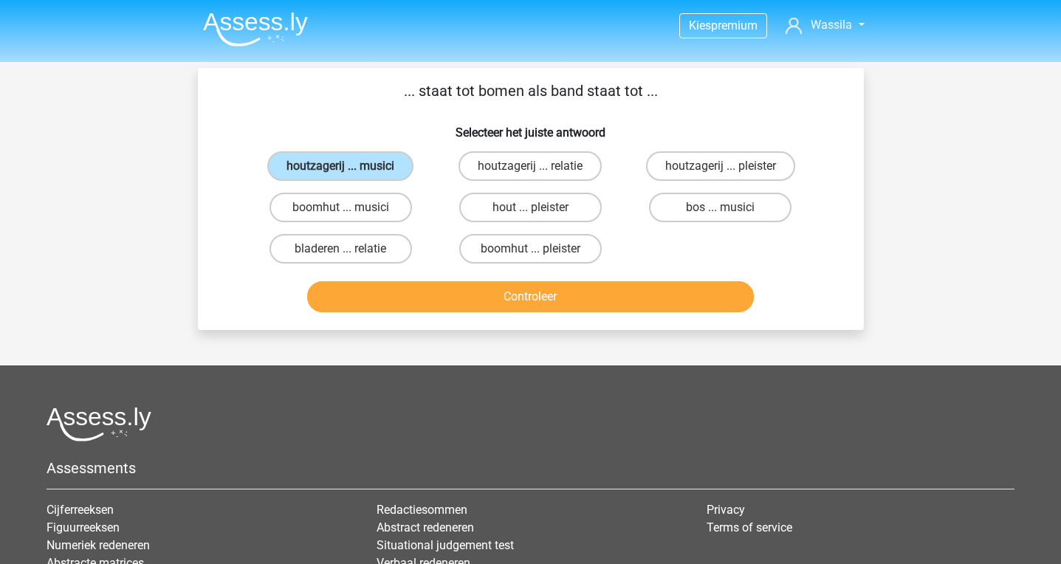
click at [490, 298] on button "Controleer" at bounding box center [530, 296] width 447 height 31
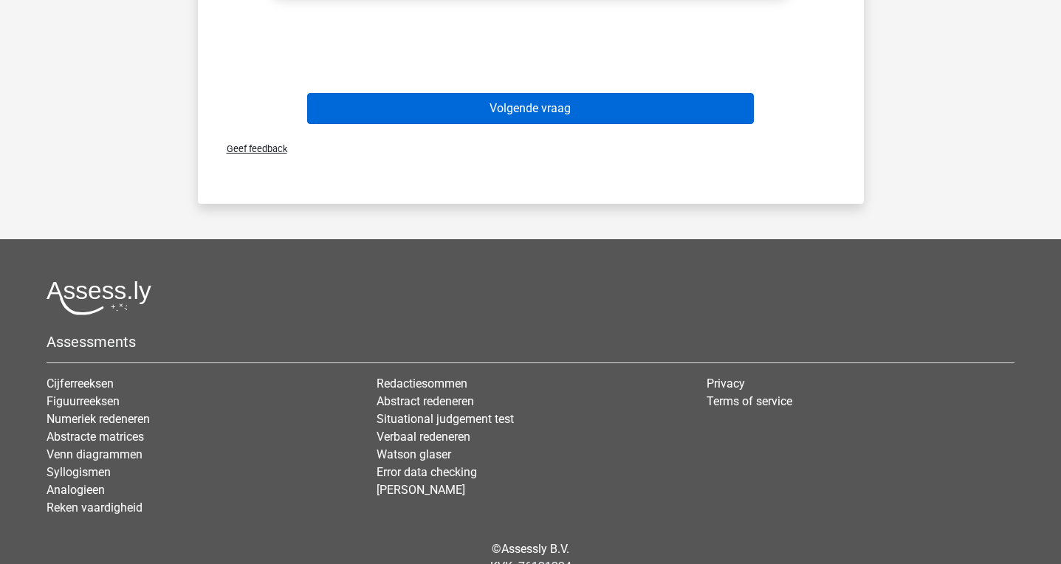
click at [482, 103] on button "Volgende vraag" at bounding box center [530, 108] width 447 height 31
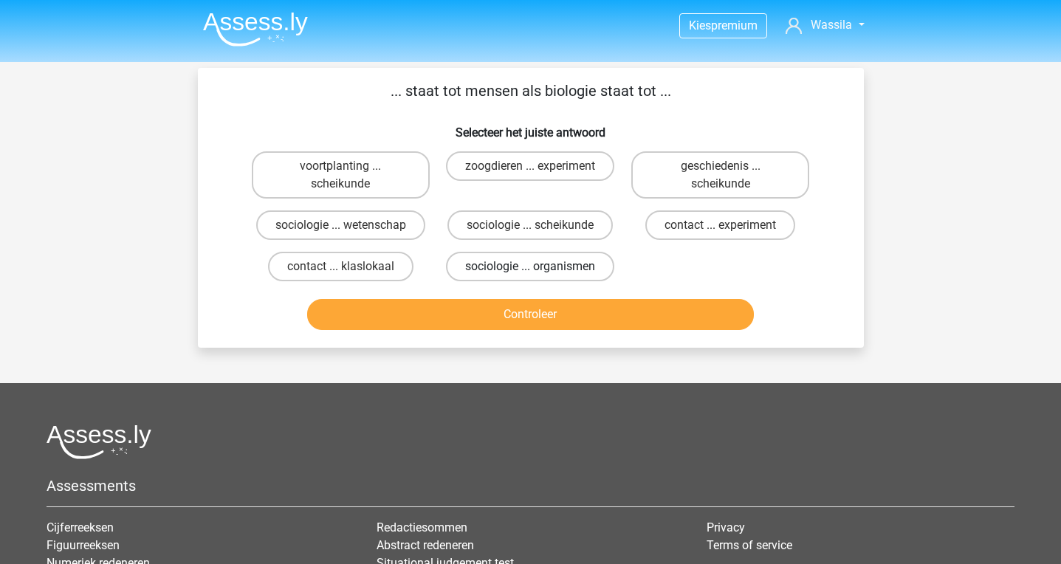
click at [541, 257] on label "sociologie ... organismen" at bounding box center [530, 267] width 168 height 30
click at [540, 267] on input "sociologie ... organismen" at bounding box center [535, 272] width 10 height 10
radio input "true"
click at [552, 319] on button "Controleer" at bounding box center [530, 314] width 447 height 31
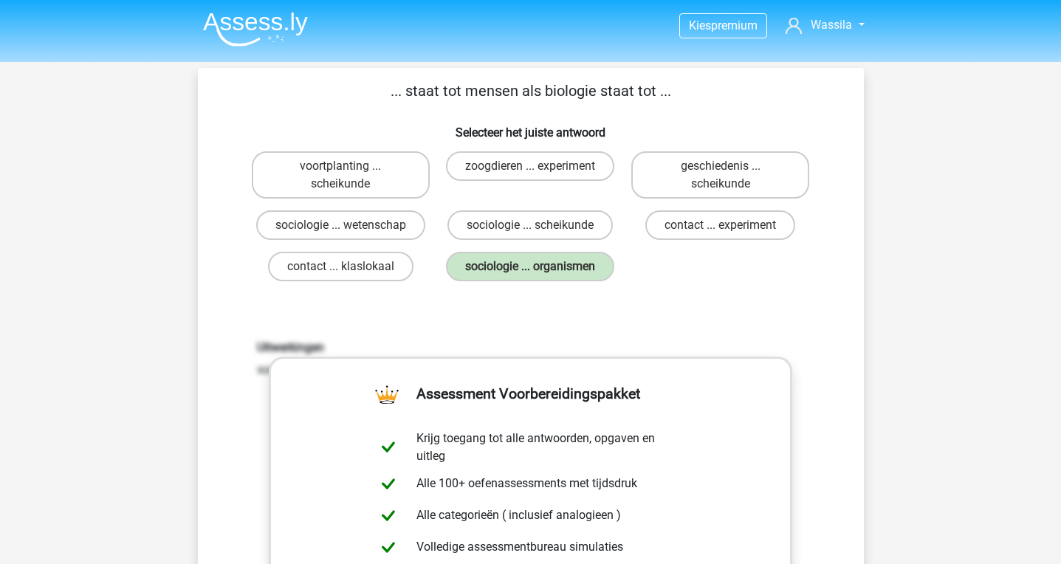
scroll to position [321, 0]
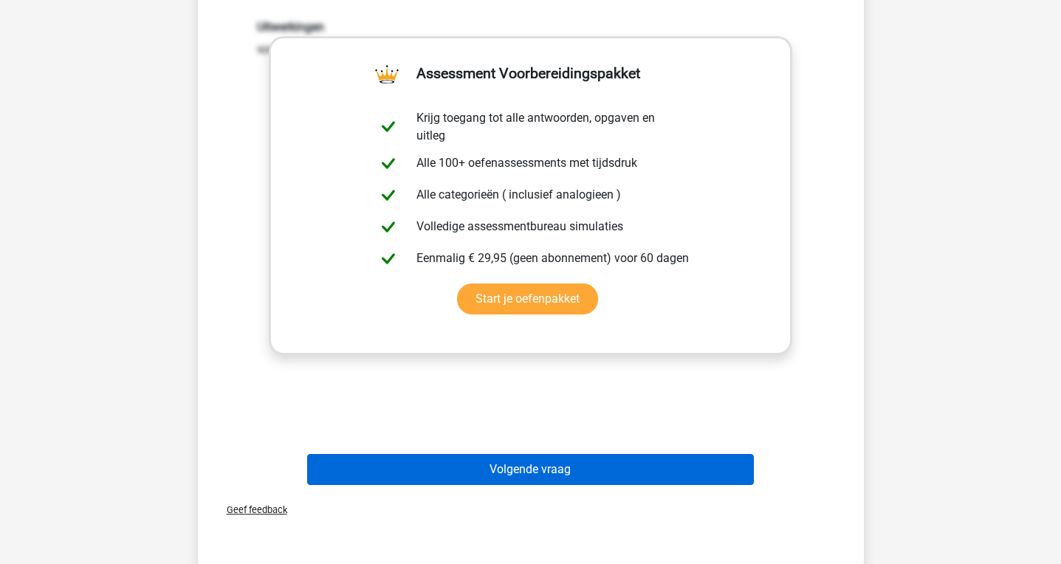
click at [541, 468] on button "Volgende vraag" at bounding box center [530, 469] width 447 height 31
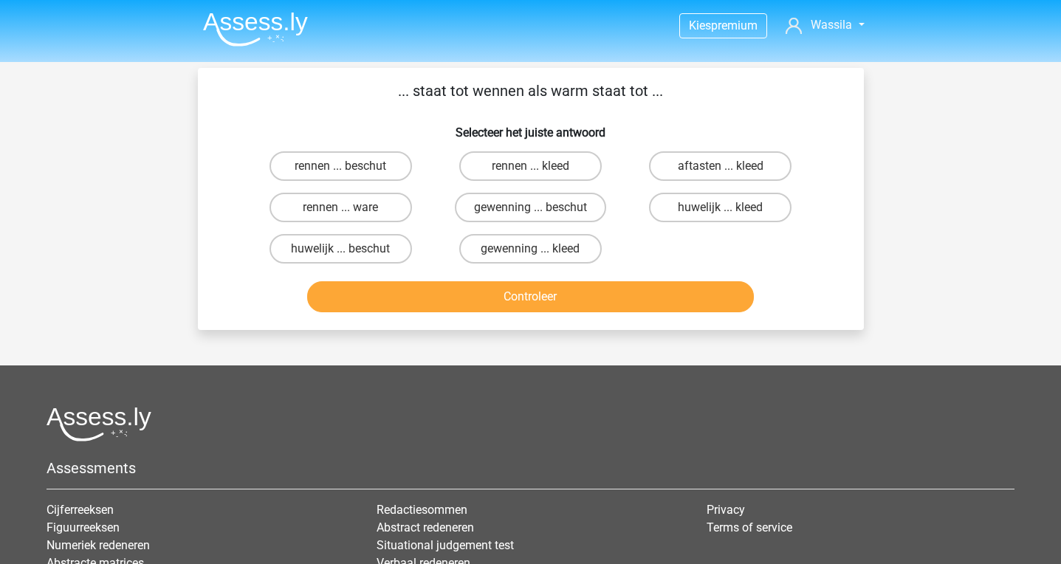
scroll to position [0, 0]
click at [521, 244] on label "gewenning ... kleed" at bounding box center [530, 249] width 143 height 30
click at [530, 249] on input "gewenning ... kleed" at bounding box center [535, 254] width 10 height 10
radio input "true"
click at [529, 286] on button "Controleer" at bounding box center [530, 296] width 447 height 31
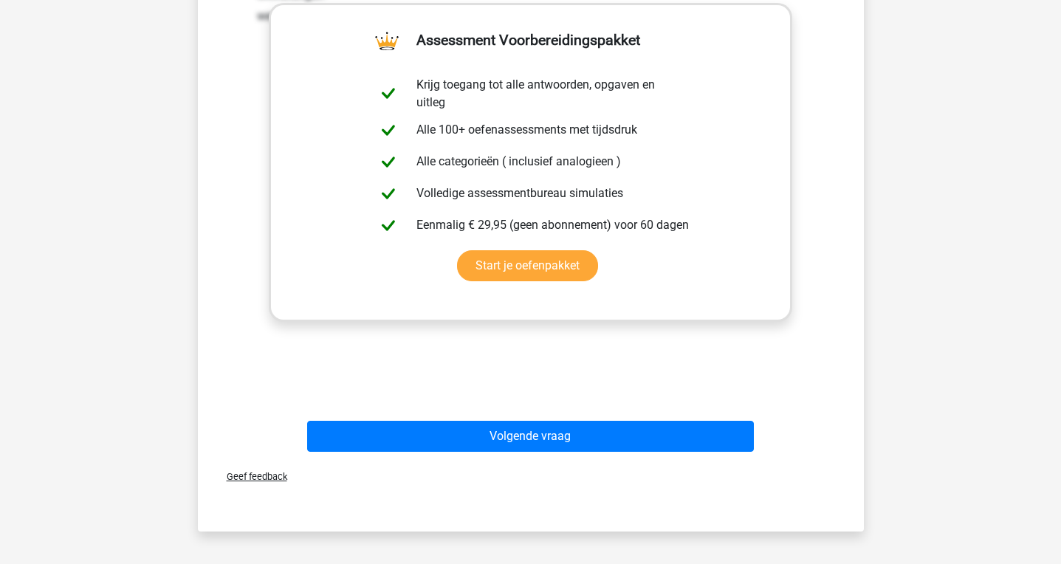
scroll to position [569, 0]
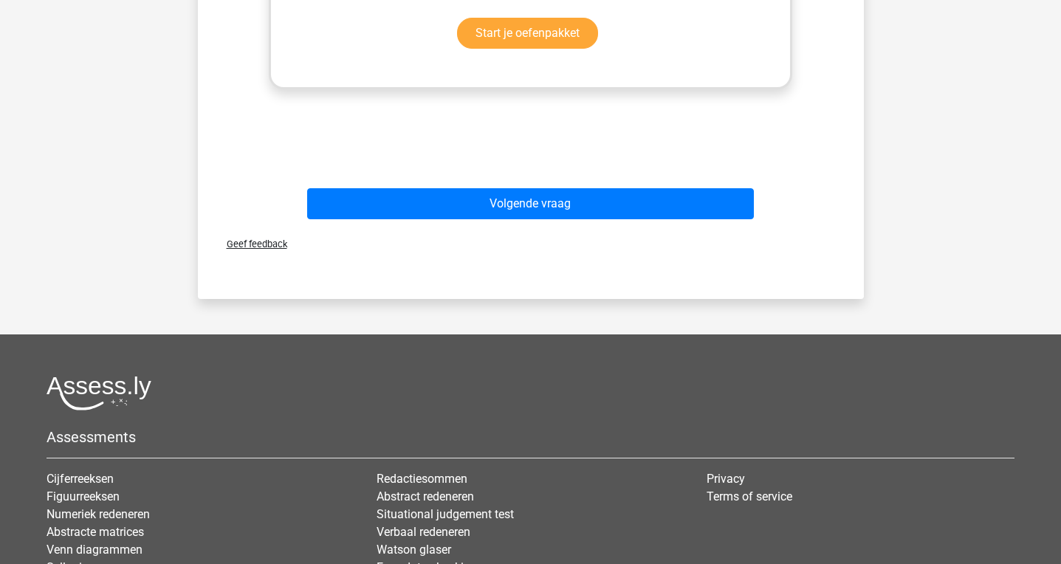
click at [512, 221] on div "Volgende vraag" at bounding box center [531, 206] width 570 height 37
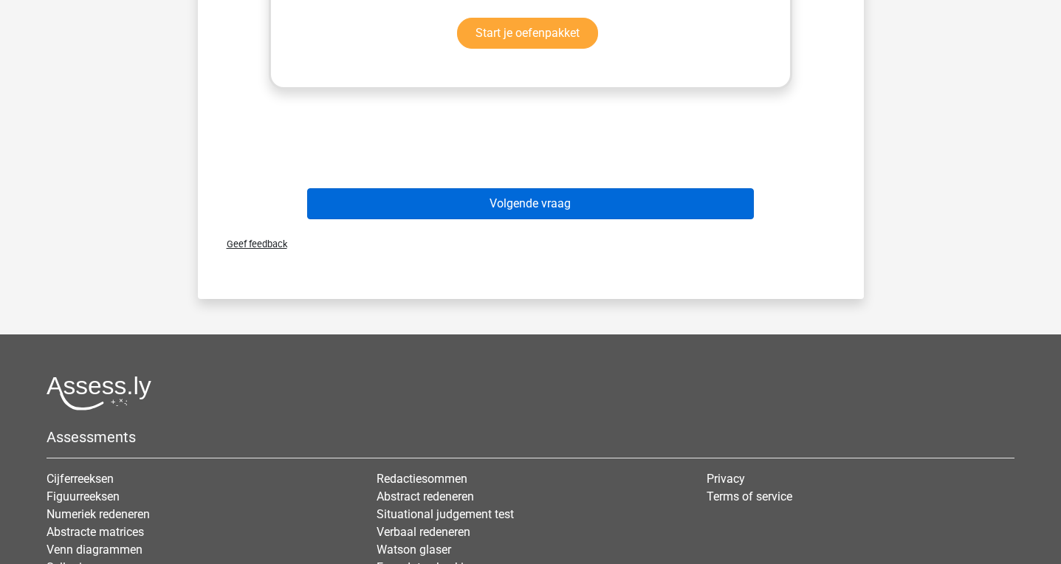
click at [511, 208] on button "Volgende vraag" at bounding box center [530, 203] width 447 height 31
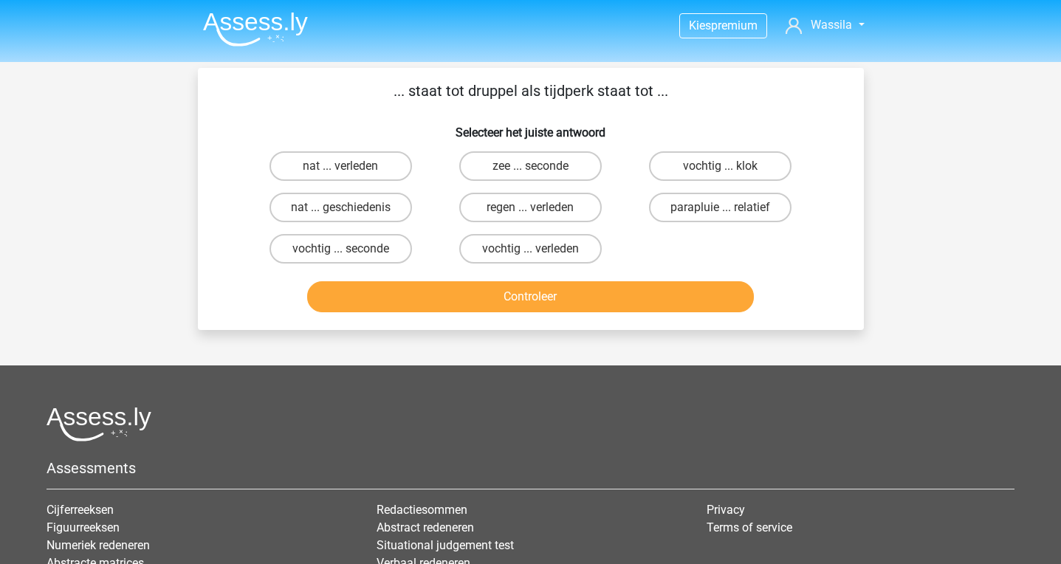
scroll to position [0, 0]
click at [357, 208] on label "nat ... geschiedenis" at bounding box center [341, 208] width 143 height 30
click at [350, 208] on input "nat ... geschiedenis" at bounding box center [345, 213] width 10 height 10
radio input "true"
click at [397, 287] on button "Controleer" at bounding box center [530, 296] width 447 height 31
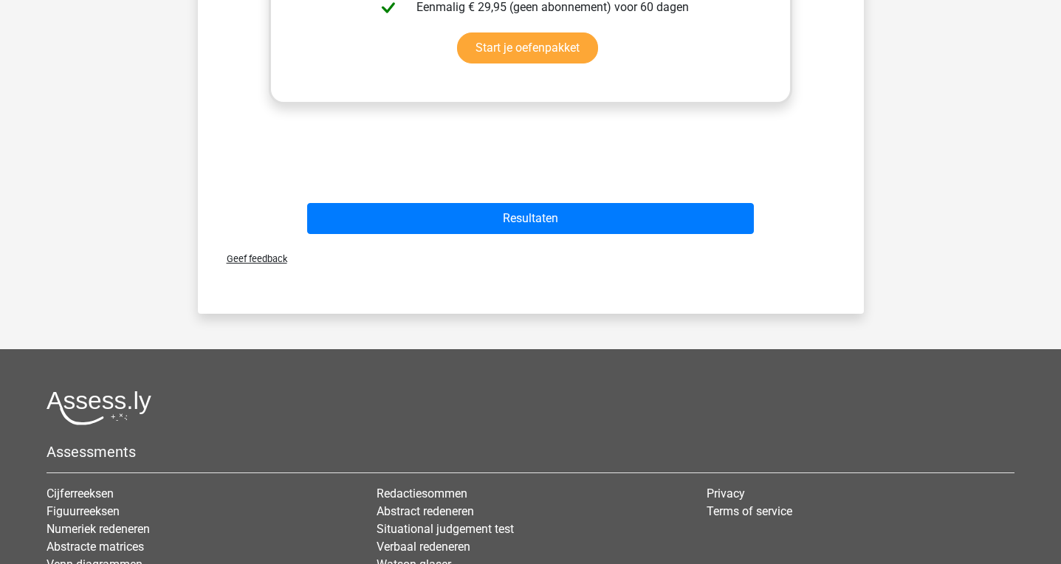
scroll to position [643, 0]
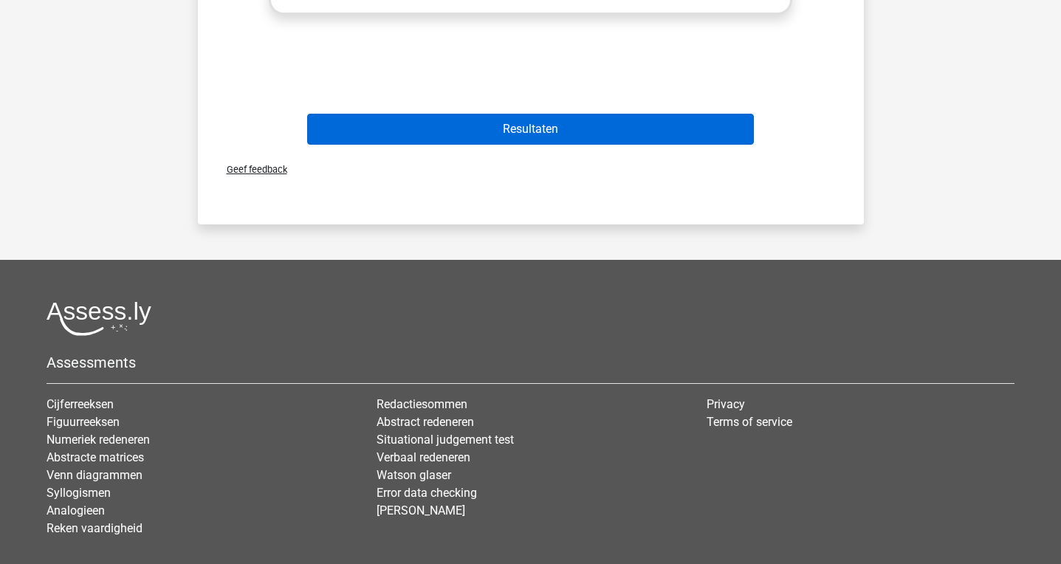
click at [451, 126] on button "Resultaten" at bounding box center [530, 129] width 447 height 31
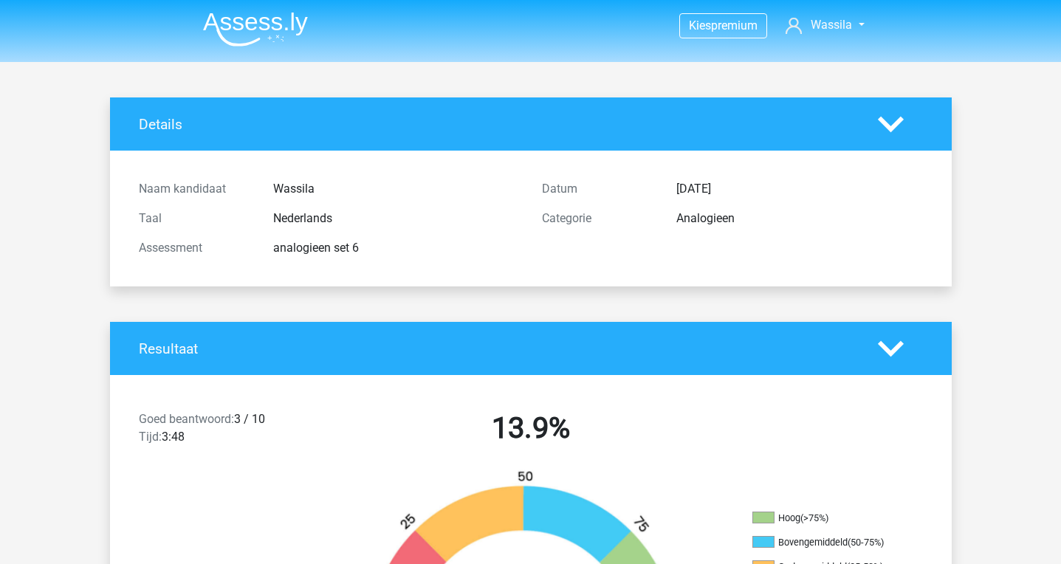
click at [213, 27] on img at bounding box center [255, 29] width 105 height 35
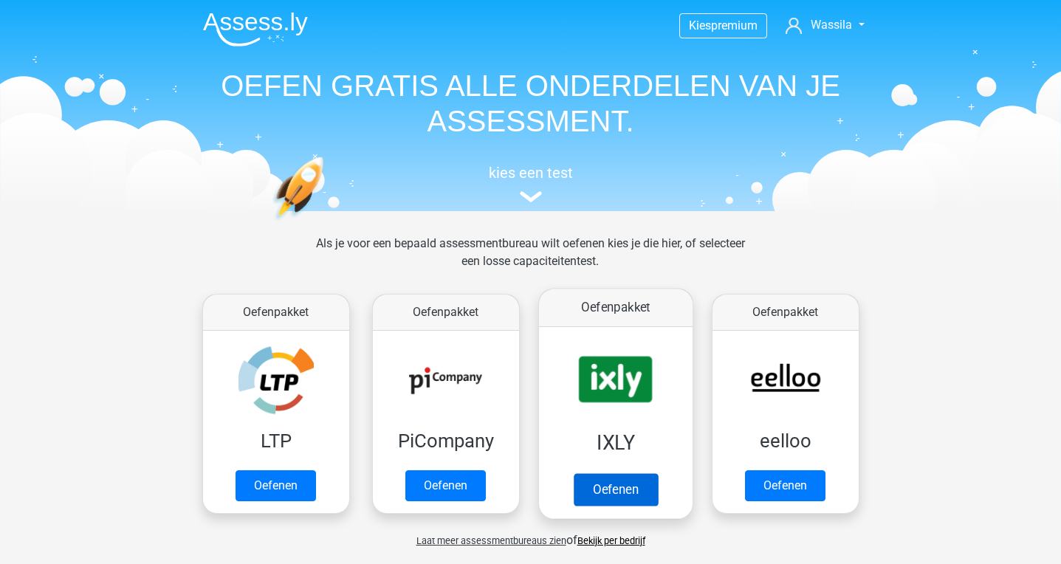
click at [573, 473] on link "Oefenen" at bounding box center [615, 489] width 84 height 32
